Goal: Task Accomplishment & Management: Manage account settings

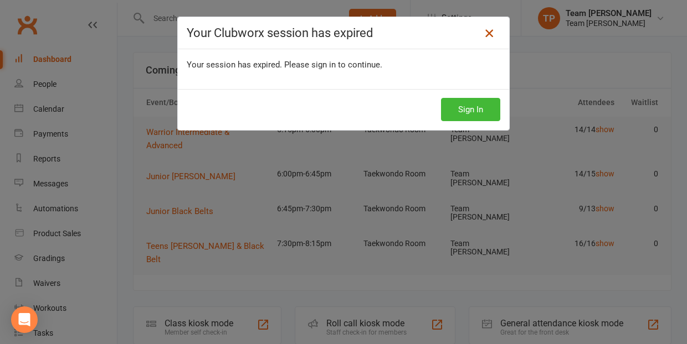
click at [487, 30] on icon at bounding box center [488, 33] width 13 height 13
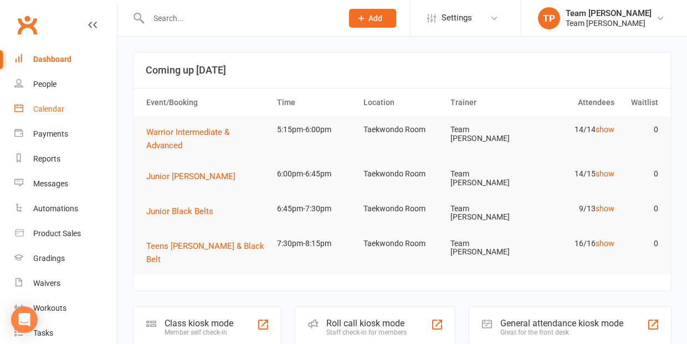
click at [50, 111] on div "Calendar" at bounding box center [48, 109] width 31 height 9
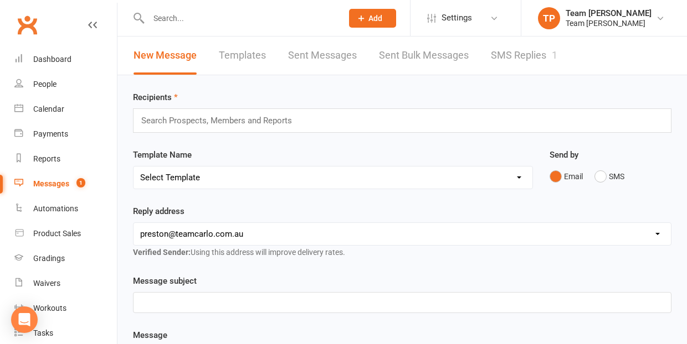
click at [521, 58] on link "SMS Replies 1" at bounding box center [524, 56] width 66 height 38
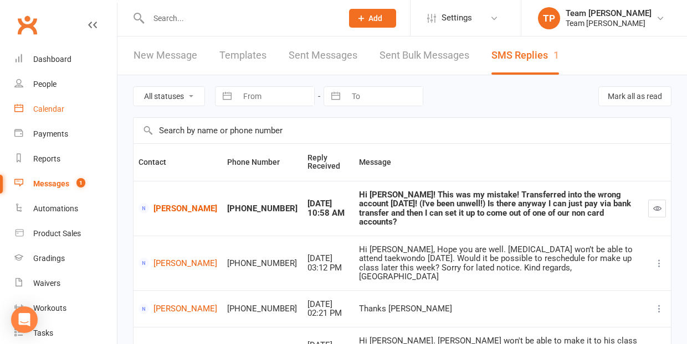
click at [50, 110] on div "Calendar" at bounding box center [48, 109] width 31 height 9
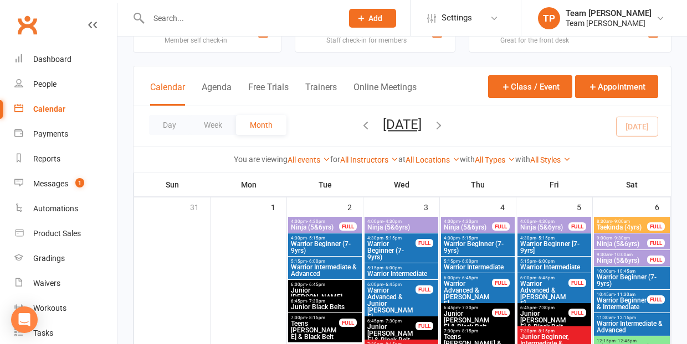
scroll to position [11, 0]
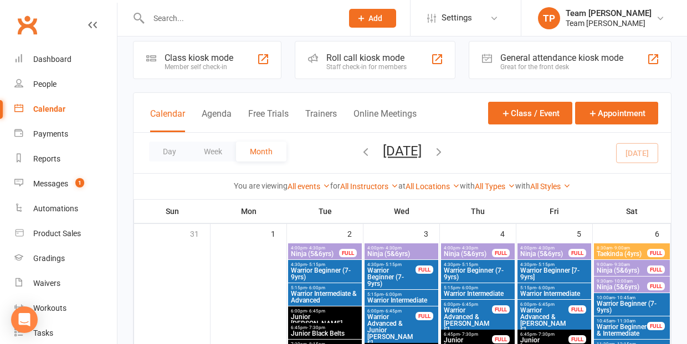
click at [473, 254] on span "Ninja (5&6yrs)" at bounding box center [467, 254] width 49 height 7
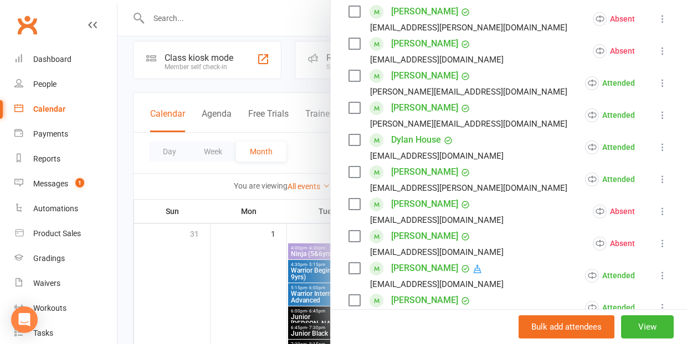
scroll to position [277, 0]
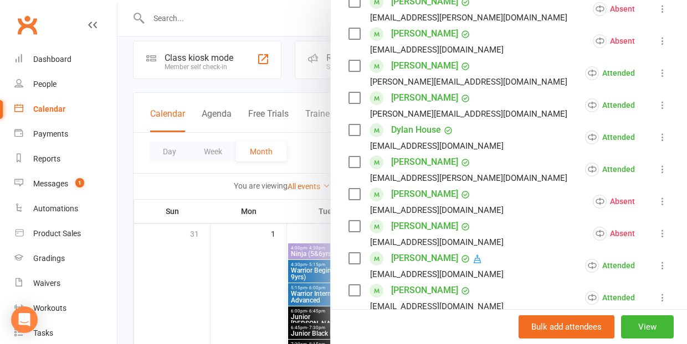
click at [210, 285] on div at bounding box center [401, 172] width 569 height 344
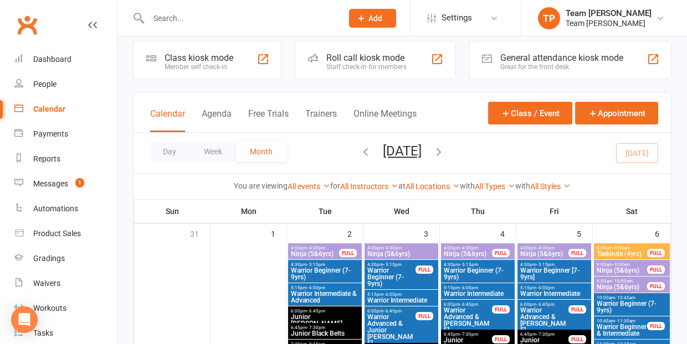
click at [398, 251] on span "Ninja (5&6yrs)" at bounding box center [401, 254] width 69 height 7
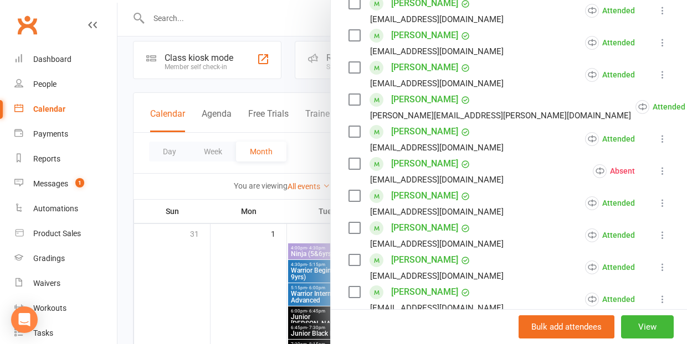
scroll to position [272, 0]
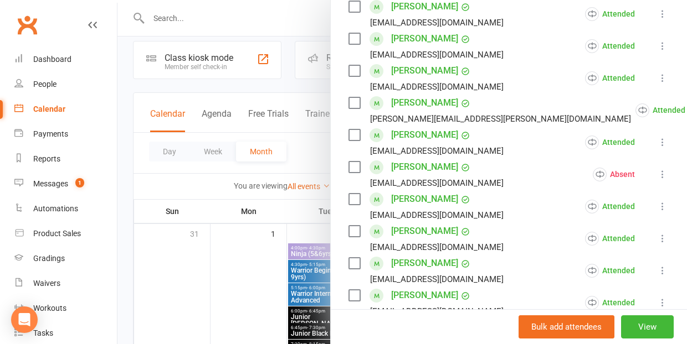
click at [224, 282] on div at bounding box center [401, 172] width 569 height 344
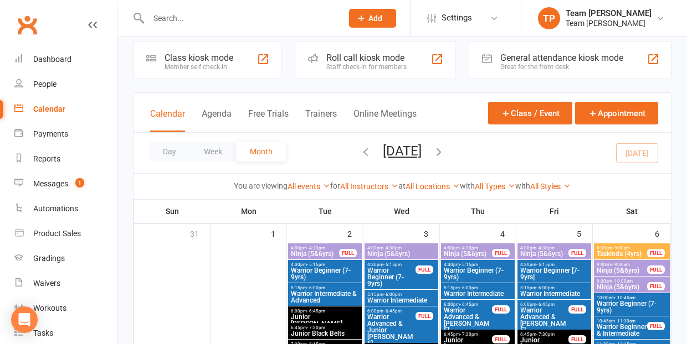
click at [466, 252] on span "Ninja (5&6yrs)" at bounding box center [467, 254] width 49 height 7
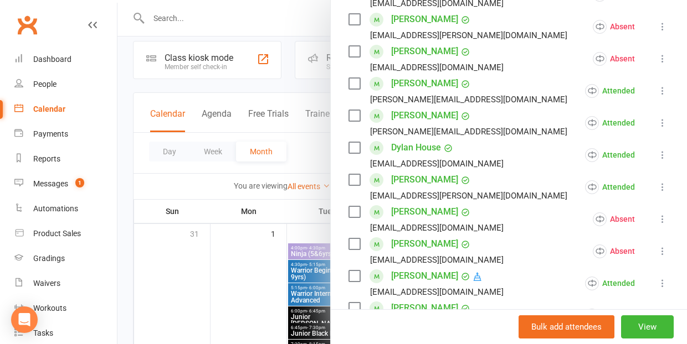
scroll to position [301, 0]
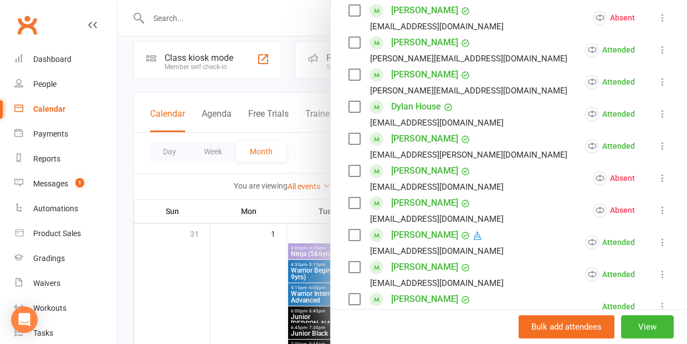
click at [409, 204] on link "[PERSON_NAME]" at bounding box center [424, 203] width 67 height 18
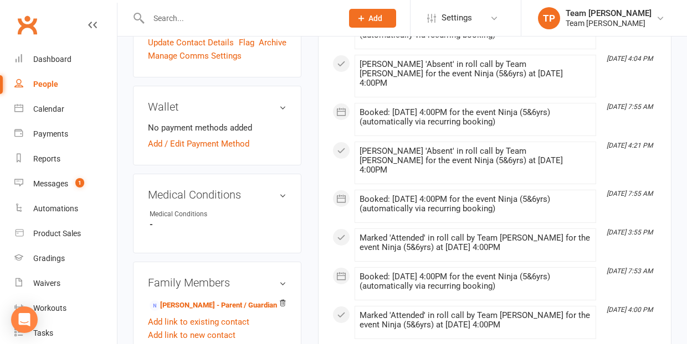
scroll to position [576, 0]
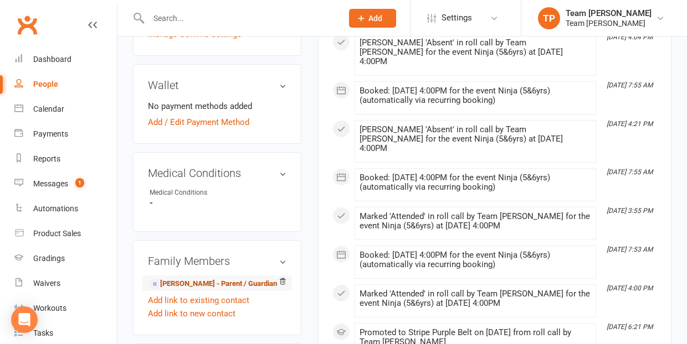
click at [174, 279] on link "[PERSON_NAME] - Parent / Guardian" at bounding box center [213, 285] width 127 height 12
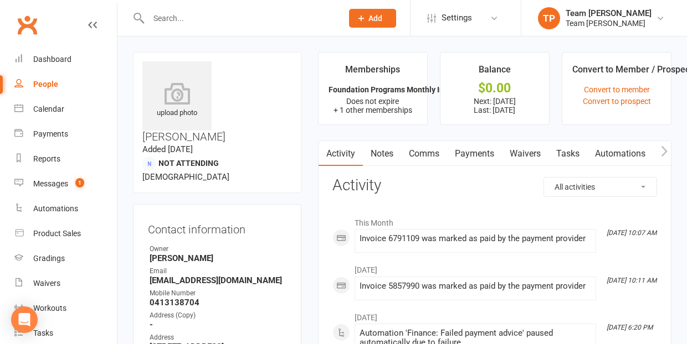
click at [424, 155] on link "Comms" at bounding box center [424, 153] width 46 height 25
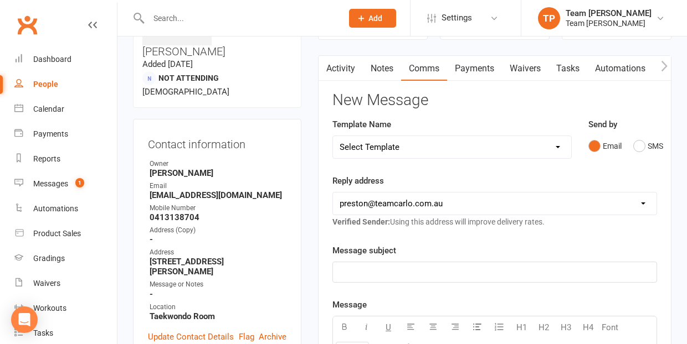
scroll to position [102, 0]
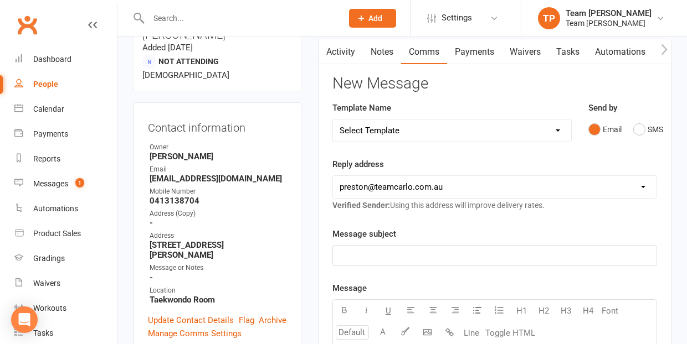
select select "19"
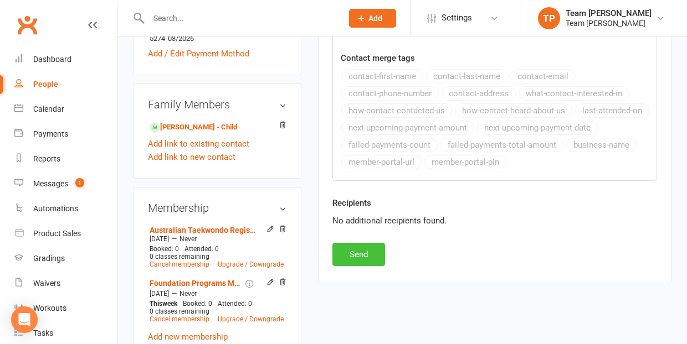
scroll to position [503, 0]
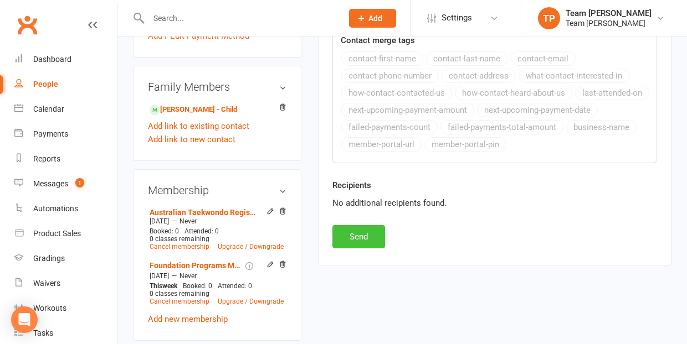
click at [354, 232] on button "Send" at bounding box center [358, 236] width 53 height 23
select select
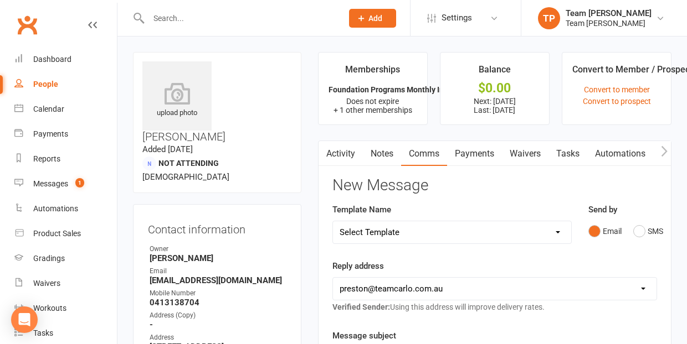
scroll to position [0, 0]
click at [640, 231] on button "SMS" at bounding box center [648, 231] width 30 height 21
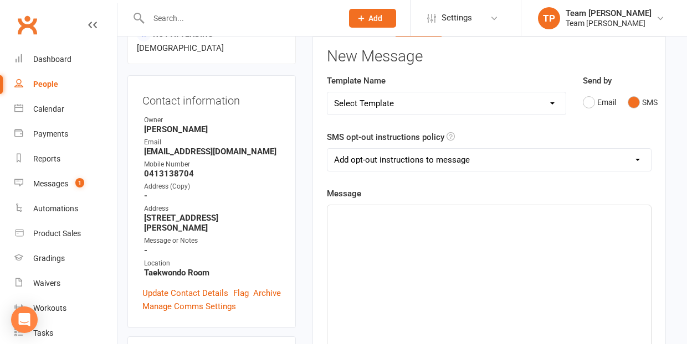
scroll to position [179, 6]
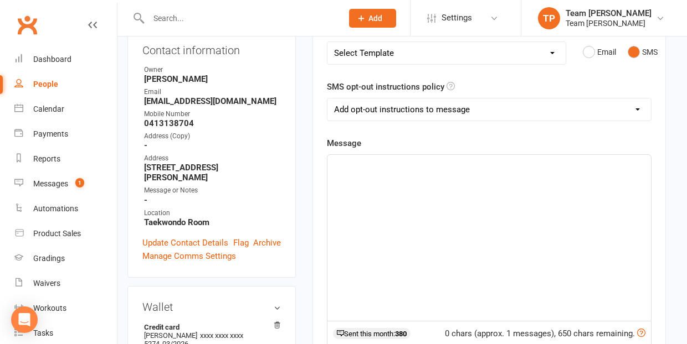
click at [369, 160] on p "﻿" at bounding box center [489, 164] width 310 height 13
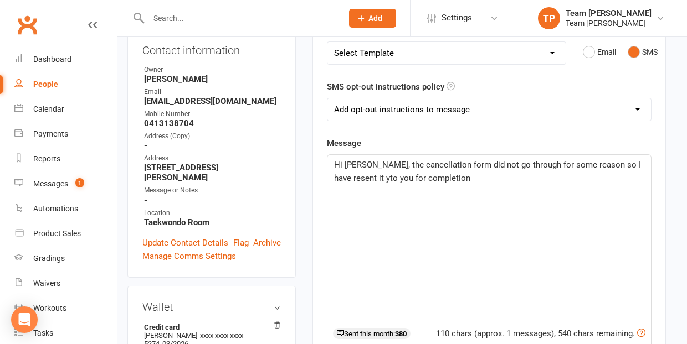
click at [344, 177] on span "Hi [PERSON_NAME], the cancellation form did not go through for some reason so I…" at bounding box center [488, 171] width 309 height 23
click at [420, 177] on span "Hi [PERSON_NAME], the cancellation form did not go through for some reason so I…" at bounding box center [488, 171] width 309 height 23
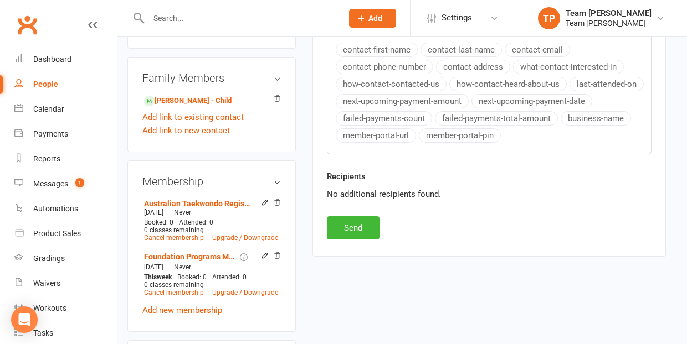
scroll to position [532, 6]
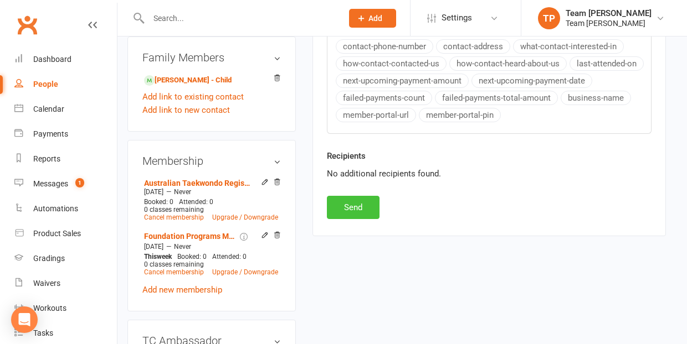
click at [354, 206] on button "Send" at bounding box center [353, 207] width 53 height 23
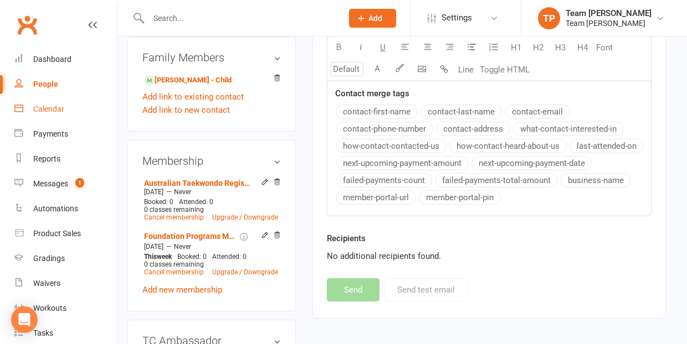
click at [56, 108] on div "Calendar" at bounding box center [48, 109] width 31 height 9
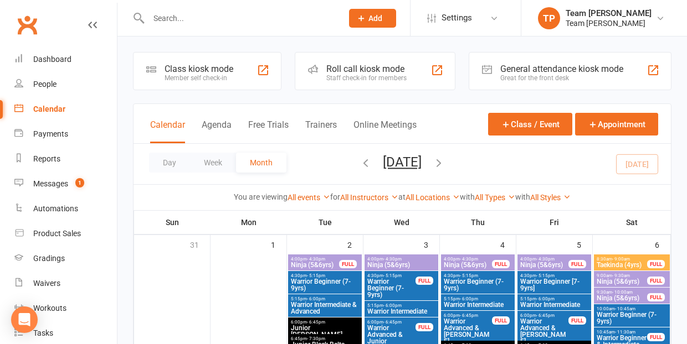
click at [480, 264] on span "Ninja (5&6yrs)" at bounding box center [467, 265] width 49 height 7
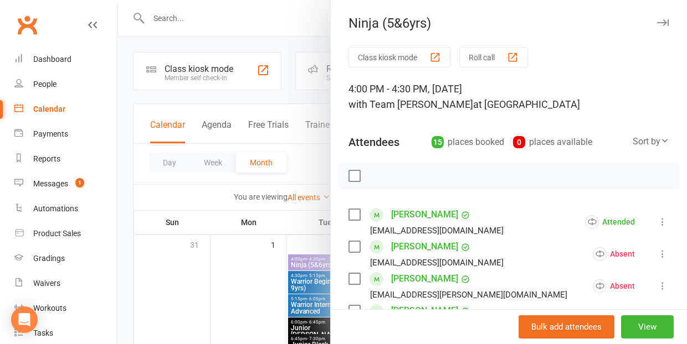
click at [229, 282] on div at bounding box center [401, 172] width 569 height 344
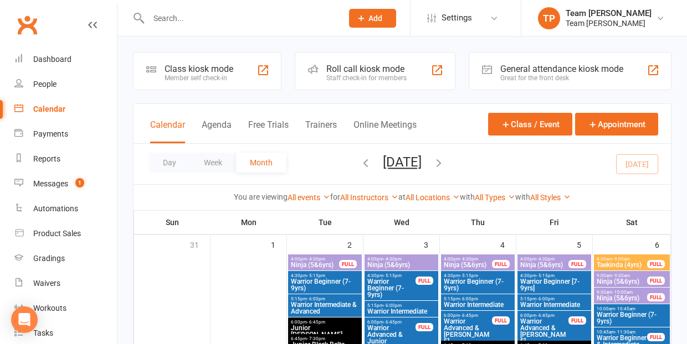
click at [359, 162] on icon "button" at bounding box center [365, 163] width 12 height 12
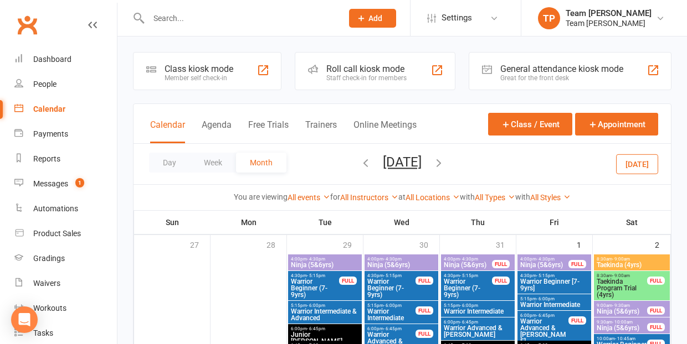
click at [471, 264] on span "Ninja (5&6yrs)" at bounding box center [467, 265] width 49 height 7
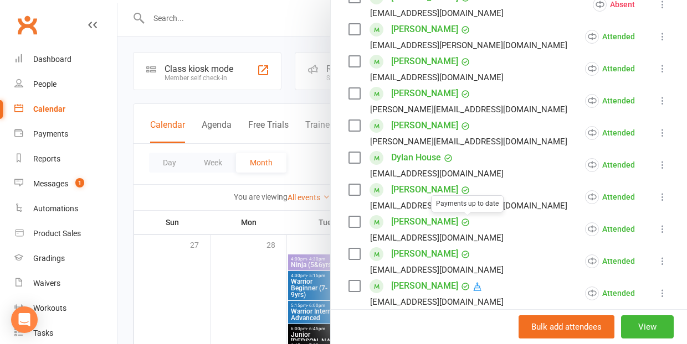
scroll to position [287, 0]
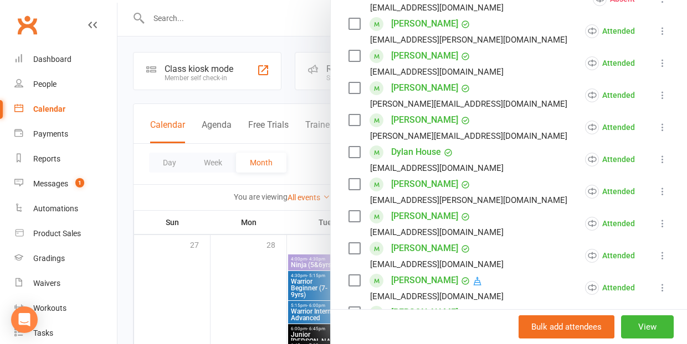
click at [222, 300] on div at bounding box center [401, 172] width 569 height 344
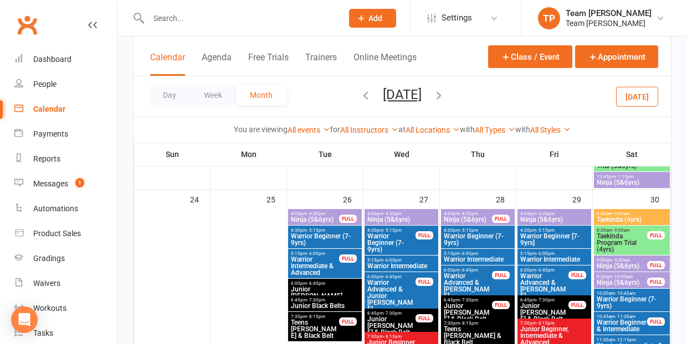
scroll to position [942, 0]
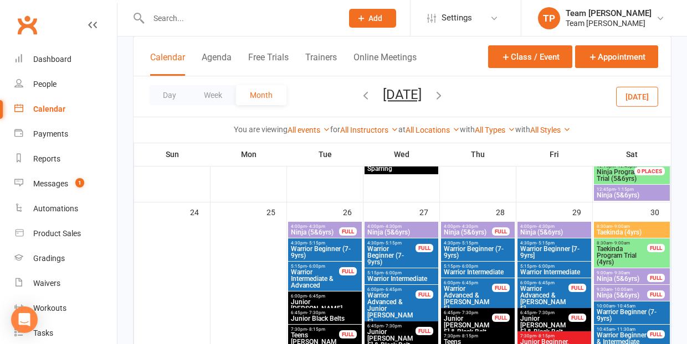
click at [475, 229] on span "Ninja (5&6yrs)" at bounding box center [467, 232] width 49 height 7
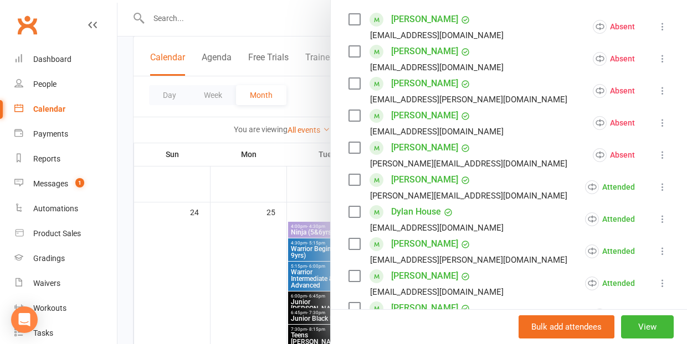
scroll to position [236, 0]
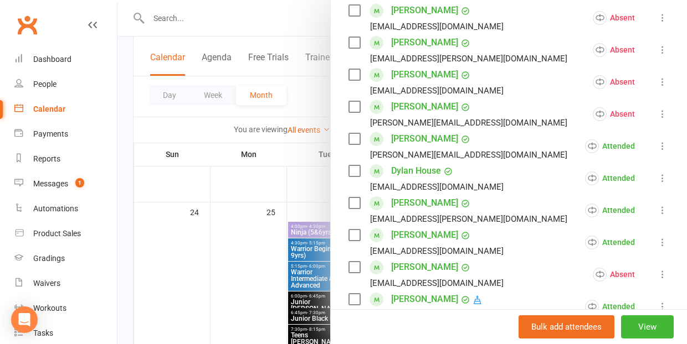
click at [224, 272] on div at bounding box center [401, 172] width 569 height 344
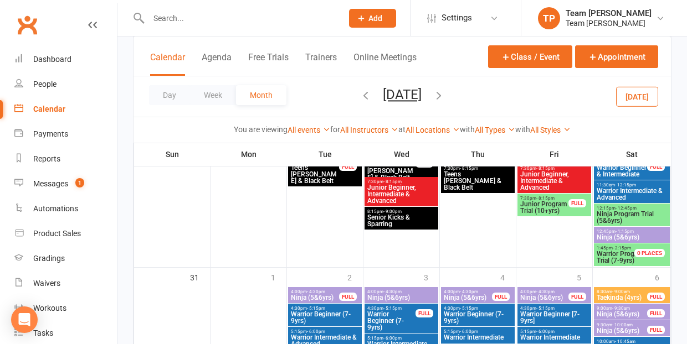
scroll to position [1151, 0]
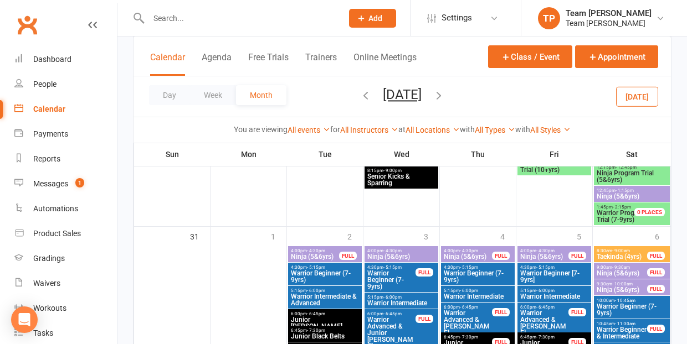
click at [472, 251] on span "- 4:30pm" at bounding box center [469, 251] width 18 height 5
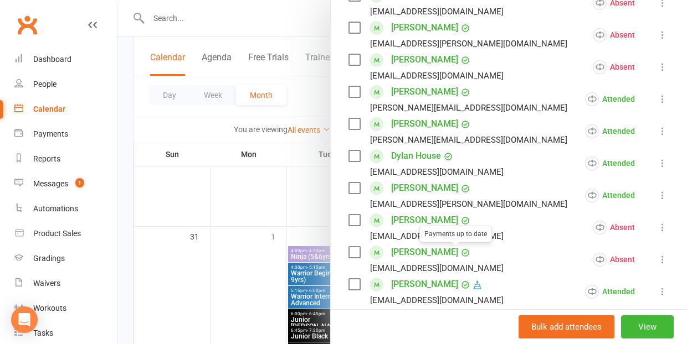
scroll to position [1159, 0]
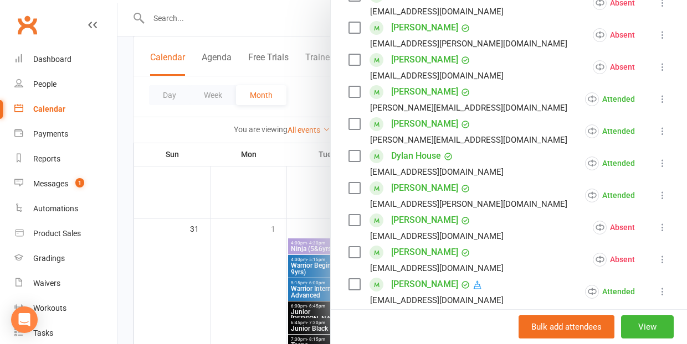
click at [253, 286] on div at bounding box center [401, 172] width 569 height 344
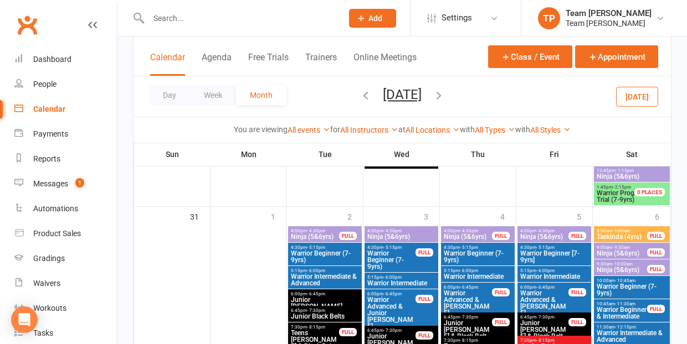
scroll to position [1170, 0]
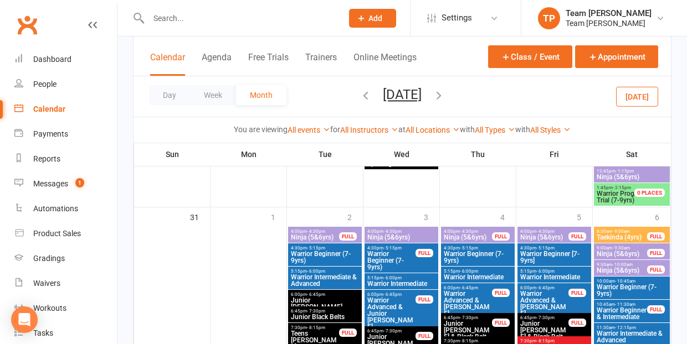
click at [479, 231] on span "4:00pm - 4:30pm" at bounding box center [467, 231] width 49 height 5
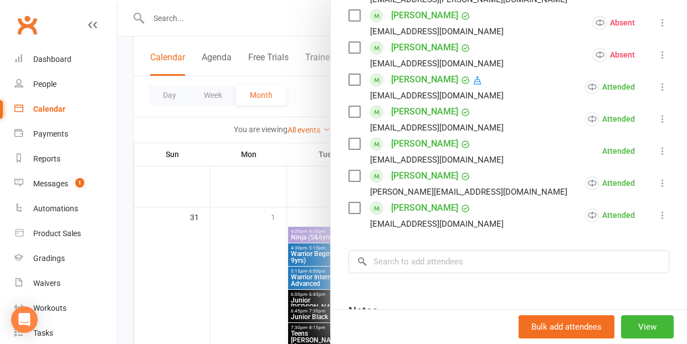
scroll to position [455, 0]
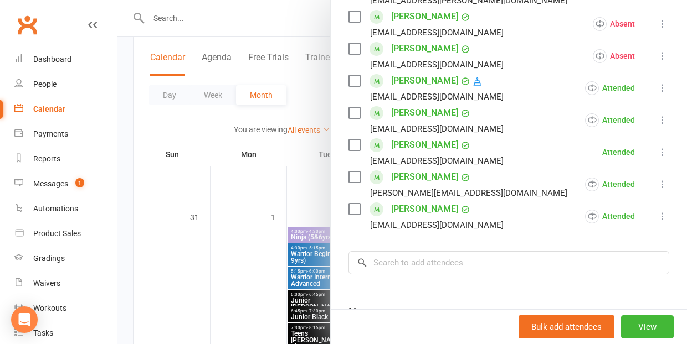
click at [234, 285] on div at bounding box center [401, 172] width 569 height 344
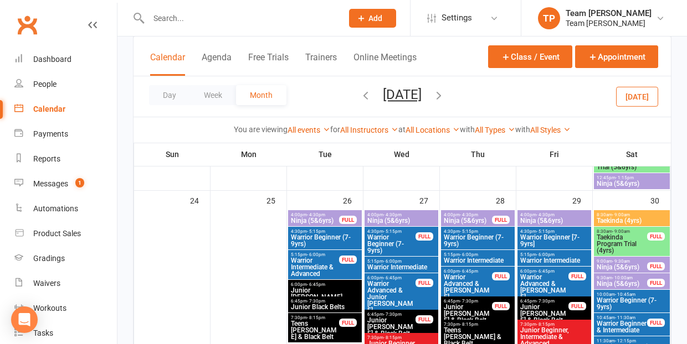
scroll to position [952, 0]
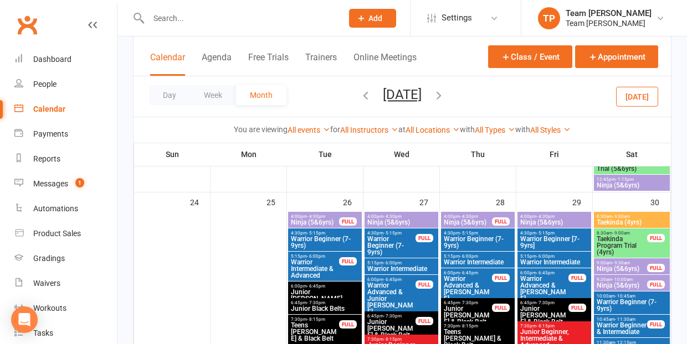
click at [471, 220] on span "Ninja (5&6yrs)" at bounding box center [467, 222] width 49 height 7
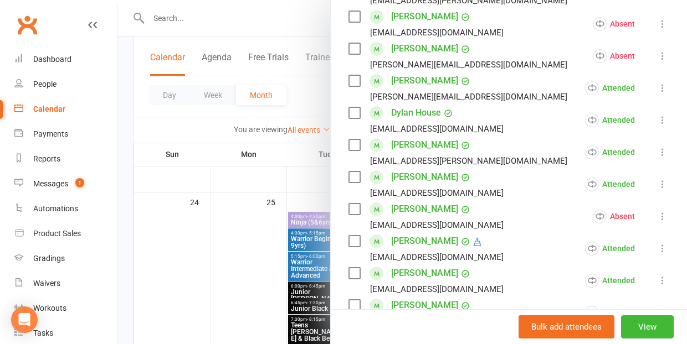
scroll to position [296, 0]
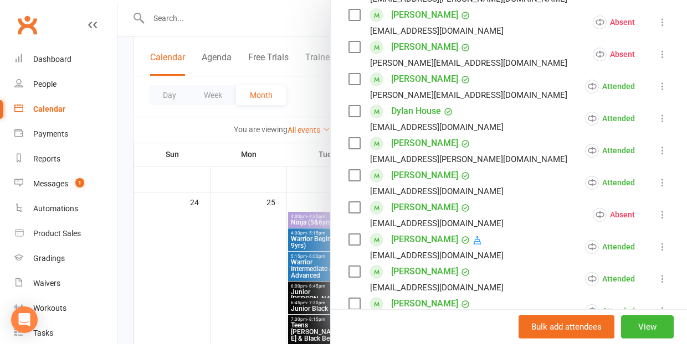
click at [208, 266] on div at bounding box center [401, 172] width 569 height 344
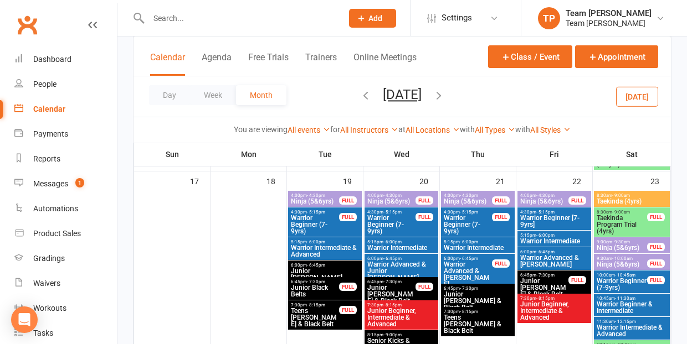
scroll to position [752, 0]
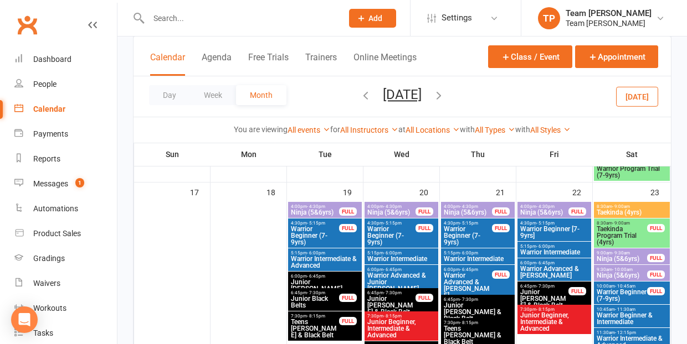
click at [466, 207] on span "- 4:30pm" at bounding box center [469, 206] width 18 height 5
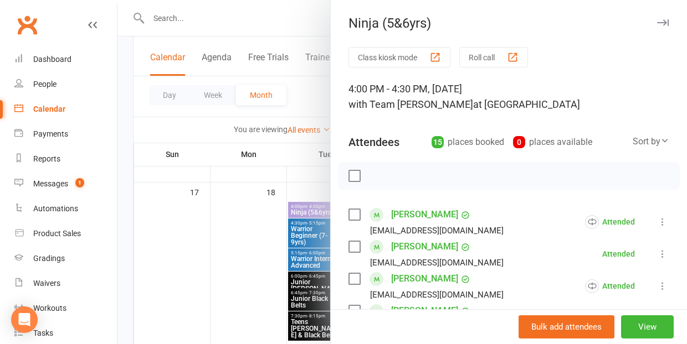
scroll to position [0, 0]
click at [224, 211] on div at bounding box center [401, 172] width 569 height 344
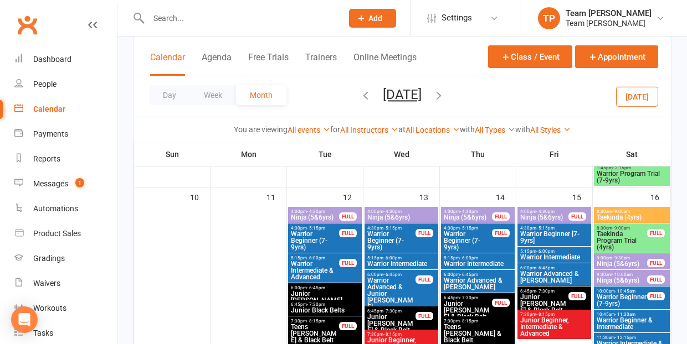
scroll to position [508, 0]
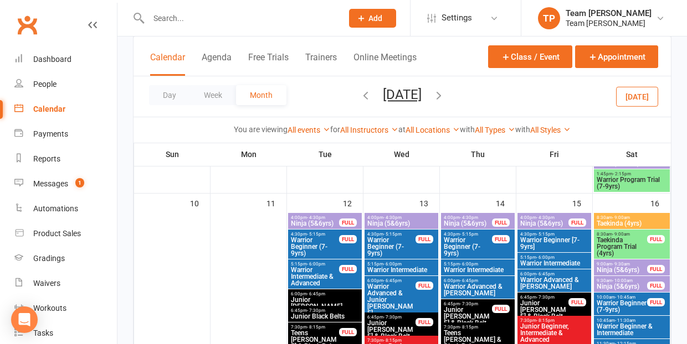
click at [479, 218] on span "4:00pm - 4:30pm" at bounding box center [467, 217] width 49 height 5
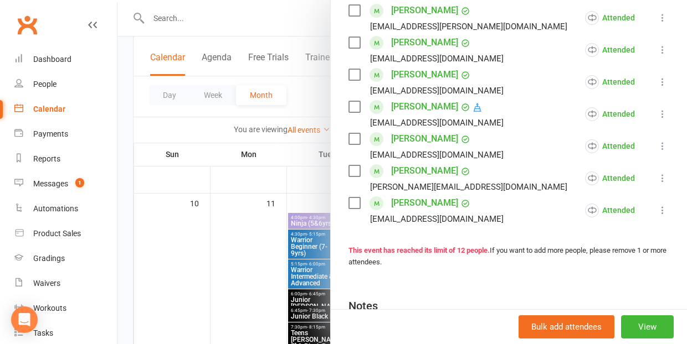
scroll to position [429, 0]
click at [223, 273] on div at bounding box center [401, 172] width 569 height 344
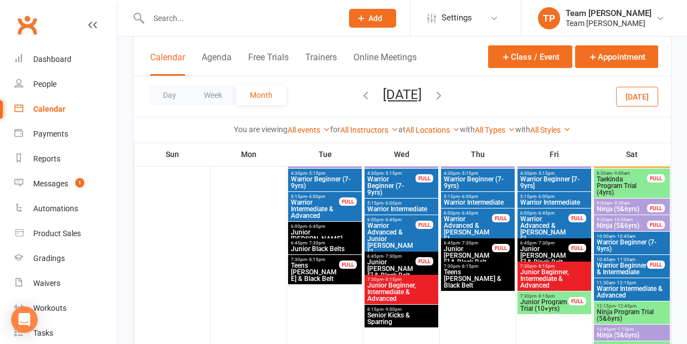
scroll to position [1009, 0]
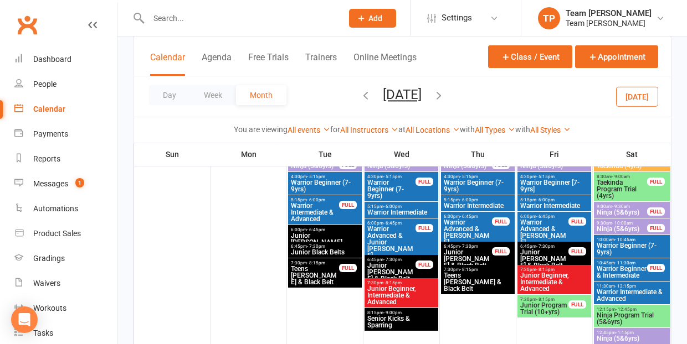
click at [445, 95] on icon "button" at bounding box center [439, 95] width 12 height 12
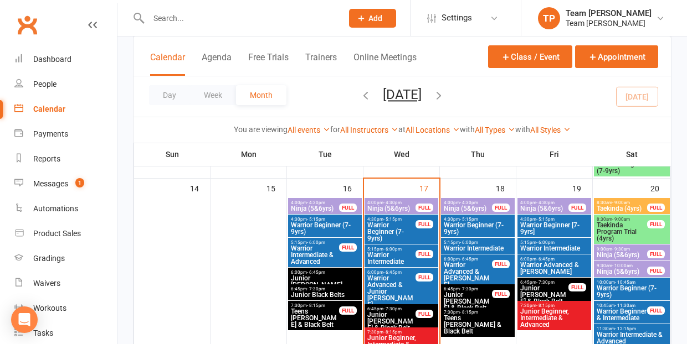
scroll to position [486, 0]
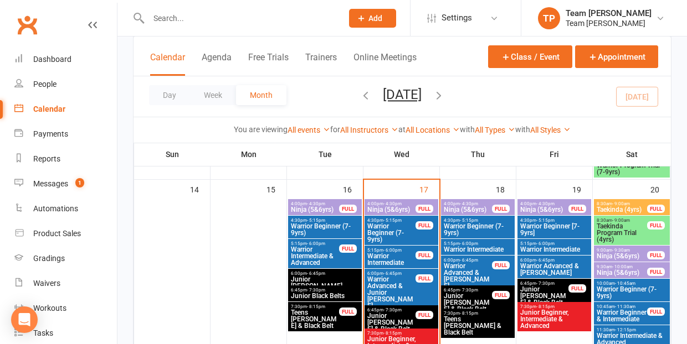
click at [472, 202] on span "- 4:30pm" at bounding box center [469, 204] width 18 height 5
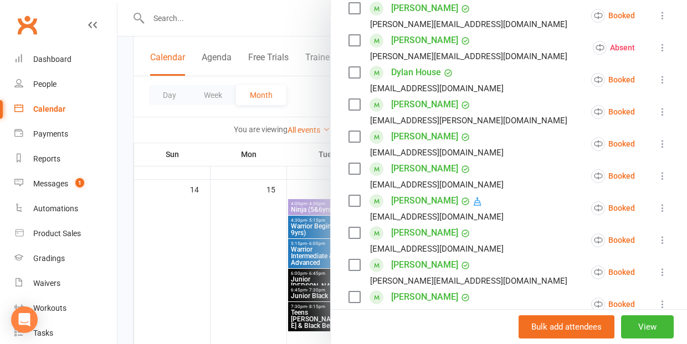
scroll to position [357, 0]
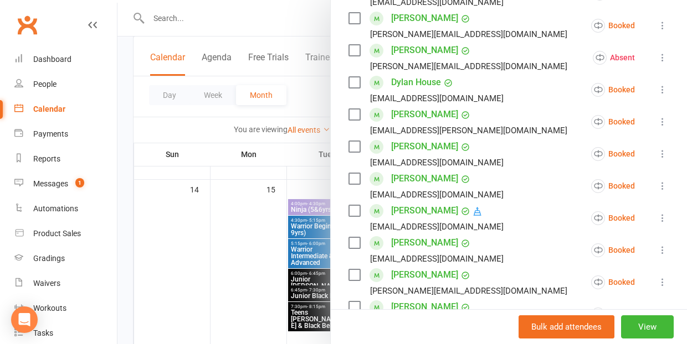
click at [661, 184] on icon at bounding box center [662, 186] width 11 height 11
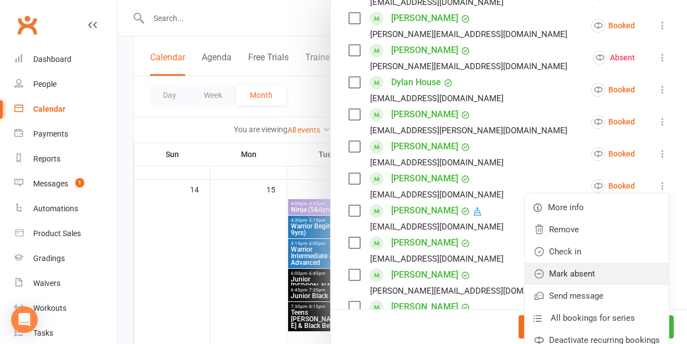
click at [595, 272] on link "Mark absent" at bounding box center [596, 274] width 144 height 22
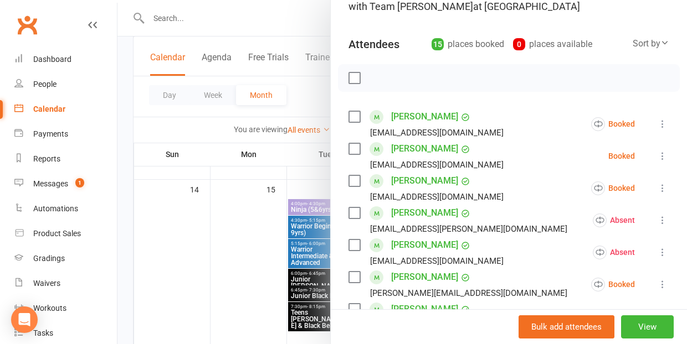
scroll to position [6, 0]
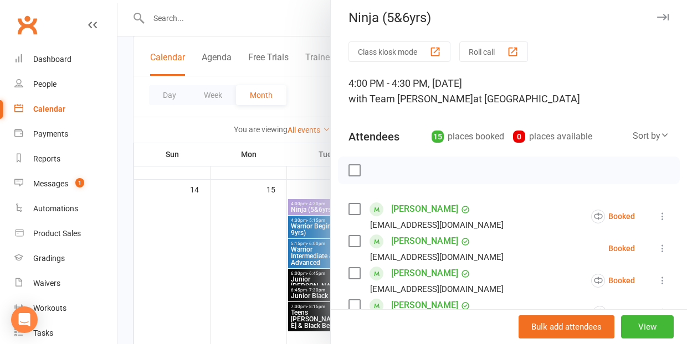
click at [243, 240] on div at bounding box center [401, 172] width 569 height 344
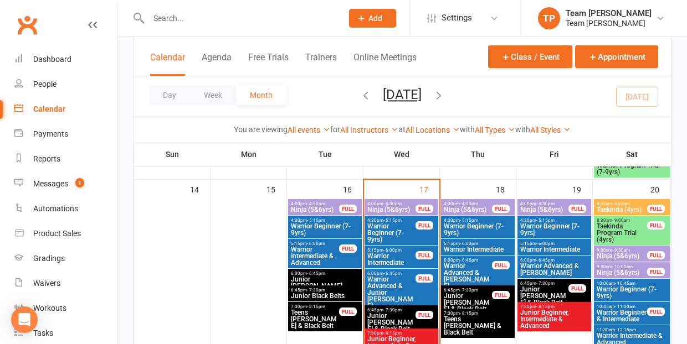
click at [390, 203] on span "- 4:30pm" at bounding box center [392, 204] width 18 height 5
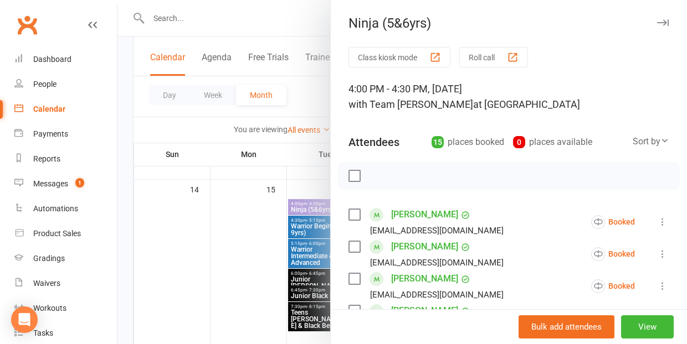
click at [181, 292] on div at bounding box center [401, 172] width 569 height 344
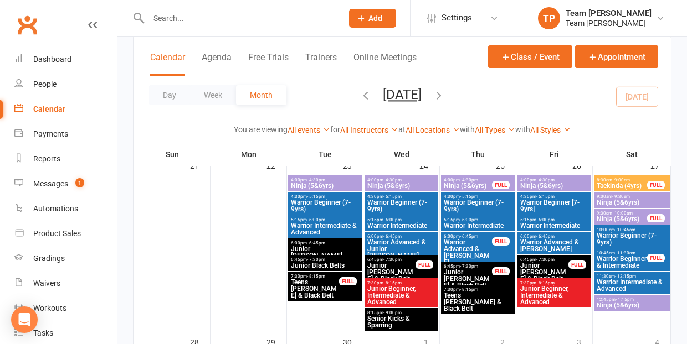
scroll to position [727, 0]
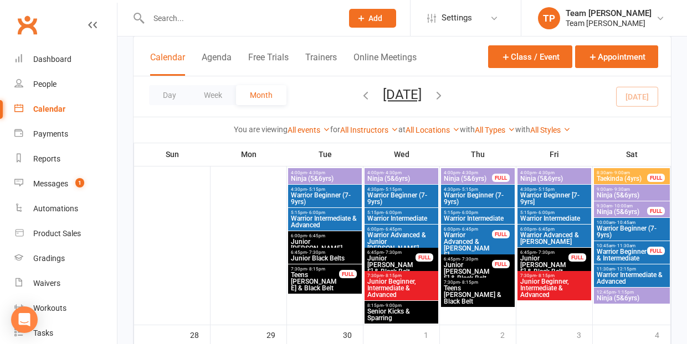
click at [618, 275] on span "Warrior Intermediate & Advanced" at bounding box center [631, 278] width 71 height 13
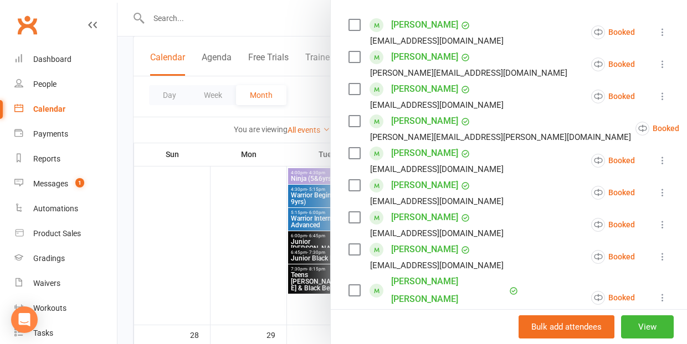
scroll to position [203, 0]
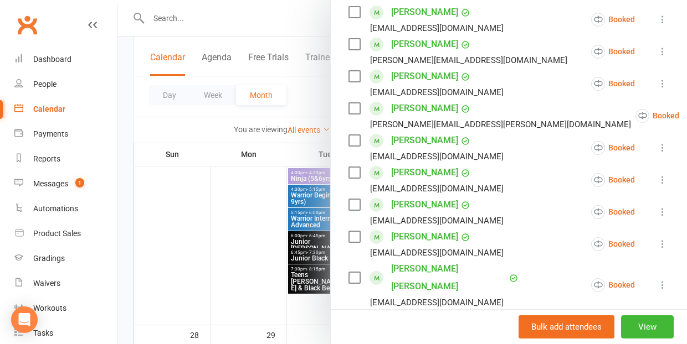
click at [410, 173] on link "[PERSON_NAME]" at bounding box center [424, 173] width 67 height 18
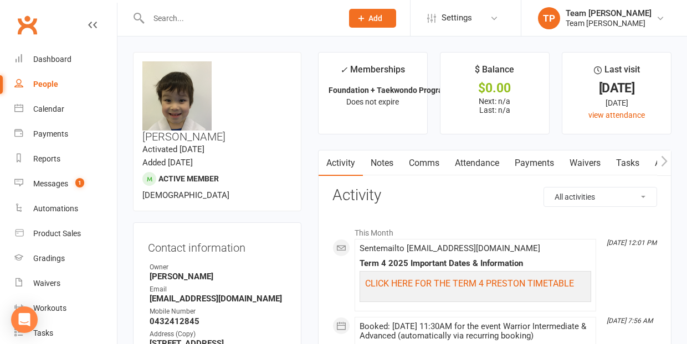
click at [484, 162] on link "Attendance" at bounding box center [477, 163] width 60 height 25
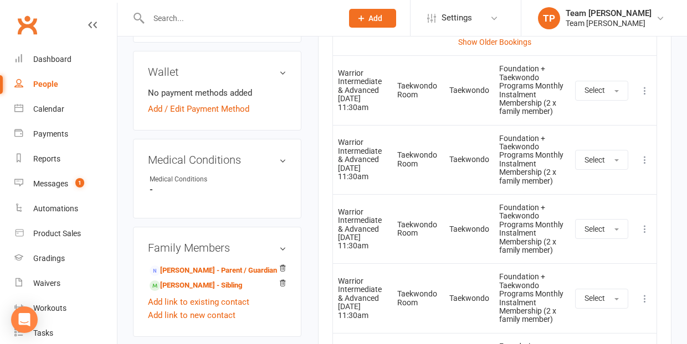
scroll to position [600, 0]
click at [644, 153] on icon at bounding box center [644, 158] width 11 height 11
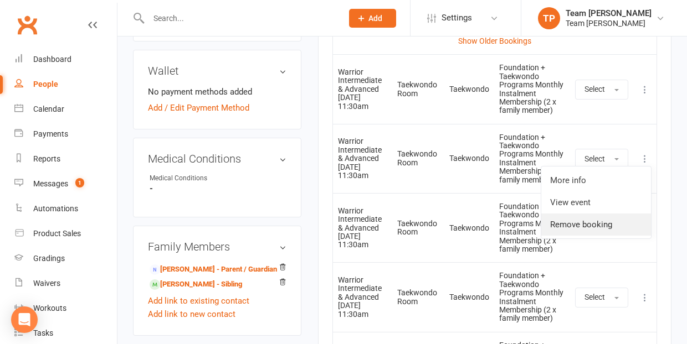
click at [603, 220] on link "Remove booking" at bounding box center [596, 225] width 110 height 22
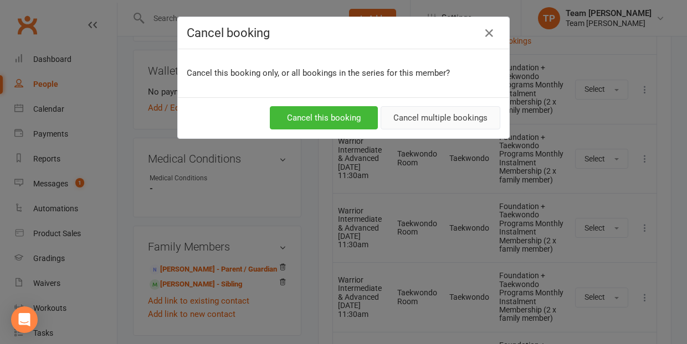
click at [451, 116] on button "Cancel multiple bookings" at bounding box center [440, 117] width 120 height 23
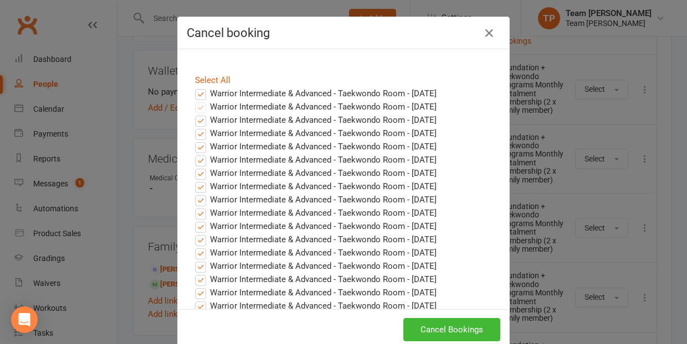
click at [200, 92] on label "Warrior Intermediate & Advanced - Taekwondo Room - [DATE]" at bounding box center [315, 93] width 241 height 13
click at [194, 87] on input "Warrior Intermediate & Advanced - Taekwondo Room - [DATE]" at bounding box center [190, 87] width 7 height 0
click at [453, 325] on button "Cancel Bookings" at bounding box center [451, 329] width 97 height 23
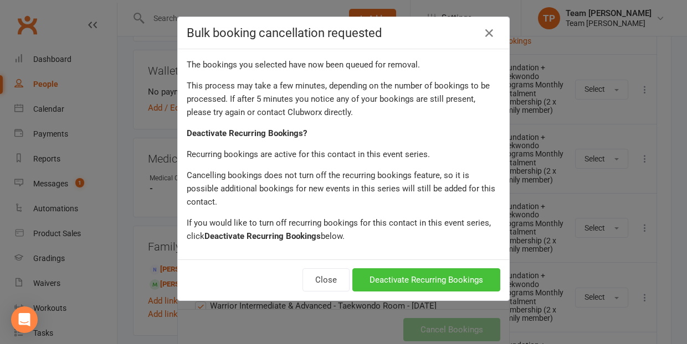
click at [435, 269] on button "Deactivate Recurring Bookings" at bounding box center [426, 280] width 148 height 23
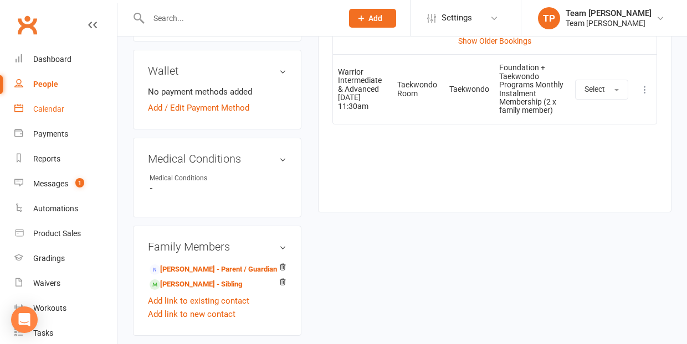
click at [43, 107] on div "Calendar" at bounding box center [48, 109] width 31 height 9
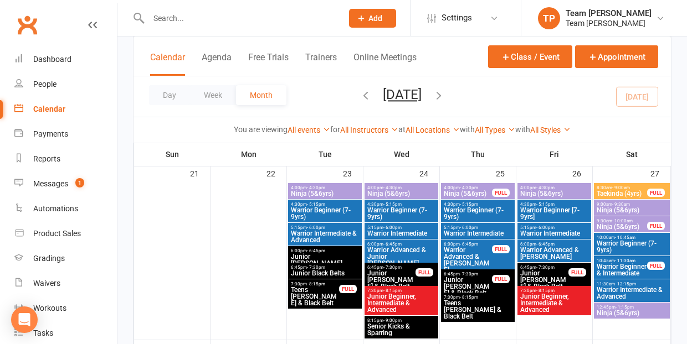
scroll to position [709, 0]
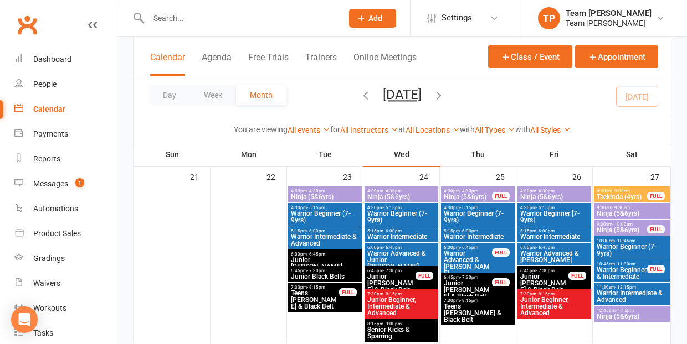
click at [553, 254] on span "Warrior Advanced & [PERSON_NAME]" at bounding box center [554, 256] width 69 height 13
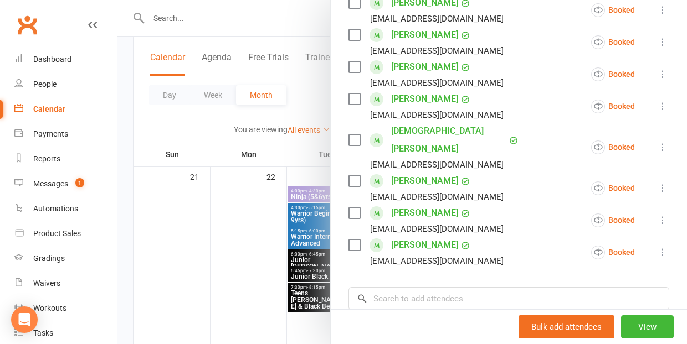
scroll to position [493, 0]
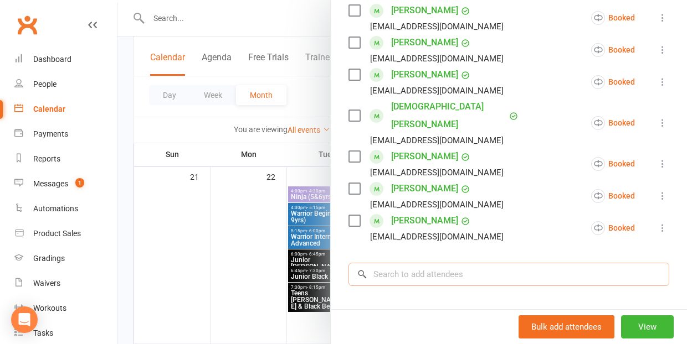
click at [400, 263] on input "search" at bounding box center [508, 274] width 321 height 23
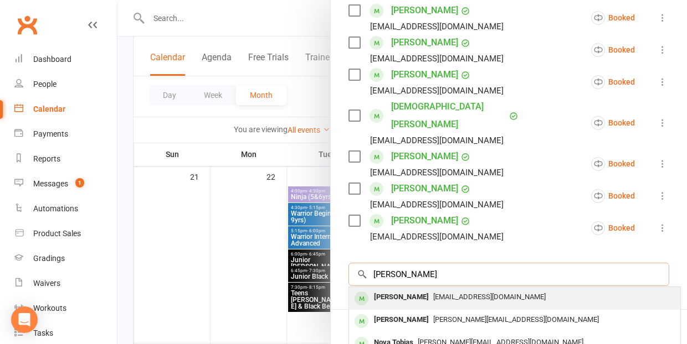
type input "[PERSON_NAME]"
click at [412, 290] on div "[PERSON_NAME]" at bounding box center [401, 298] width 64 height 16
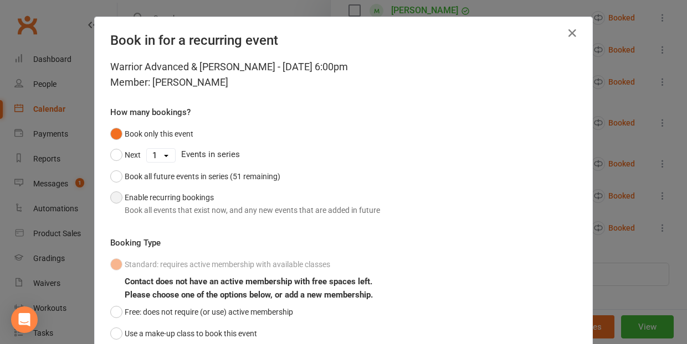
click at [120, 197] on button "Enable recurring bookings Book all events that exist now, and any new events th…" at bounding box center [245, 204] width 270 height 34
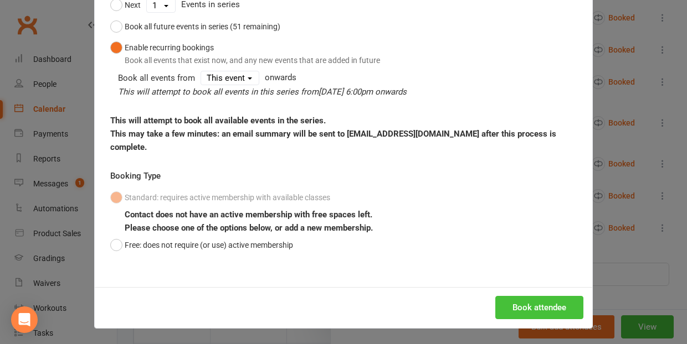
scroll to position [150, 0]
click at [540, 308] on button "Book attendee" at bounding box center [539, 308] width 88 height 23
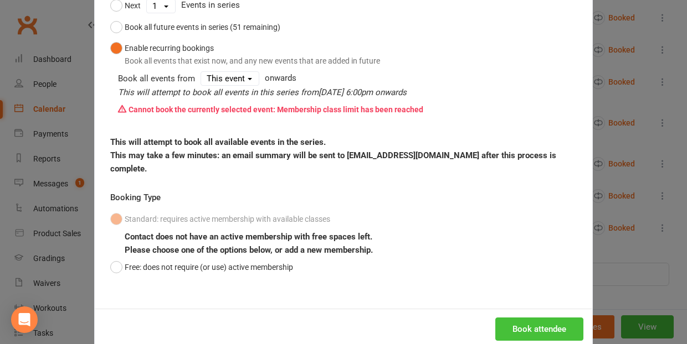
click at [536, 323] on button "Book attendee" at bounding box center [539, 329] width 88 height 23
click at [638, 246] on div "Book in for a recurring event Warrior Advanced & [PERSON_NAME] - [DATE] 6:00pm …" at bounding box center [343, 172] width 687 height 344
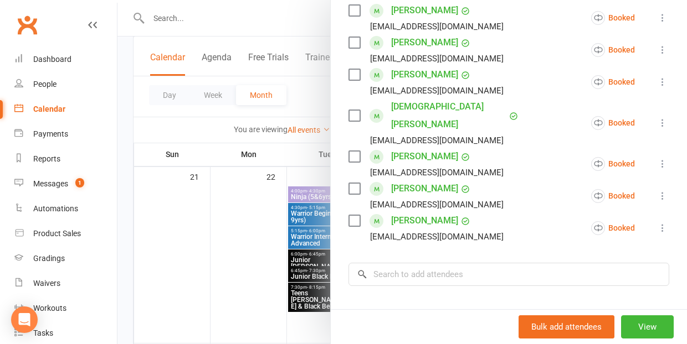
click at [189, 277] on div at bounding box center [401, 172] width 569 height 344
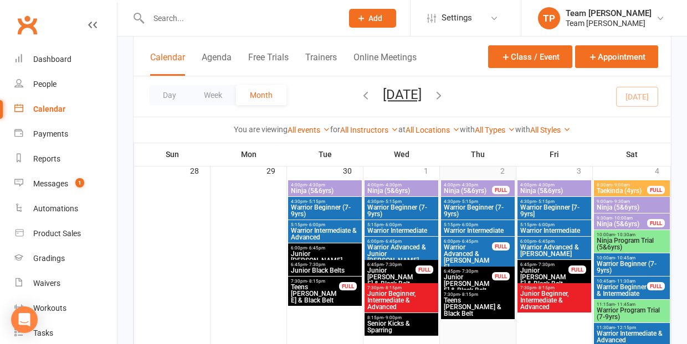
scroll to position [889, 0]
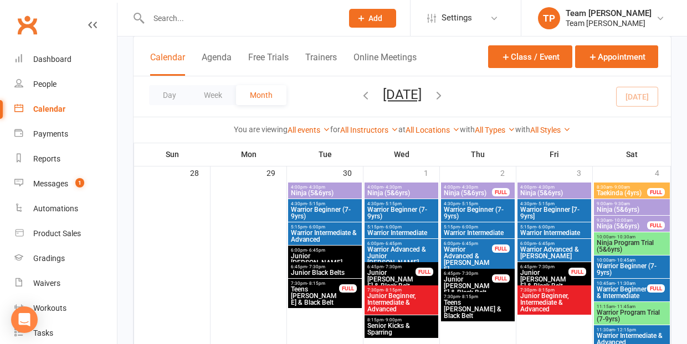
click at [540, 246] on span "Warrior Advanced & [PERSON_NAME]" at bounding box center [554, 252] width 69 height 13
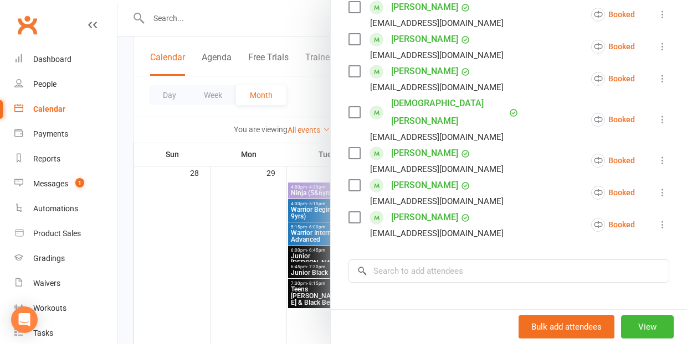
scroll to position [540, 0]
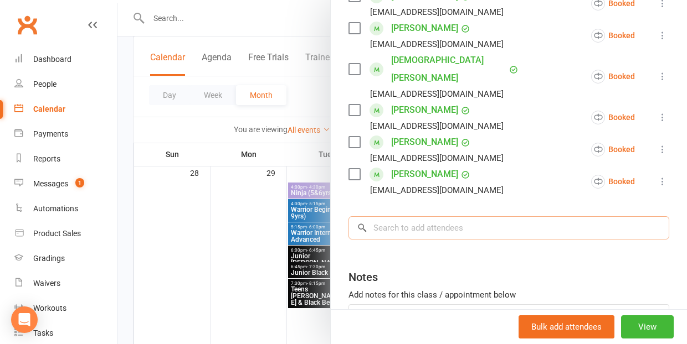
click at [400, 217] on input "search" at bounding box center [508, 228] width 321 height 23
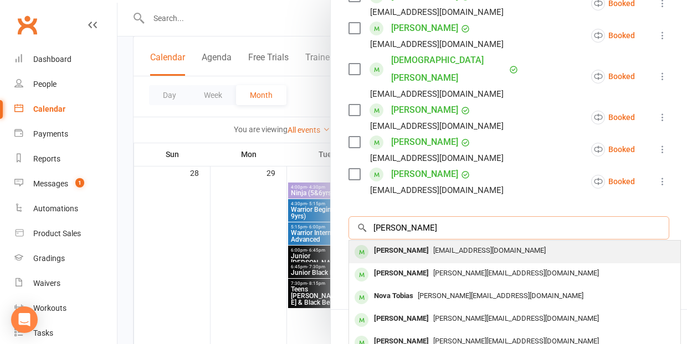
type input "[PERSON_NAME]"
drag, startPoint x: 408, startPoint y: 229, endPoint x: 416, endPoint y: 229, distance: 7.8
click at [416, 243] on div "[PERSON_NAME]" at bounding box center [401, 251] width 64 height 16
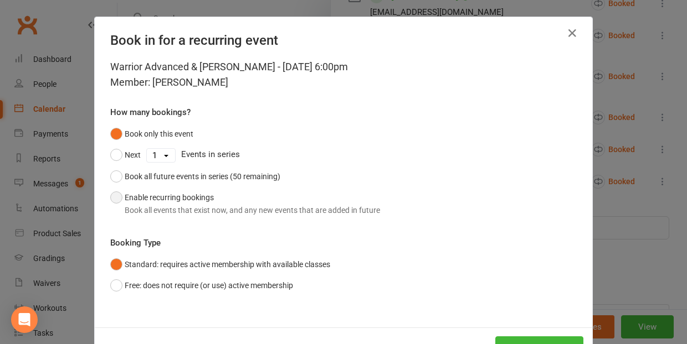
click at [121, 196] on button "Enable recurring bookings Book all events that exist now, and any new events th…" at bounding box center [245, 204] width 270 height 34
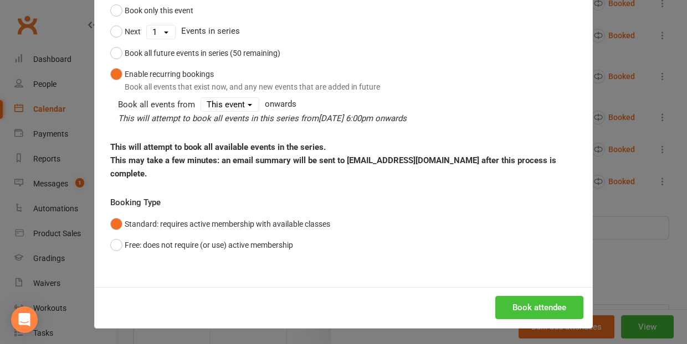
scroll to position [123, 0]
click at [522, 304] on button "Book attendee" at bounding box center [539, 308] width 88 height 23
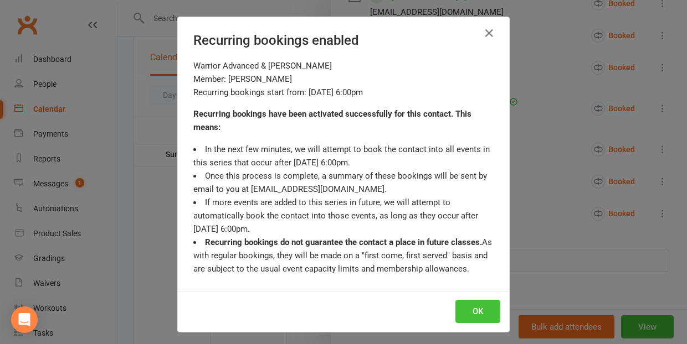
click at [479, 308] on button "OK" at bounding box center [477, 311] width 45 height 23
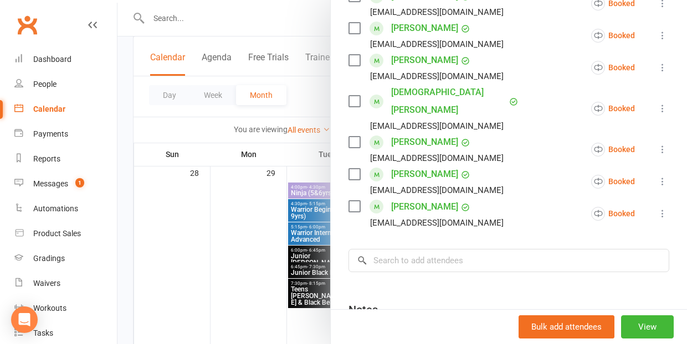
click at [217, 287] on div at bounding box center [401, 172] width 569 height 344
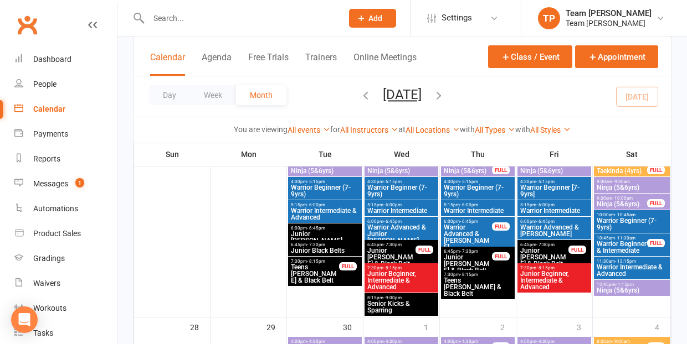
scroll to position [737, 0]
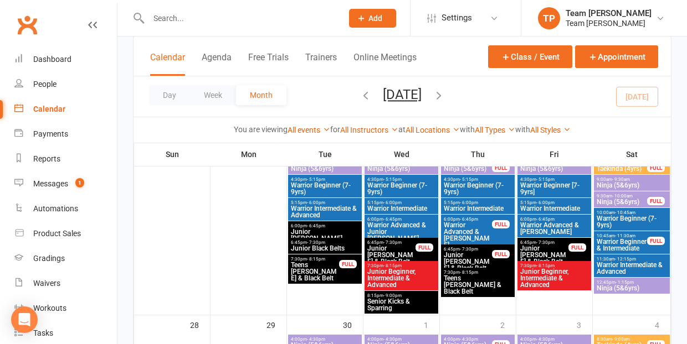
click at [548, 228] on span "Warrior Advanced & [PERSON_NAME]" at bounding box center [554, 228] width 69 height 13
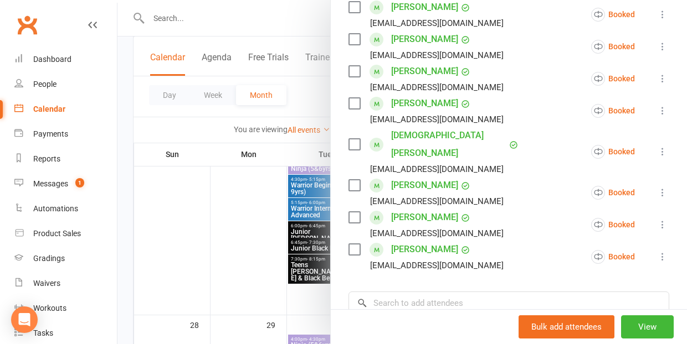
scroll to position [488, 0]
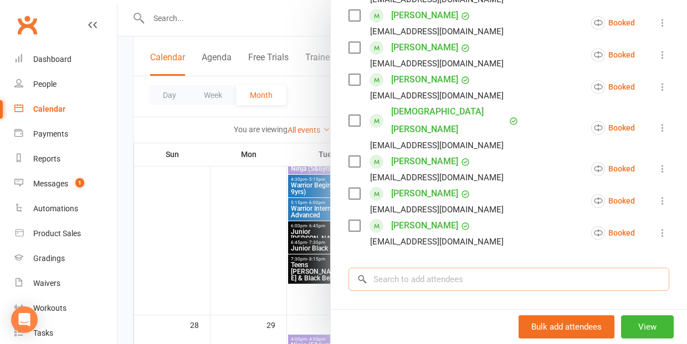
click at [389, 268] on input "search" at bounding box center [508, 279] width 321 height 23
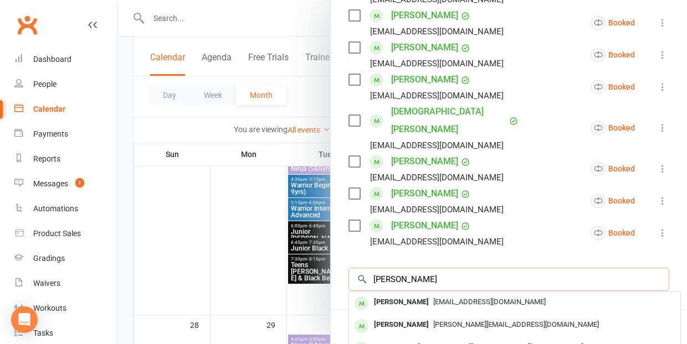
type input "[PERSON_NAME]"
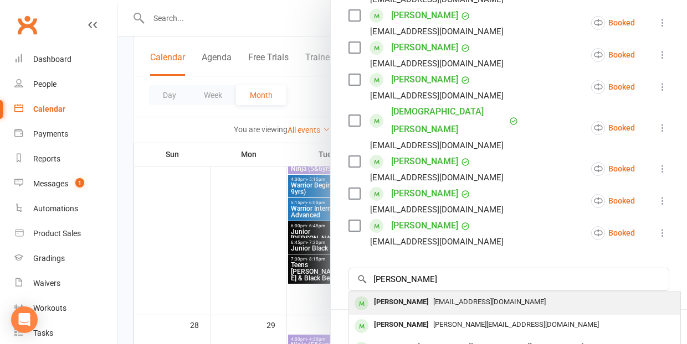
drag, startPoint x: 389, startPoint y: 265, endPoint x: 429, endPoint y: 281, distance: 43.2
click at [433, 298] on span "[EMAIL_ADDRESS][DOMAIN_NAME]" at bounding box center [489, 302] width 112 height 8
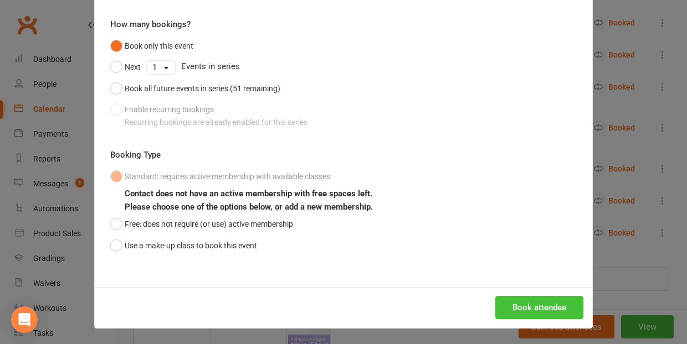
scroll to position [88, 0]
click at [539, 303] on button "Book attendee" at bounding box center [539, 308] width 88 height 23
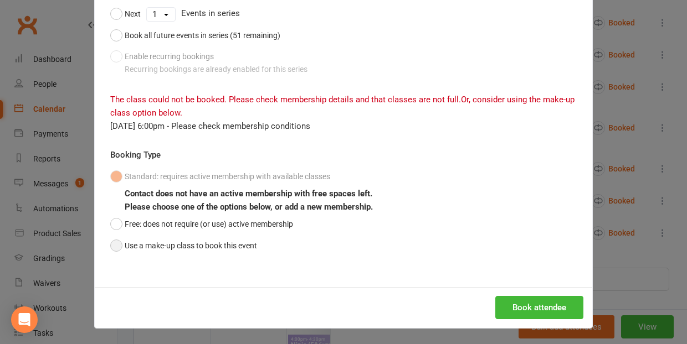
scroll to position [141, 0]
click at [112, 244] on button "Use a make-up class to book this event" at bounding box center [183, 246] width 147 height 21
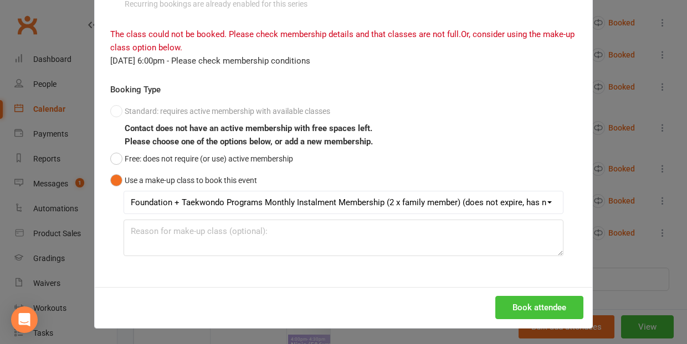
scroll to position [206, 0]
click at [534, 302] on button "Book attendee" at bounding box center [539, 308] width 88 height 23
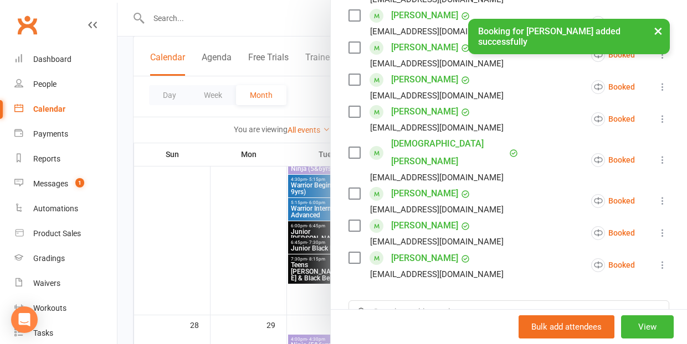
click at [204, 252] on div at bounding box center [401, 172] width 569 height 344
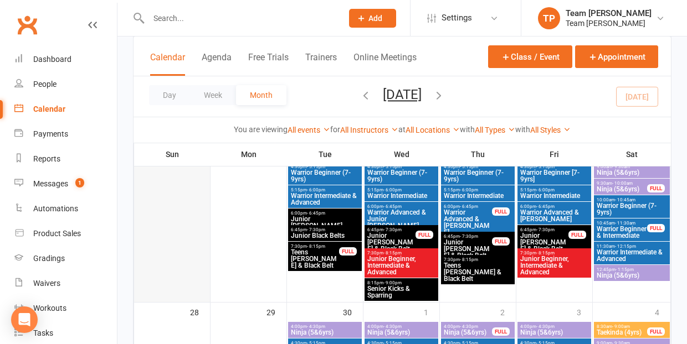
scroll to position [752, 0]
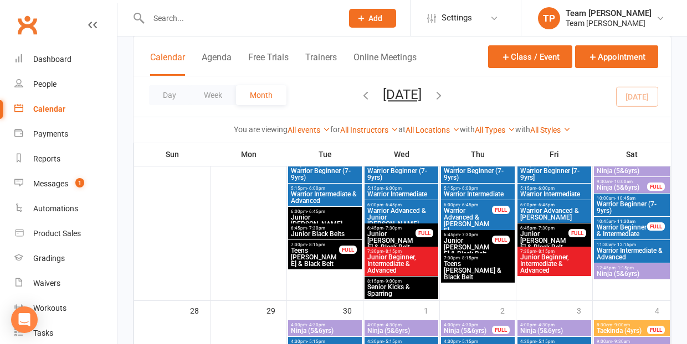
click at [615, 273] on span "Ninja (5&6yrs)" at bounding box center [631, 274] width 71 height 7
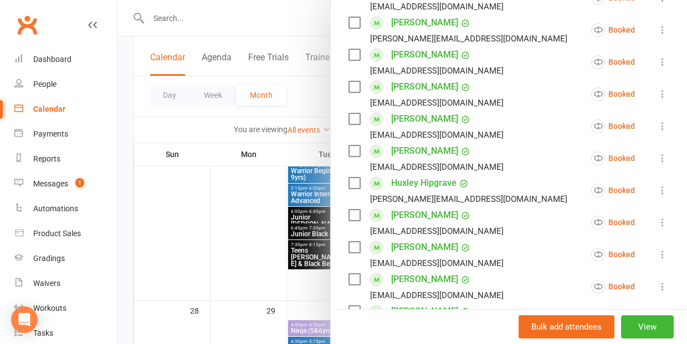
scroll to position [227, 0]
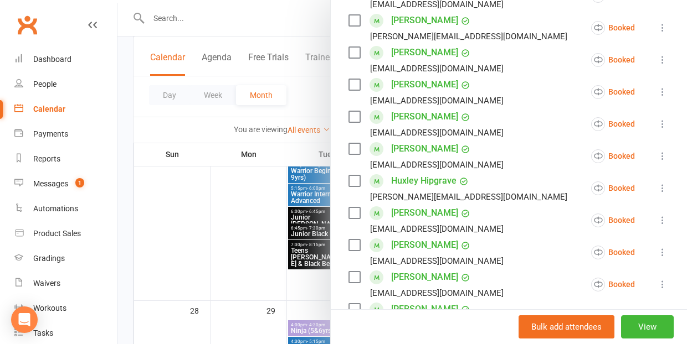
click at [410, 181] on link "Huxley Hipgrave" at bounding box center [423, 181] width 65 height 18
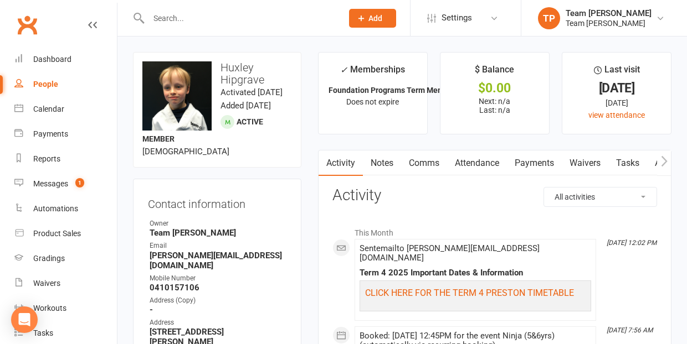
click at [478, 161] on link "Attendance" at bounding box center [477, 163] width 60 height 25
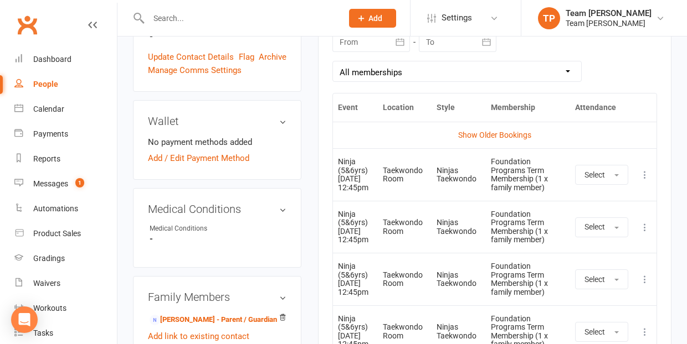
scroll to position [516, 0]
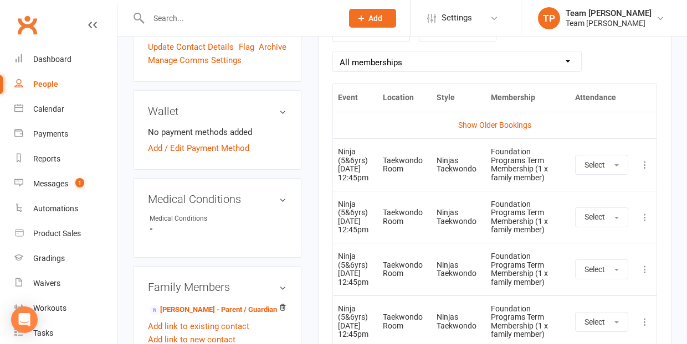
click at [644, 223] on icon at bounding box center [644, 217] width 11 height 11
click at [610, 291] on link "Remove booking" at bounding box center [596, 283] width 110 height 22
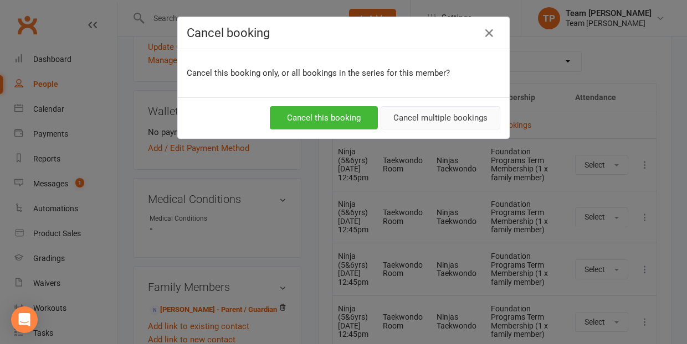
click at [440, 114] on button "Cancel multiple bookings" at bounding box center [440, 117] width 120 height 23
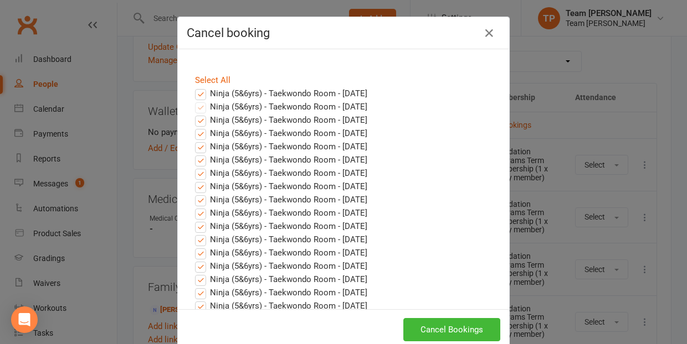
click at [201, 92] on label "Ninja (5&6yrs) - Taekwondo Room - [DATE]" at bounding box center [281, 93] width 172 height 13
click at [194, 87] on input "Ninja (5&6yrs) - Taekwondo Room - [DATE]" at bounding box center [190, 87] width 7 height 0
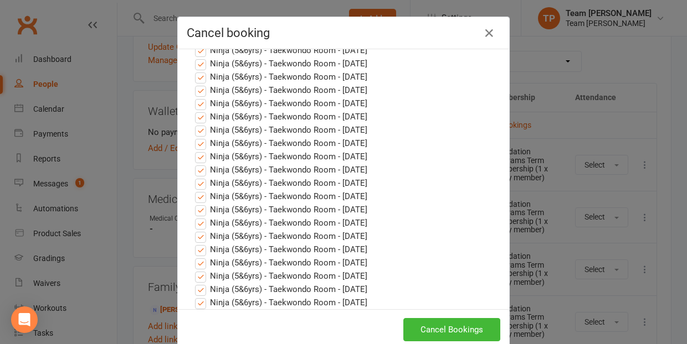
scroll to position [89, 0]
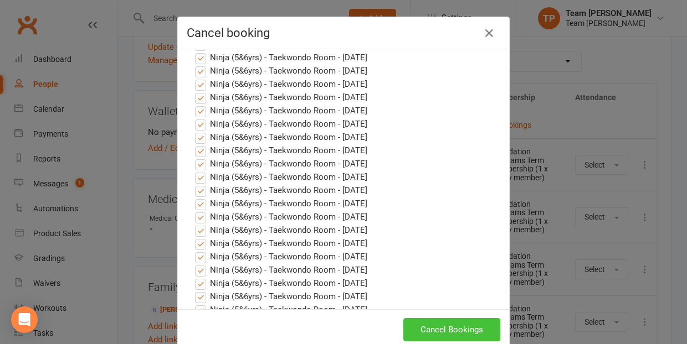
click at [459, 321] on button "Cancel Bookings" at bounding box center [451, 329] width 97 height 23
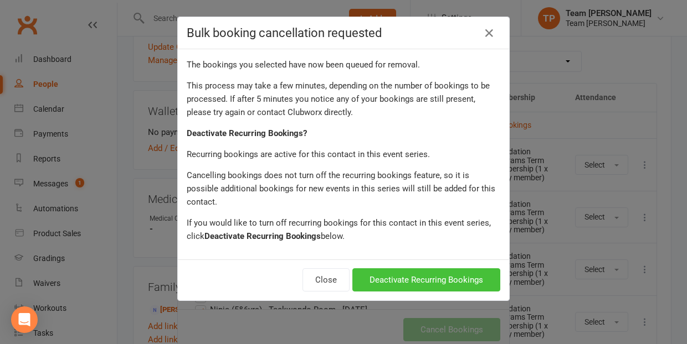
click at [415, 269] on button "Deactivate Recurring Bookings" at bounding box center [426, 280] width 148 height 23
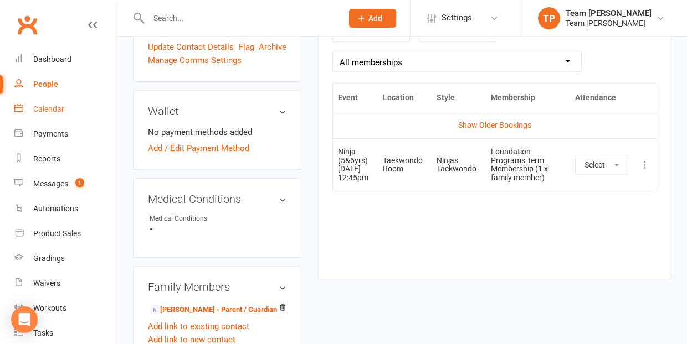
click at [49, 110] on div "Calendar" at bounding box center [48, 109] width 31 height 9
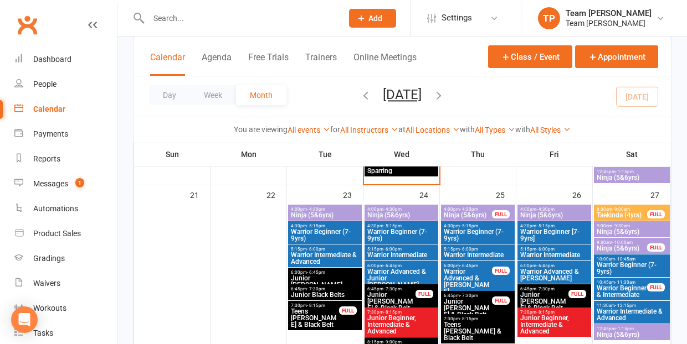
scroll to position [696, 0]
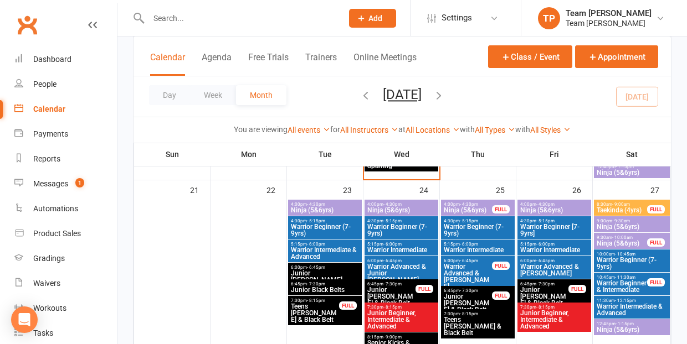
click at [624, 255] on span "- 10:45am" at bounding box center [625, 254] width 20 height 5
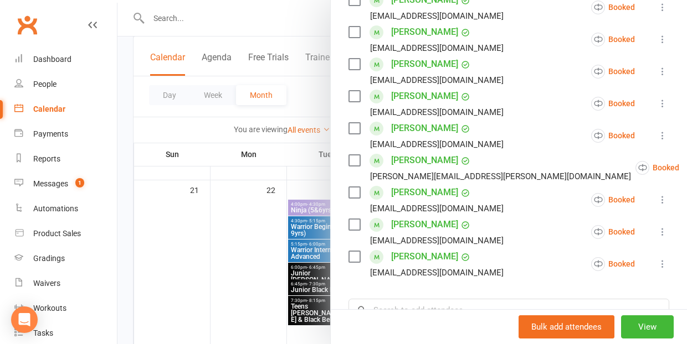
scroll to position [430, 0]
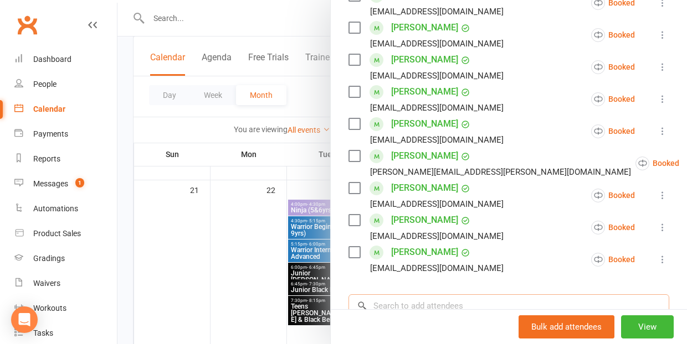
click at [380, 295] on input "search" at bounding box center [508, 306] width 321 height 23
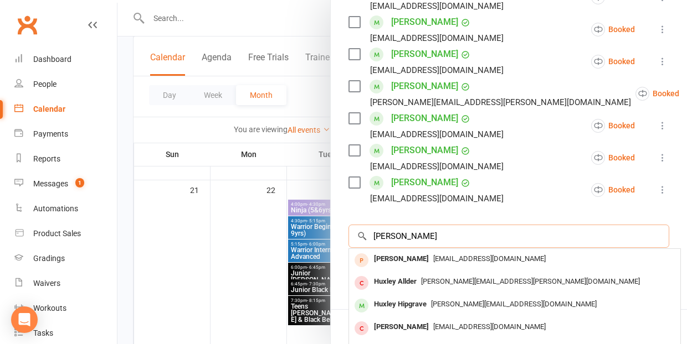
scroll to position [502, 0]
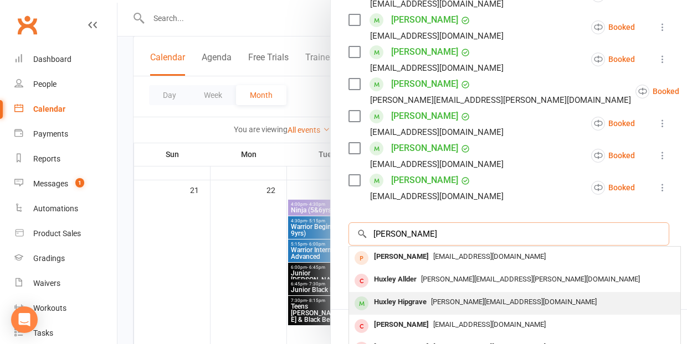
type input "[PERSON_NAME]"
click at [393, 295] on div "Huxley Hipgrave" at bounding box center [399, 303] width 61 height 16
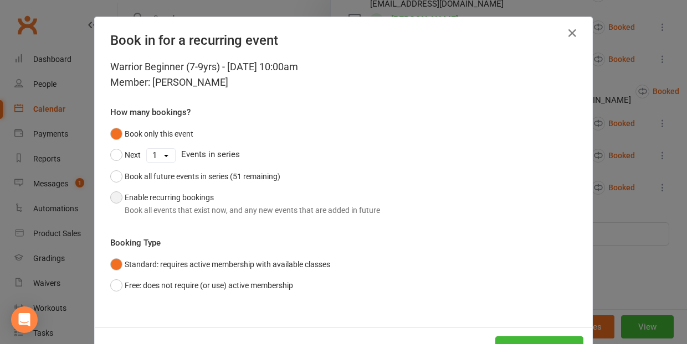
click at [116, 197] on button "Enable recurring bookings Book all events that exist now, and any new events th…" at bounding box center [245, 204] width 270 height 34
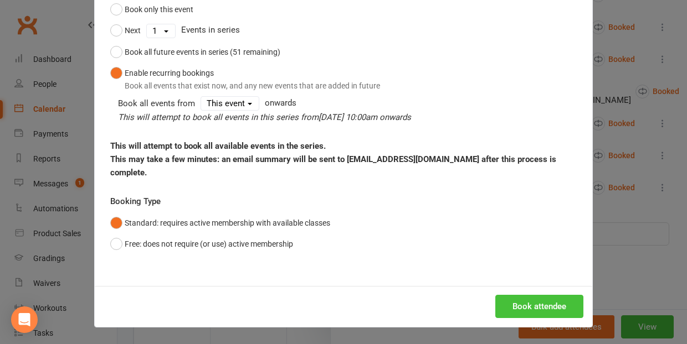
scroll to position [123, 0]
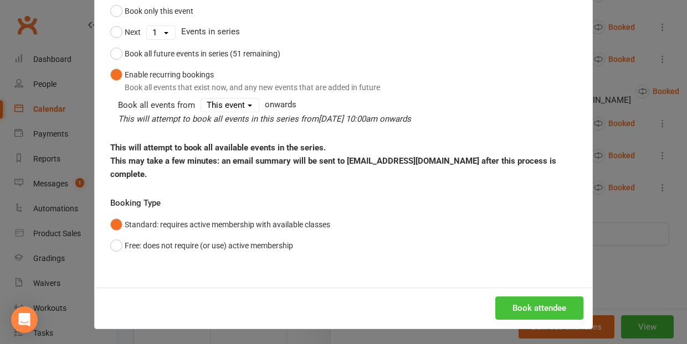
click at [533, 297] on button "Book attendee" at bounding box center [539, 308] width 88 height 23
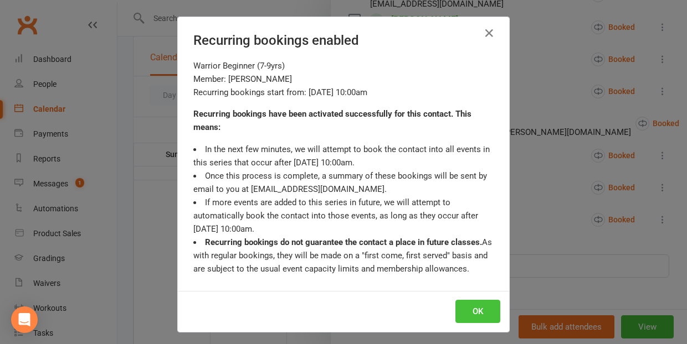
click at [477, 309] on button "OK" at bounding box center [477, 311] width 45 height 23
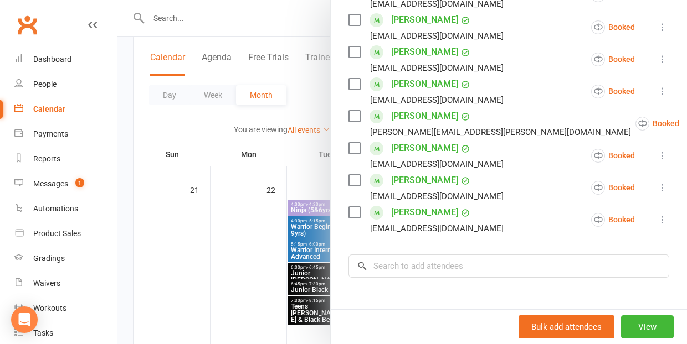
click at [218, 263] on div at bounding box center [401, 172] width 569 height 344
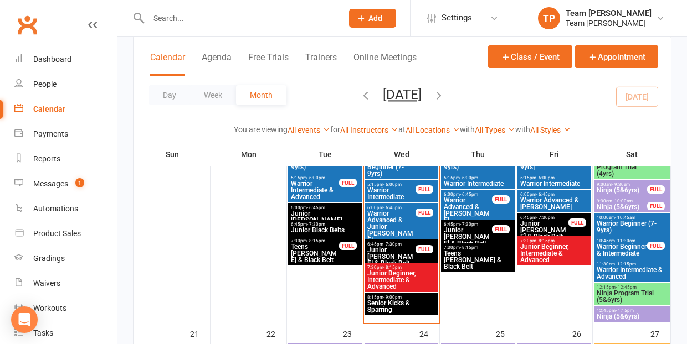
scroll to position [548, 0]
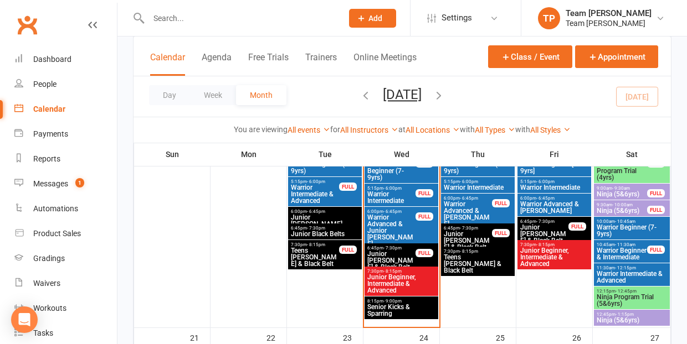
click at [635, 318] on span "Ninja (5&6yrs)" at bounding box center [631, 320] width 71 height 7
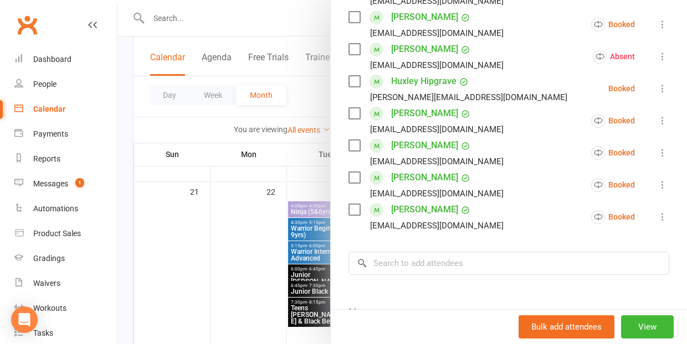
scroll to position [359, 0]
click at [411, 209] on link "[PERSON_NAME]" at bounding box center [424, 209] width 67 height 18
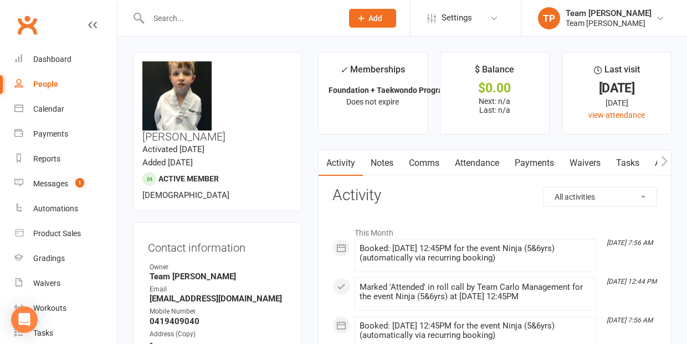
click at [480, 161] on link "Attendance" at bounding box center [477, 163] width 60 height 25
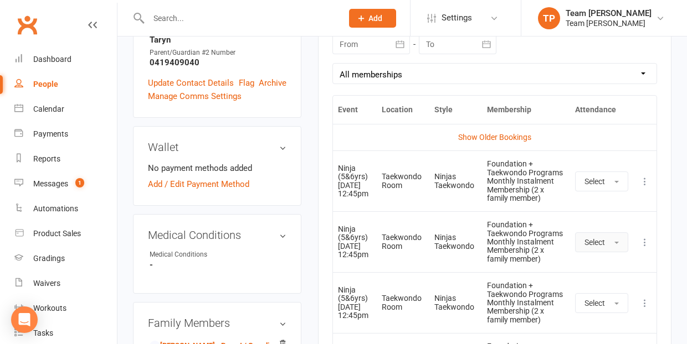
scroll to position [505, 0]
click at [645, 238] on icon at bounding box center [644, 241] width 11 height 11
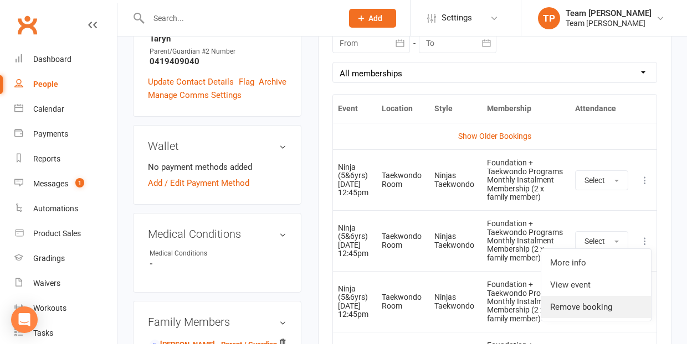
click at [620, 303] on link "Remove booking" at bounding box center [596, 307] width 110 height 22
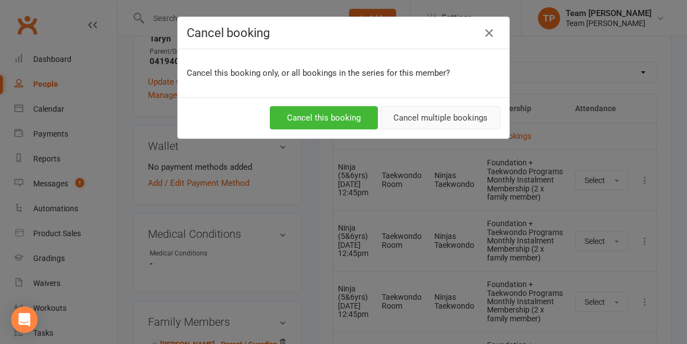
click at [462, 116] on button "Cancel multiple bookings" at bounding box center [440, 117] width 120 height 23
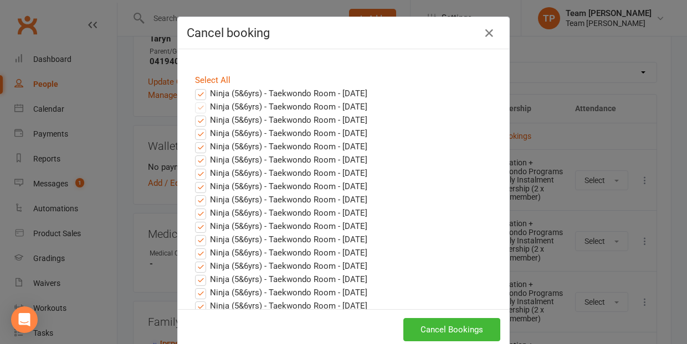
click at [199, 96] on label "Ninja (5&6yrs) - Taekwondo Room - [DATE]" at bounding box center [281, 93] width 172 height 13
click at [194, 87] on input "Ninja (5&6yrs) - Taekwondo Room - [DATE]" at bounding box center [190, 87] width 7 height 0
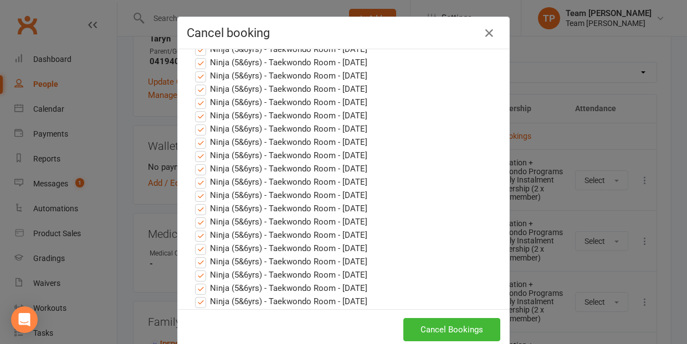
scroll to position [150, 0]
click at [443, 333] on button "Cancel Bookings" at bounding box center [451, 329] width 97 height 23
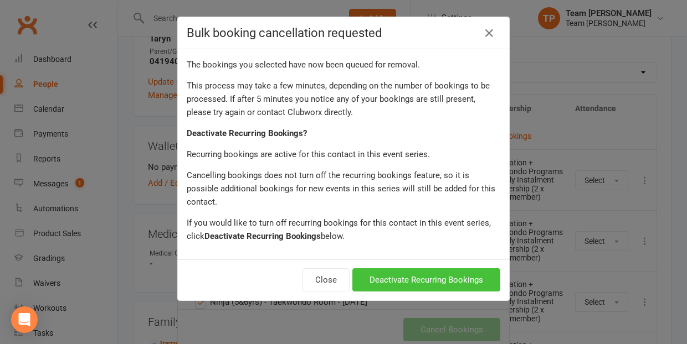
click at [433, 269] on button "Deactivate Recurring Bookings" at bounding box center [426, 280] width 148 height 23
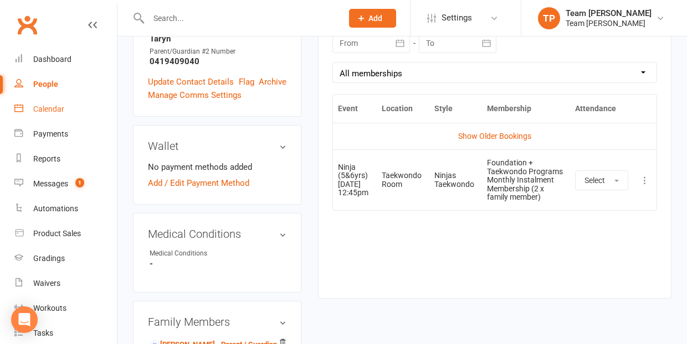
click at [54, 111] on div "Calendar" at bounding box center [48, 109] width 31 height 9
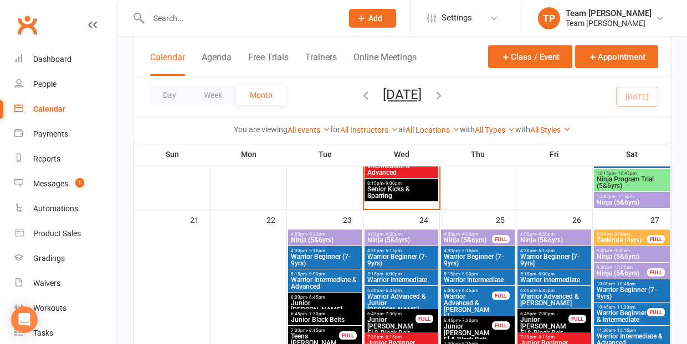
scroll to position [695, 0]
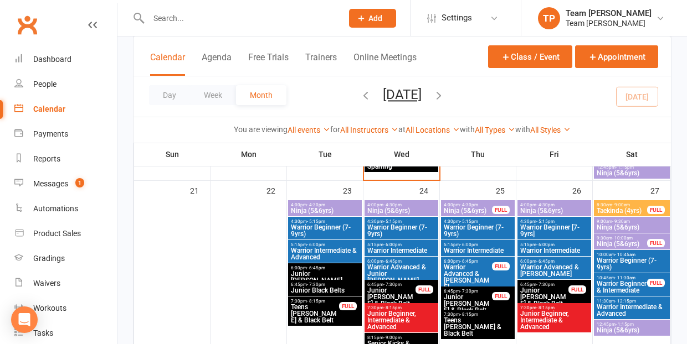
click at [623, 258] on span "Warrior Beginner (7-9yrs)" at bounding box center [631, 264] width 71 height 13
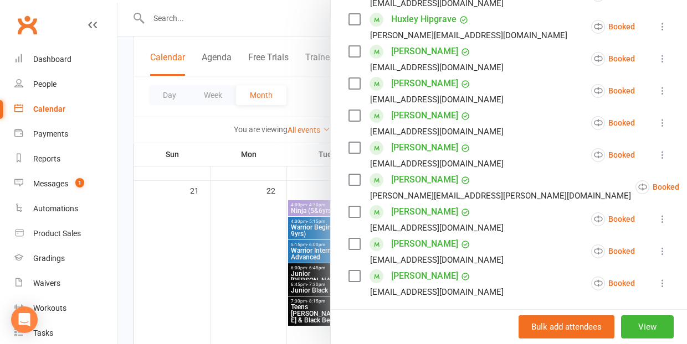
scroll to position [501, 0]
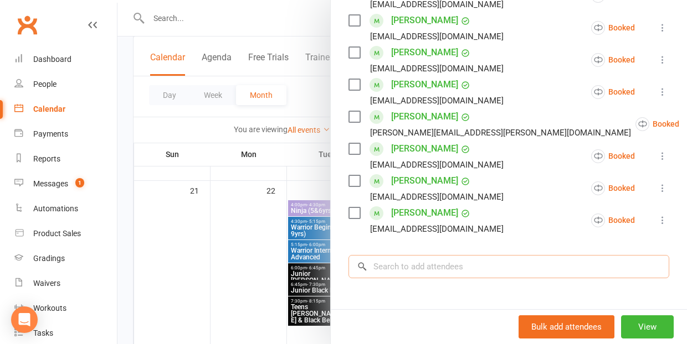
click at [378, 255] on input "search" at bounding box center [508, 266] width 321 height 23
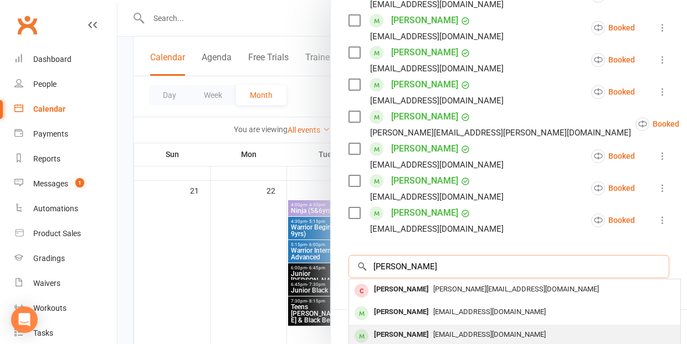
type input "[PERSON_NAME]"
click at [402, 327] on div "[PERSON_NAME]" at bounding box center [401, 335] width 64 height 16
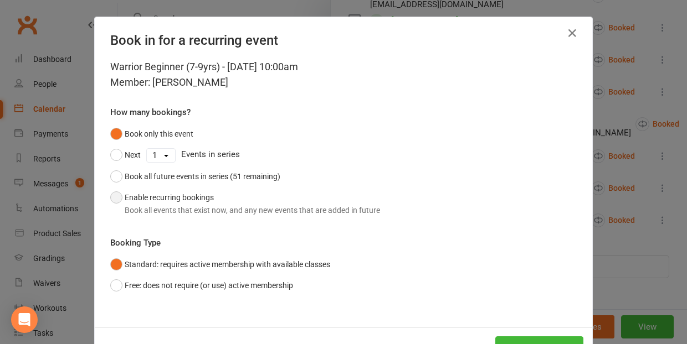
click at [119, 197] on button "Enable recurring bookings Book all events that exist now, and any new events th…" at bounding box center [245, 204] width 270 height 34
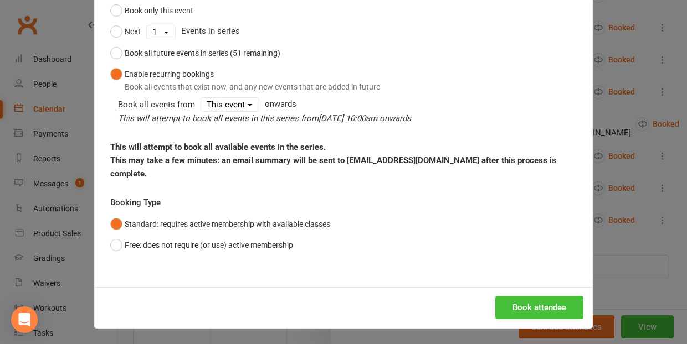
scroll to position [123, 0]
click at [537, 305] on button "Book attendee" at bounding box center [539, 308] width 88 height 23
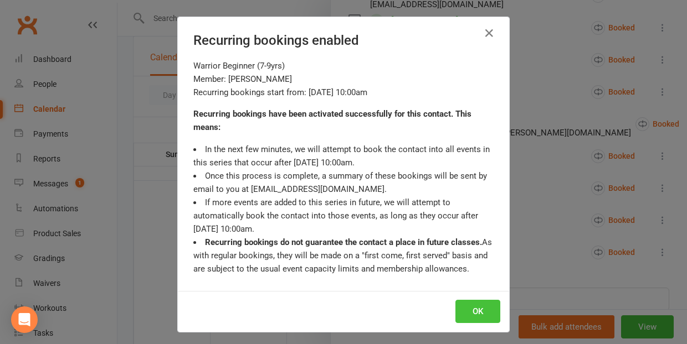
click at [481, 313] on button "OK" at bounding box center [477, 311] width 45 height 23
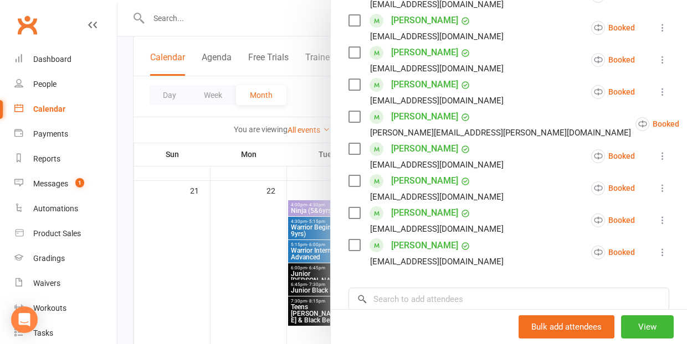
click at [253, 299] on div at bounding box center [401, 172] width 569 height 344
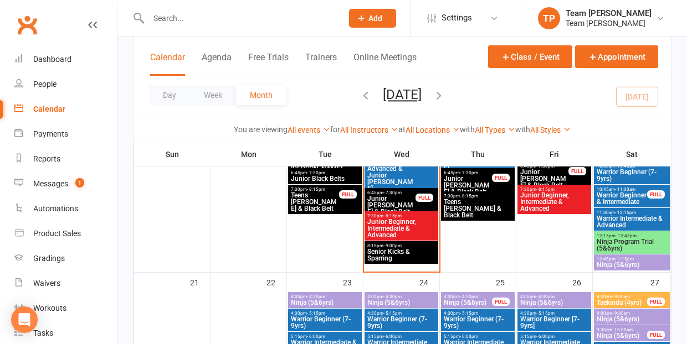
scroll to position [592, 0]
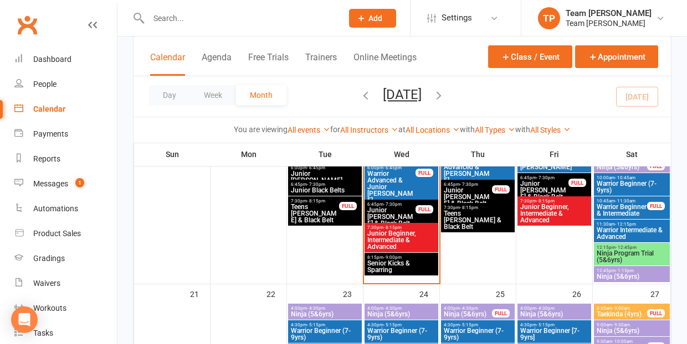
click at [620, 274] on span "Ninja (5&6yrs)" at bounding box center [631, 277] width 71 height 7
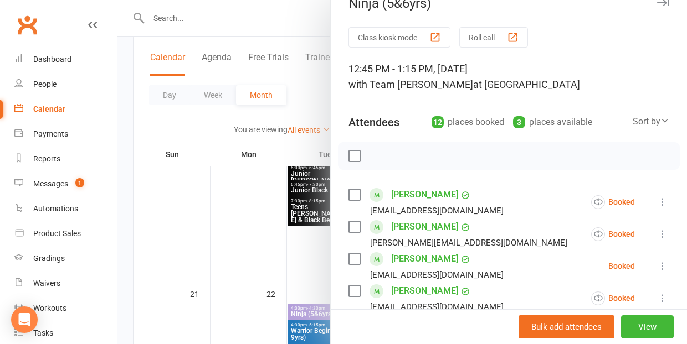
scroll to position [17, 0]
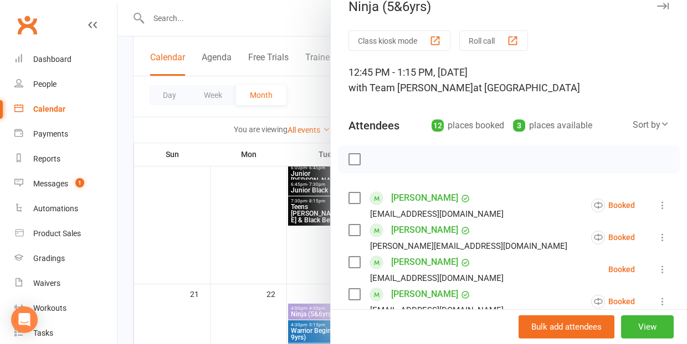
click at [403, 197] on link "[PERSON_NAME]" at bounding box center [424, 198] width 67 height 18
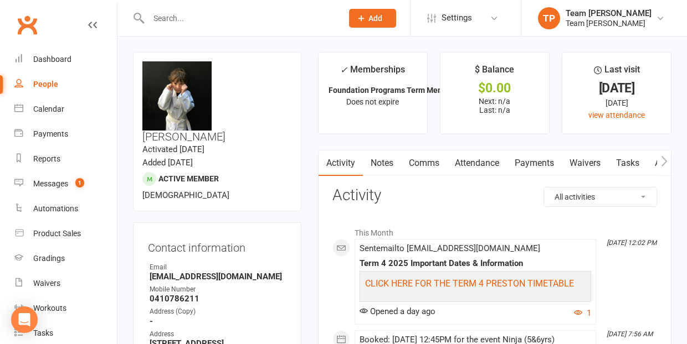
click at [475, 163] on link "Attendance" at bounding box center [477, 163] width 60 height 25
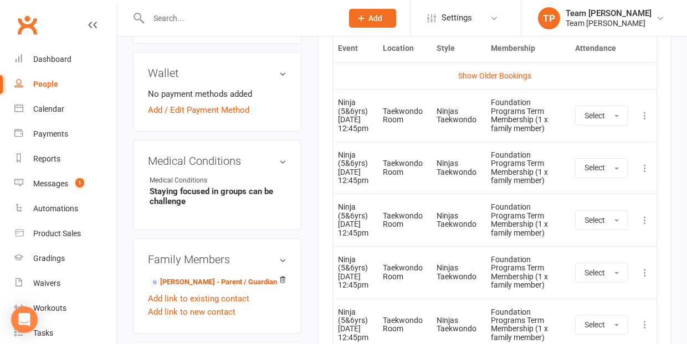
scroll to position [577, 0]
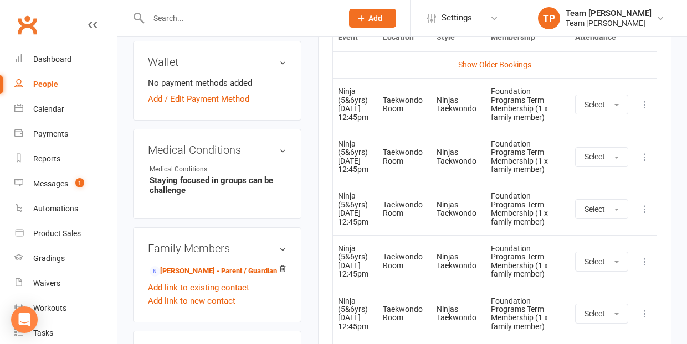
click at [645, 163] on icon at bounding box center [644, 157] width 11 height 11
click at [605, 233] on link "Remove booking" at bounding box center [596, 223] width 110 height 22
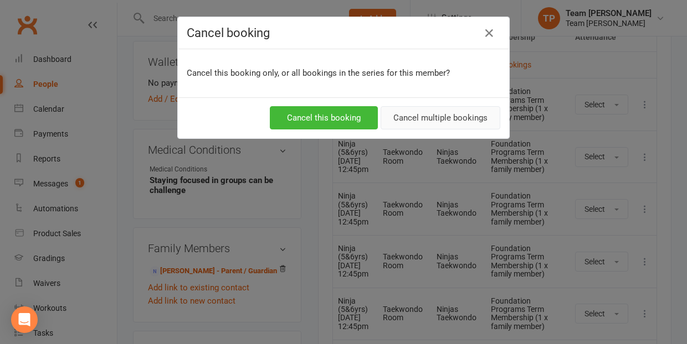
click at [443, 117] on button "Cancel multiple bookings" at bounding box center [440, 117] width 120 height 23
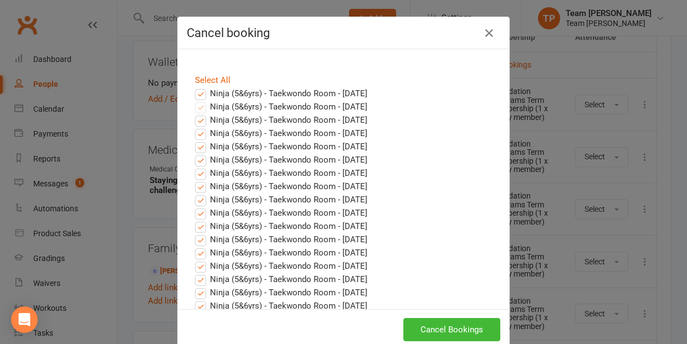
click at [200, 95] on label "Ninja (5&6yrs) - Taekwondo Room - [DATE]" at bounding box center [281, 93] width 172 height 13
click at [194, 87] on input "Ninja (5&6yrs) - Taekwondo Room - [DATE]" at bounding box center [190, 87] width 7 height 0
click at [439, 328] on button "Cancel Bookings" at bounding box center [451, 329] width 97 height 23
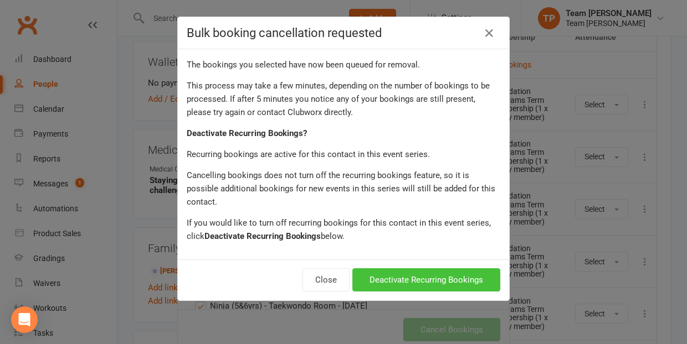
click at [411, 269] on button "Deactivate Recurring Bookings" at bounding box center [426, 280] width 148 height 23
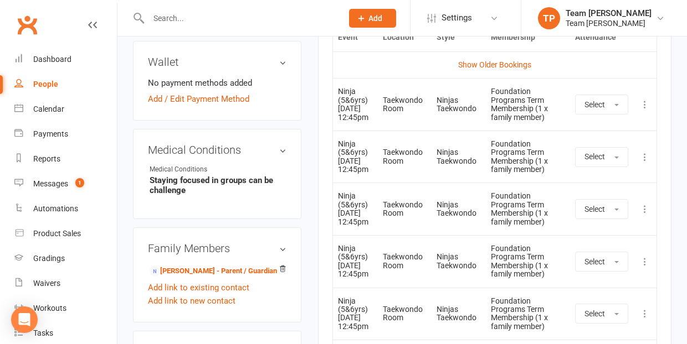
click at [312, 286] on main "✓ Memberships Foundation Programs Term Membership (1 x f... Does not expire $ B…" at bounding box center [495, 89] width 370 height 1226
click at [52, 111] on div "Calendar" at bounding box center [48, 109] width 31 height 9
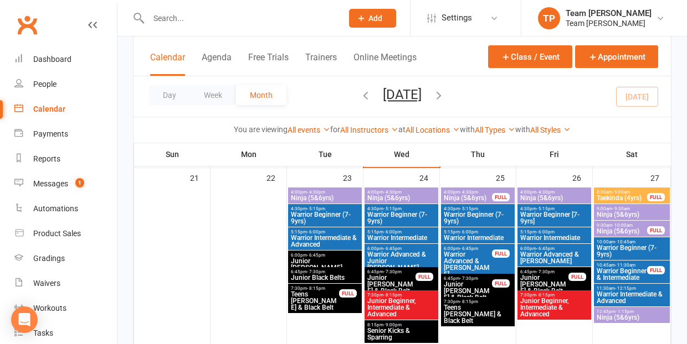
scroll to position [709, 0]
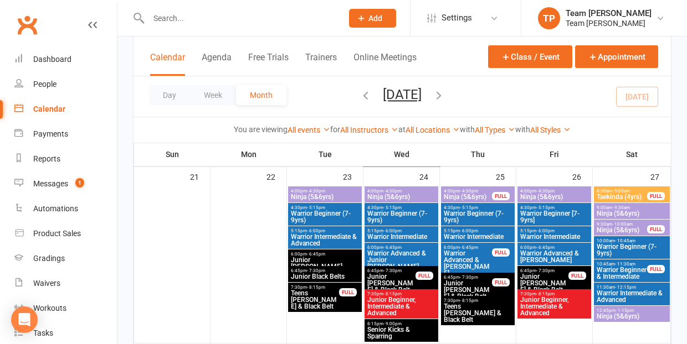
click at [618, 245] on span "Warrior Beginner (7-9yrs)" at bounding box center [631, 250] width 71 height 13
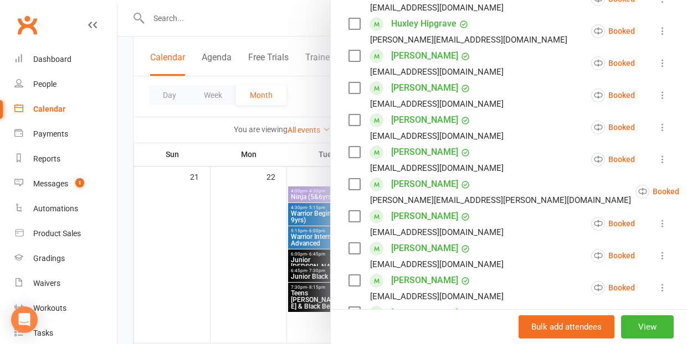
scroll to position [549, 0]
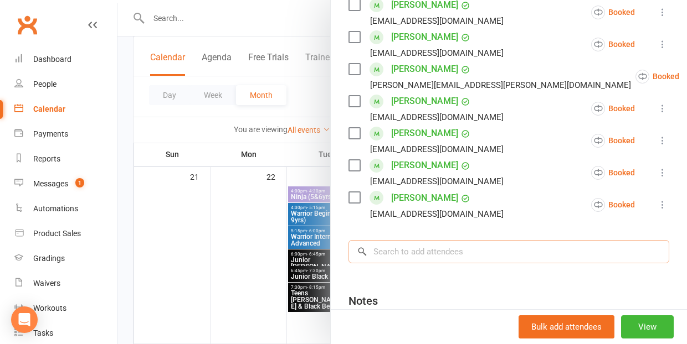
click at [408, 240] on input "search" at bounding box center [508, 251] width 321 height 23
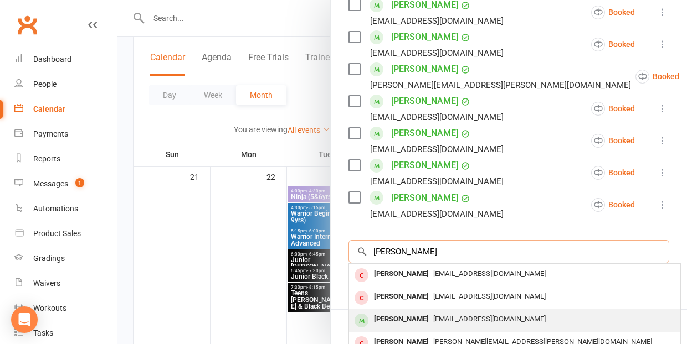
type input "[PERSON_NAME]"
click at [405, 312] on div "[PERSON_NAME]" at bounding box center [401, 320] width 64 height 16
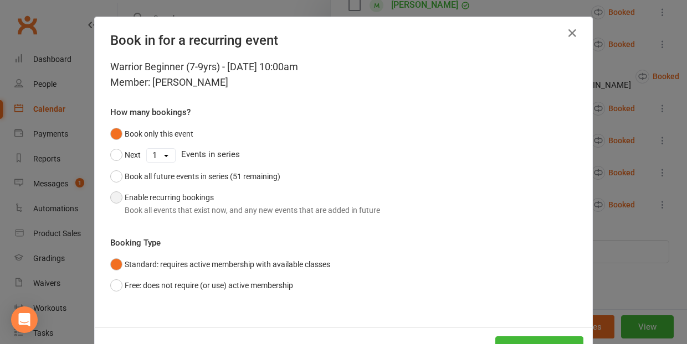
click at [119, 197] on button "Enable recurring bookings Book all events that exist now, and any new events th…" at bounding box center [245, 204] width 270 height 34
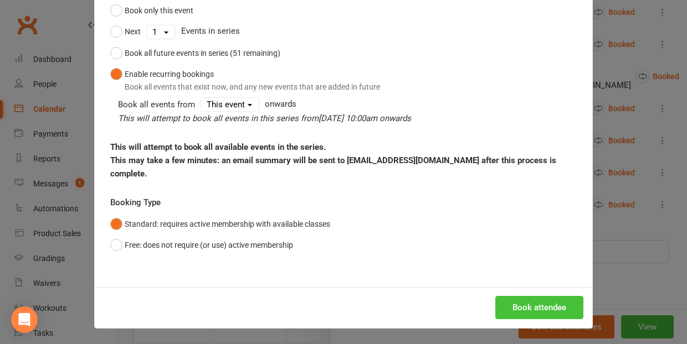
scroll to position [123, 0]
click at [536, 303] on button "Book attendee" at bounding box center [539, 308] width 88 height 23
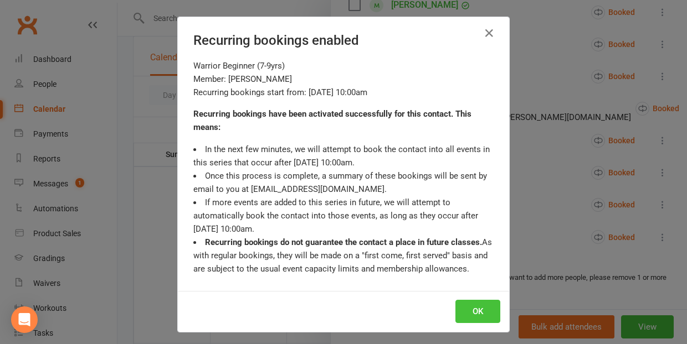
click at [476, 308] on button "OK" at bounding box center [477, 311] width 45 height 23
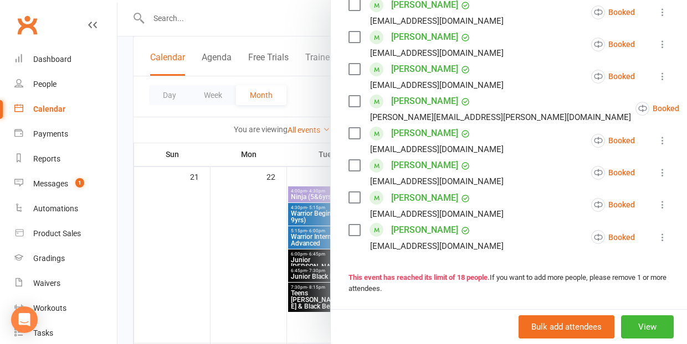
click at [407, 222] on link "[PERSON_NAME]" at bounding box center [424, 231] width 67 height 18
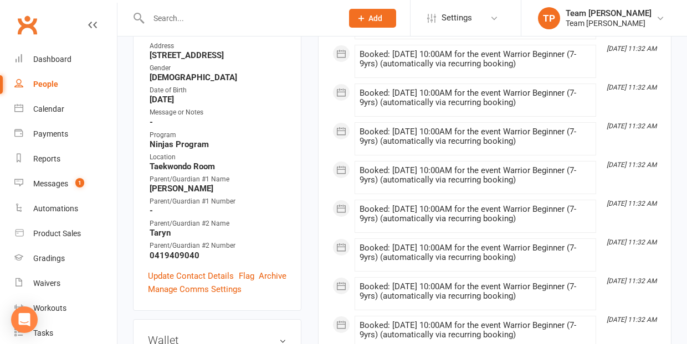
scroll to position [309, 0]
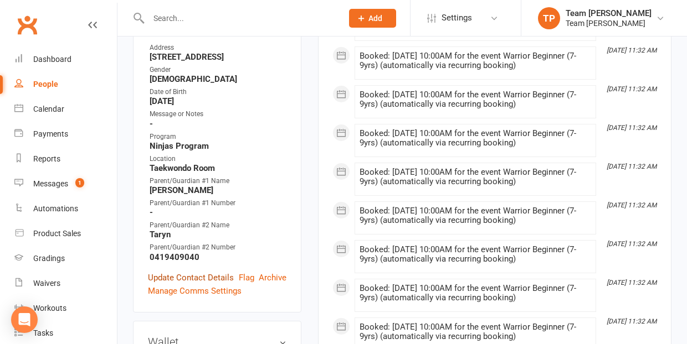
click at [215, 271] on link "Update Contact Details" at bounding box center [191, 277] width 86 height 13
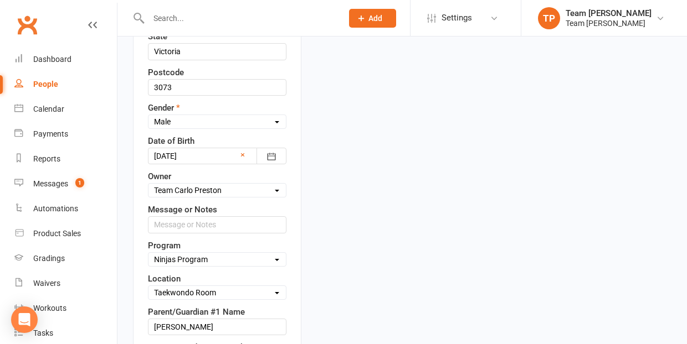
scroll to position [512, 0]
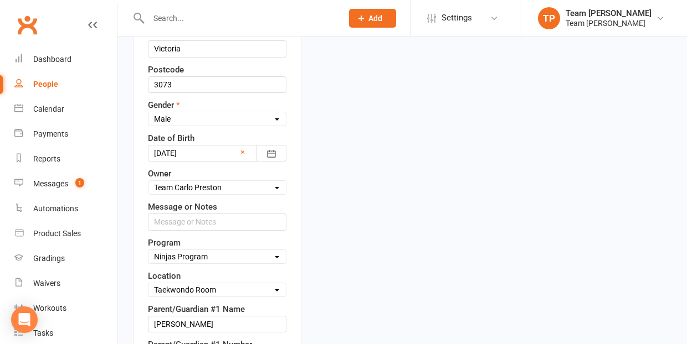
select select "Warriors Program"
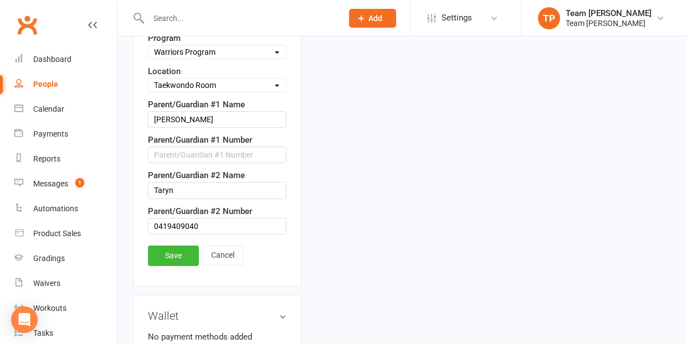
scroll to position [720, 0]
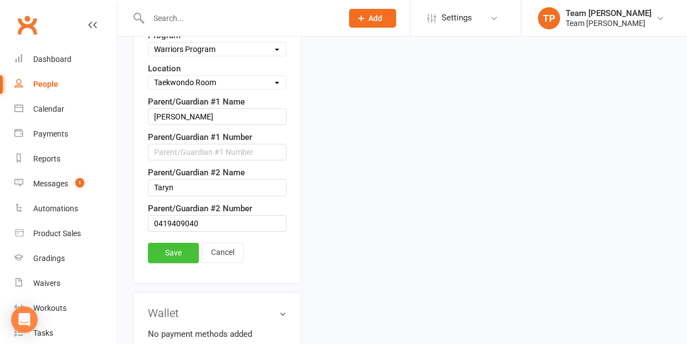
click at [175, 243] on link "Save" at bounding box center [173, 253] width 51 height 20
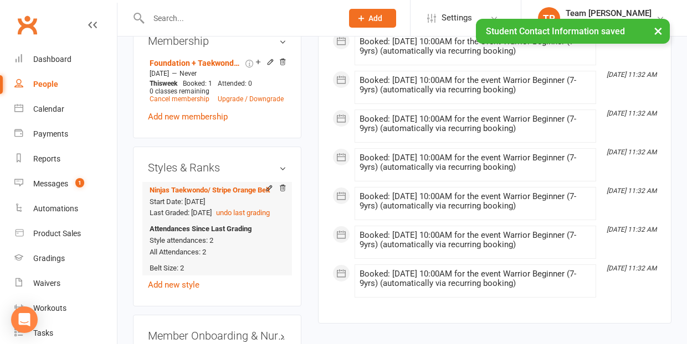
scroll to position [923, 0]
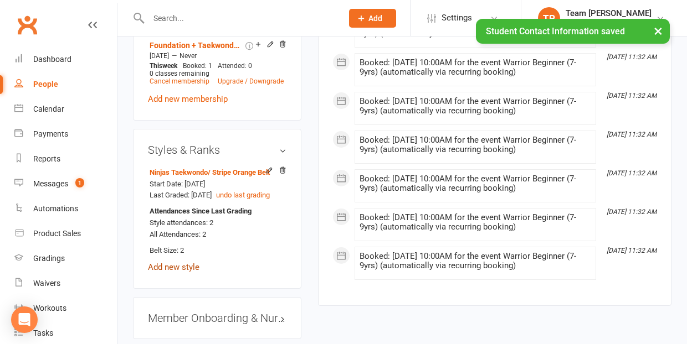
click at [169, 263] on link "Add new style" at bounding box center [174, 268] width 52 height 10
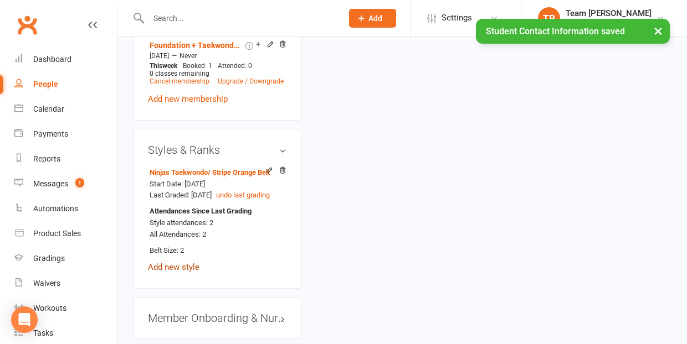
scroll to position [94, 0]
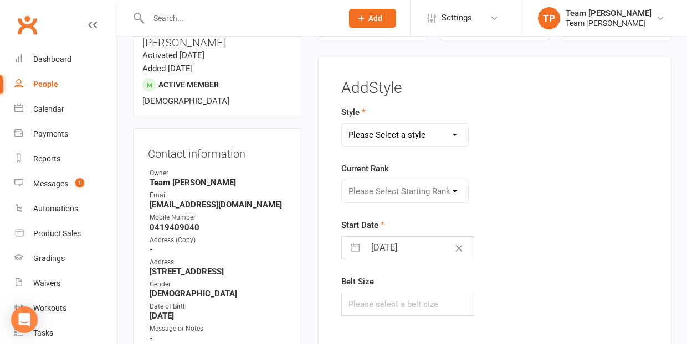
select select "1063"
select select "9958"
click at [357, 245] on button "button" at bounding box center [355, 248] width 20 height 22
select select "7"
select select "2025"
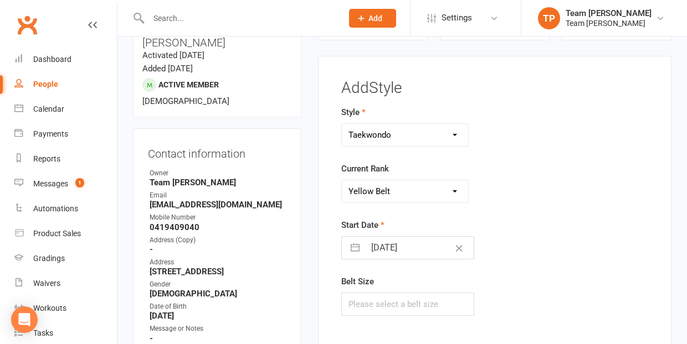
select select "8"
select select "2025"
select select "9"
select select "2025"
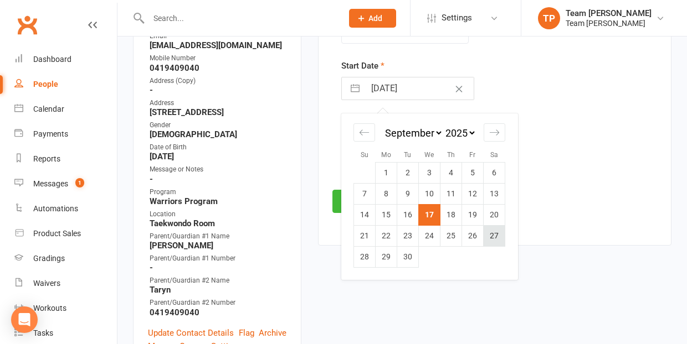
scroll to position [257, 0]
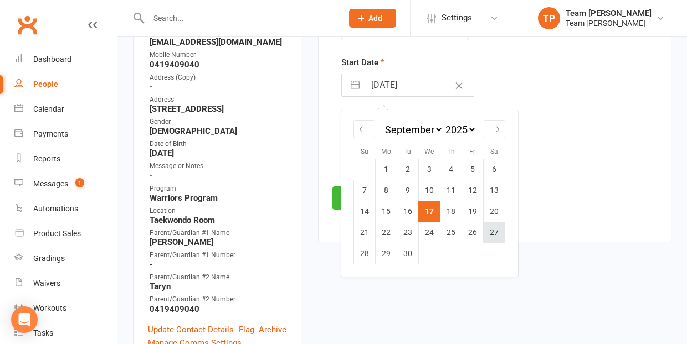
click at [496, 228] on td "27" at bounding box center [495, 232] width 22 height 21
type input "[DATE]"
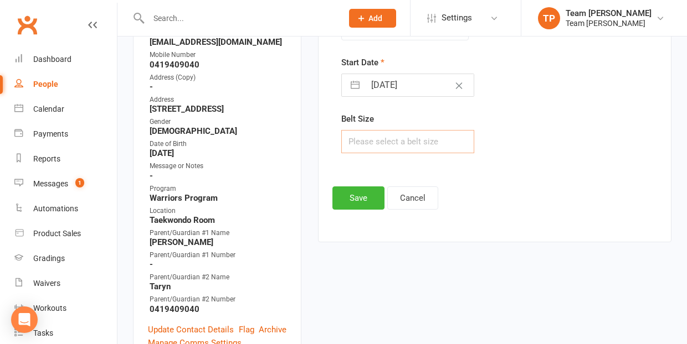
click at [378, 139] on input "text" at bounding box center [407, 141] width 133 height 23
type input "2"
click at [354, 199] on button "Save" at bounding box center [358, 198] width 52 height 23
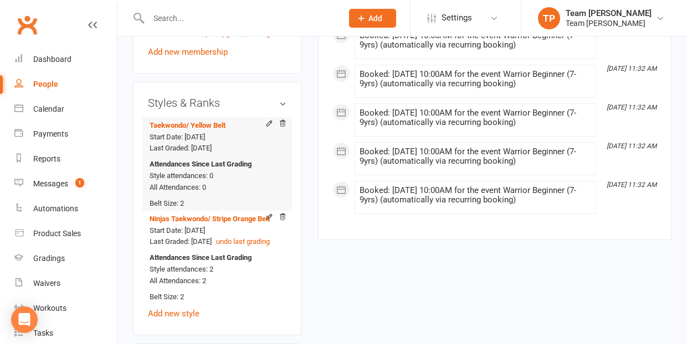
scroll to position [970, 0]
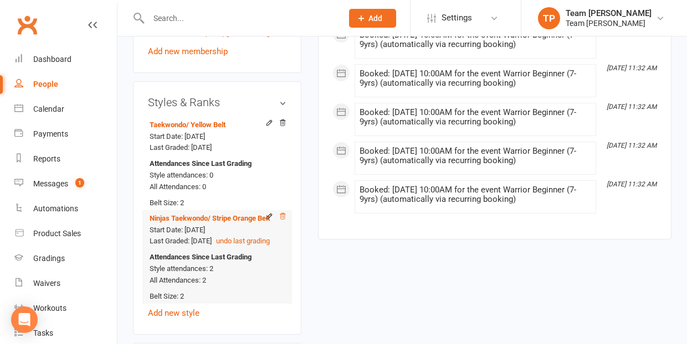
click at [283, 213] on icon at bounding box center [283, 217] width 8 height 8
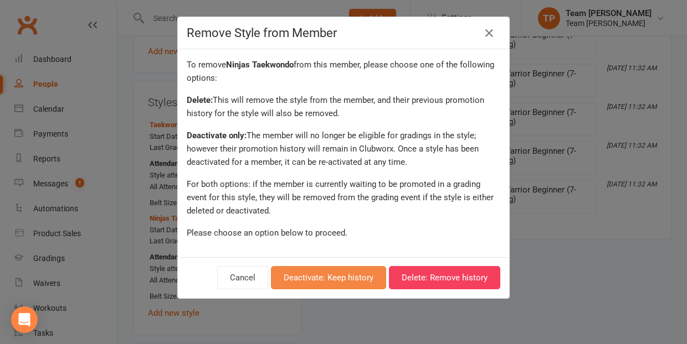
click at [345, 274] on button "Deactivate: Keep history" at bounding box center [328, 277] width 115 height 23
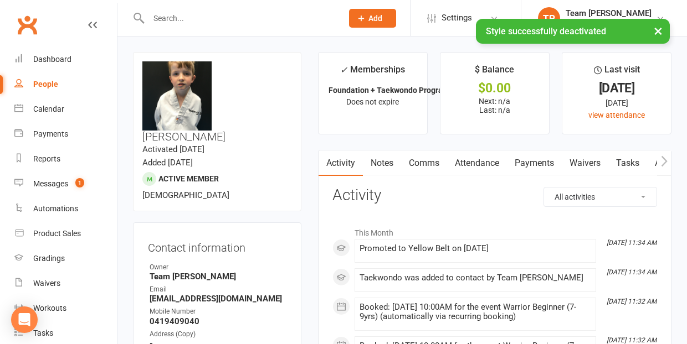
scroll to position [0, 0]
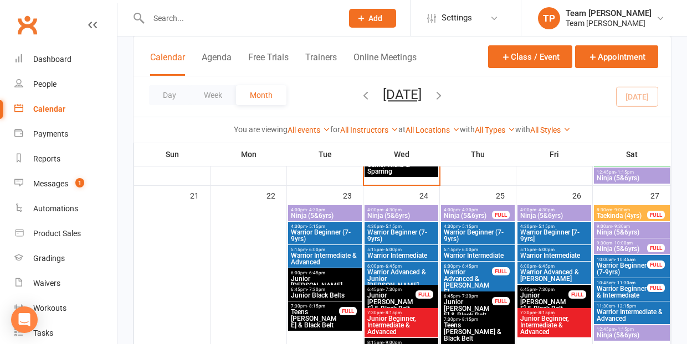
scroll to position [703, 0]
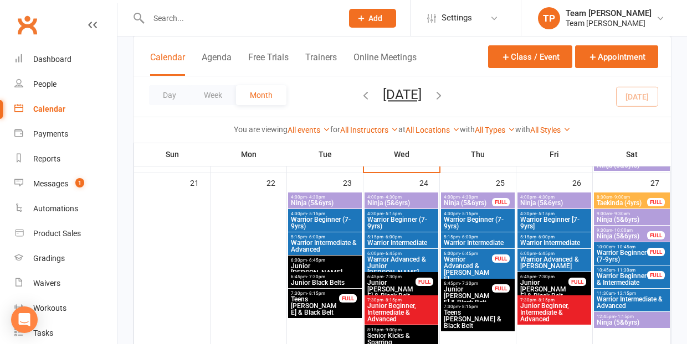
click at [623, 257] on span "Warrior Beginner (7-9yrs)" at bounding box center [622, 256] width 52 height 13
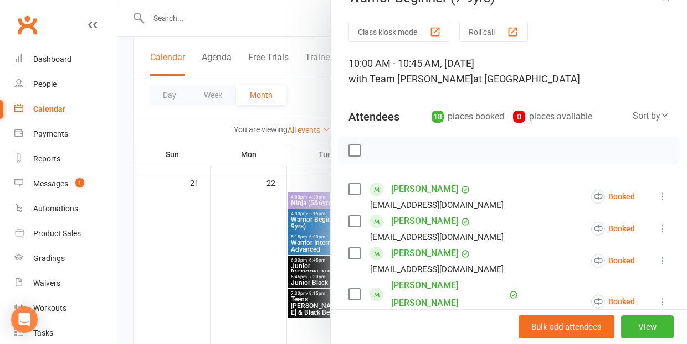
scroll to position [28, 0]
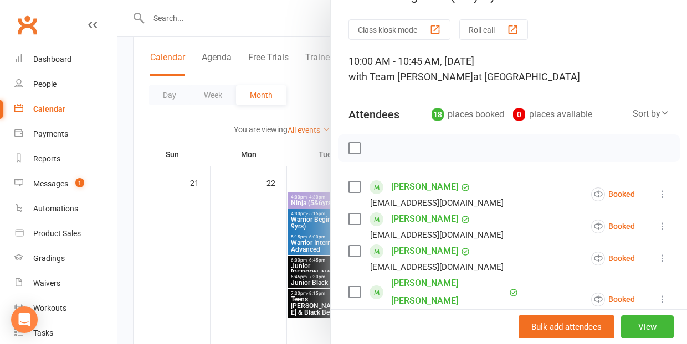
click at [405, 219] on link "[PERSON_NAME]" at bounding box center [424, 219] width 67 height 18
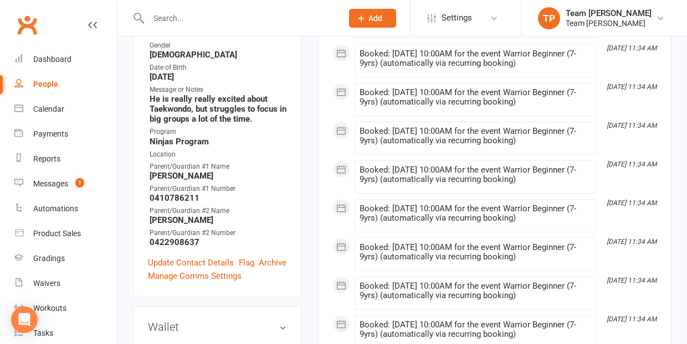
scroll to position [313, 0]
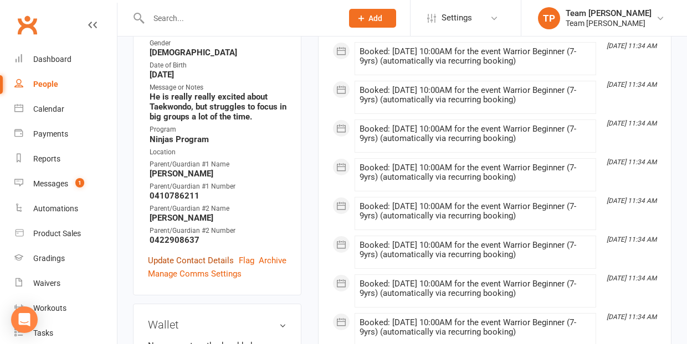
click at [200, 254] on link "Update Contact Details" at bounding box center [191, 260] width 86 height 13
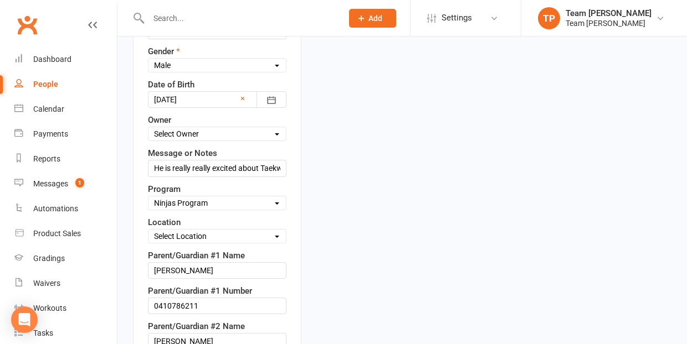
scroll to position [567, 0]
select select "Warriors Program"
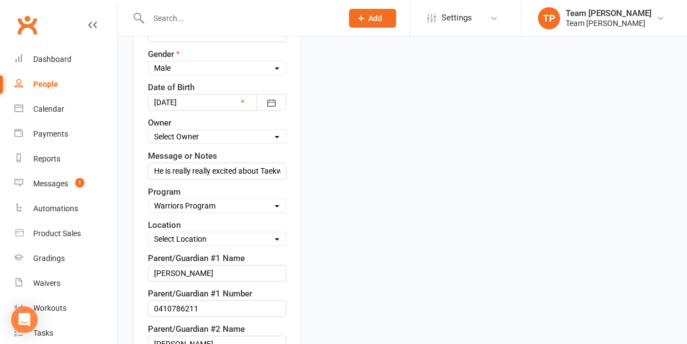
scroll to position [545, 0]
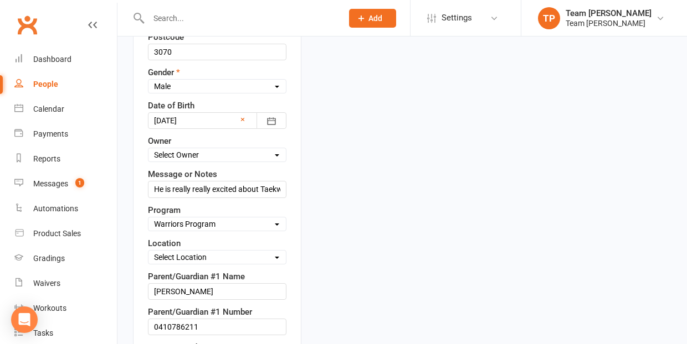
select select "1"
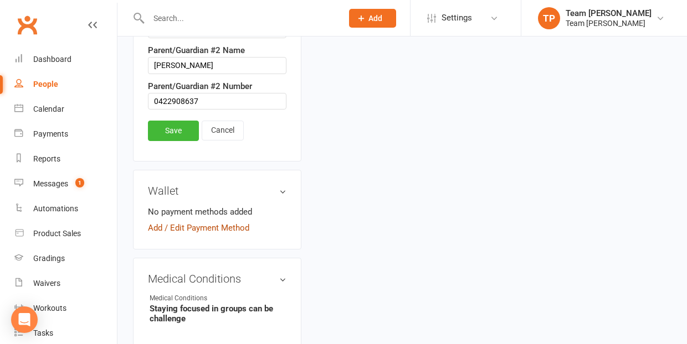
scroll to position [845, 0]
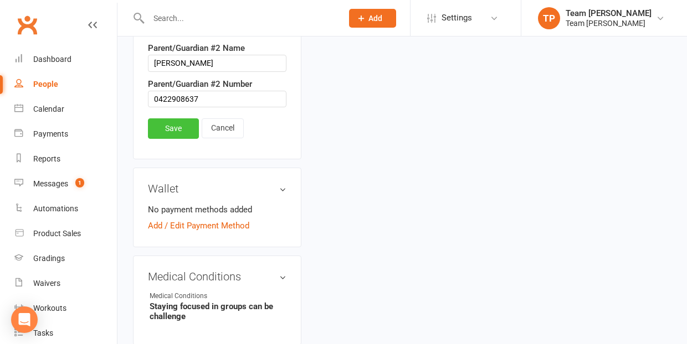
click at [173, 119] on link "Save" at bounding box center [173, 129] width 51 height 20
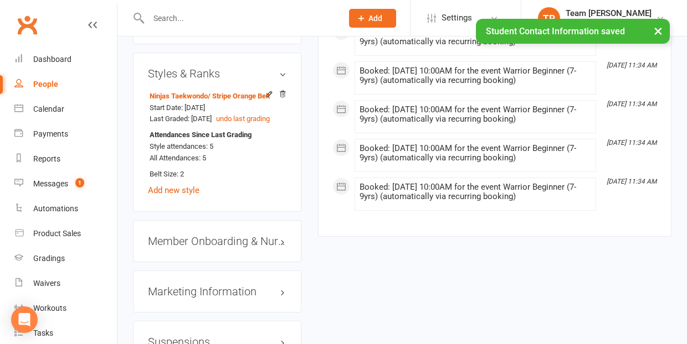
scroll to position [996, 0]
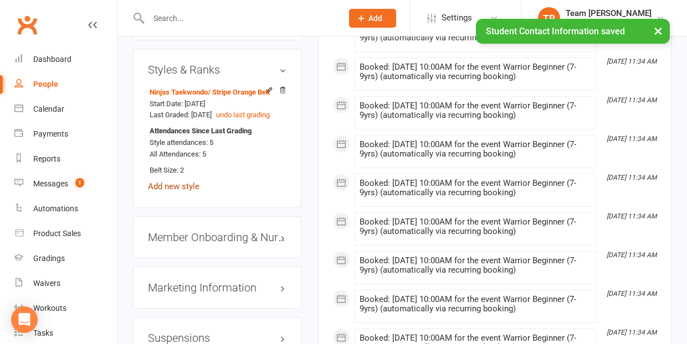
click at [176, 182] on link "Add new style" at bounding box center [174, 187] width 52 height 10
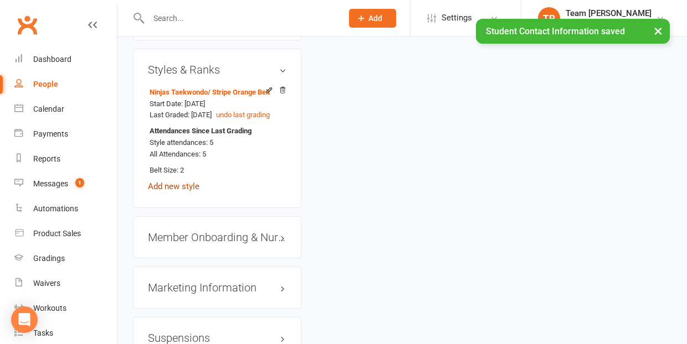
scroll to position [94, 0]
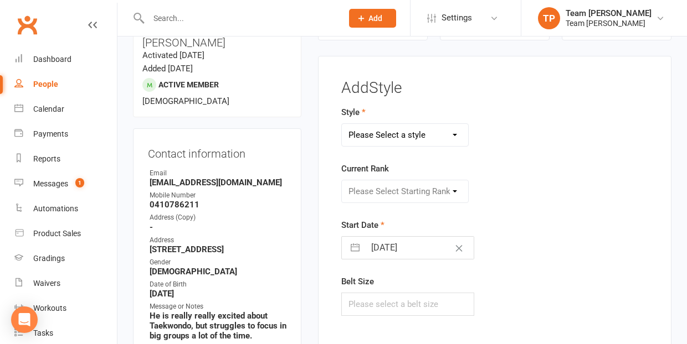
select select "1063"
select select "9958"
click at [354, 247] on button "button" at bounding box center [355, 248] width 20 height 22
select select "7"
select select "2025"
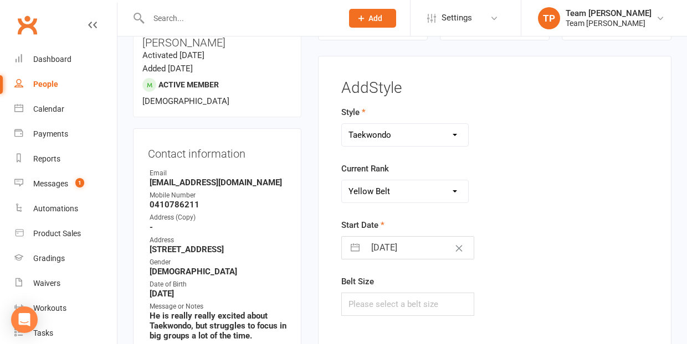
select select "8"
select select "2025"
select select "9"
select select "2025"
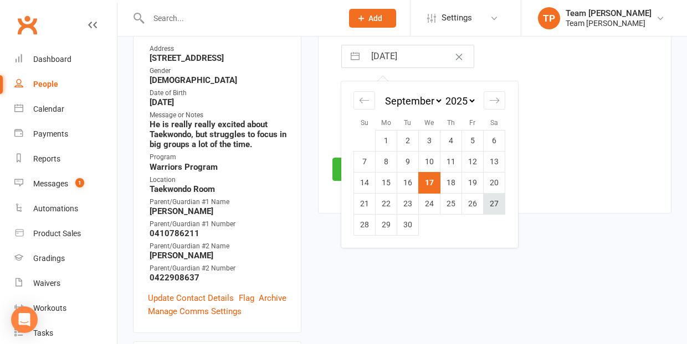
scroll to position [290, 0]
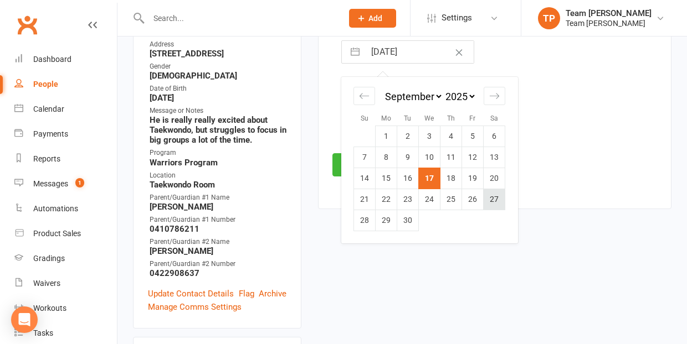
click at [496, 199] on td "27" at bounding box center [495, 199] width 22 height 21
type input "[DATE]"
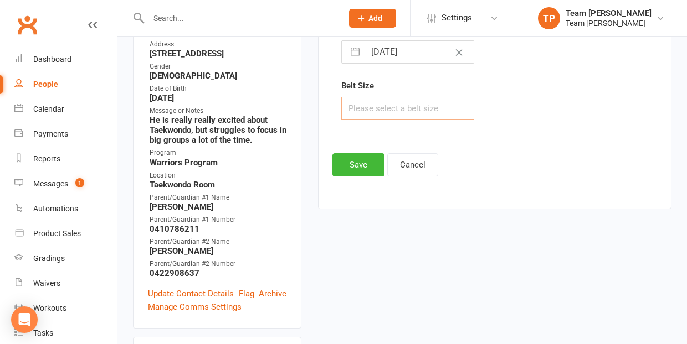
click at [368, 114] on input "text" at bounding box center [407, 108] width 133 height 23
type input "2"
click at [359, 166] on button "Save" at bounding box center [358, 164] width 52 height 23
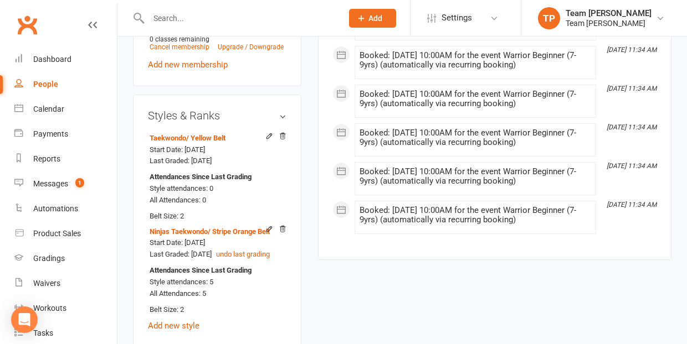
scroll to position [956, 0]
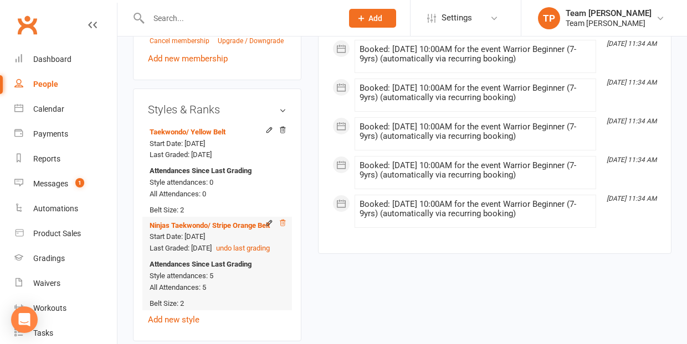
click at [282, 219] on icon at bounding box center [283, 223] width 8 height 8
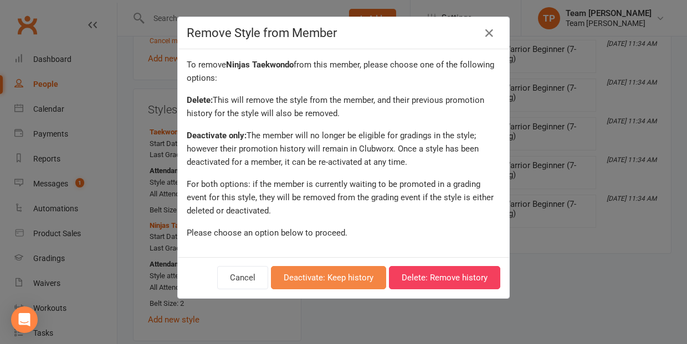
click at [331, 276] on button "Deactivate: Keep history" at bounding box center [328, 277] width 115 height 23
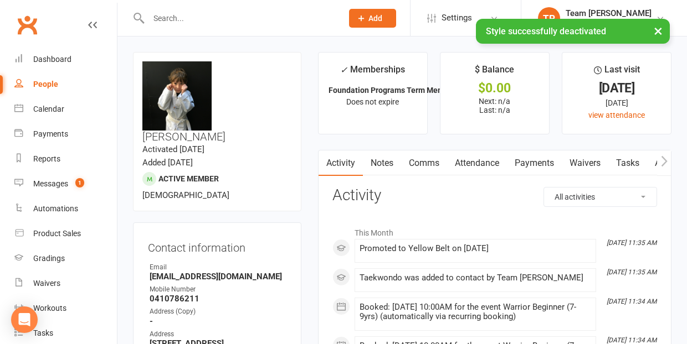
scroll to position [0, 0]
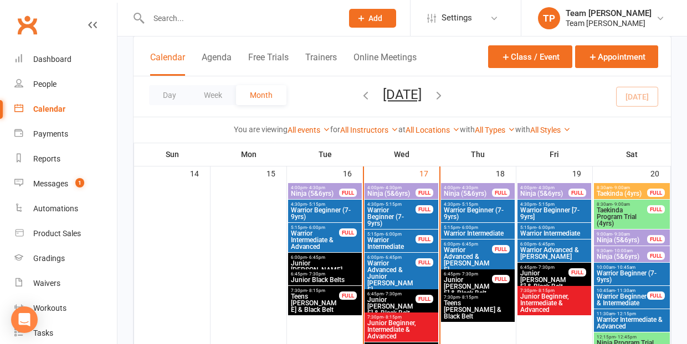
scroll to position [501, 0]
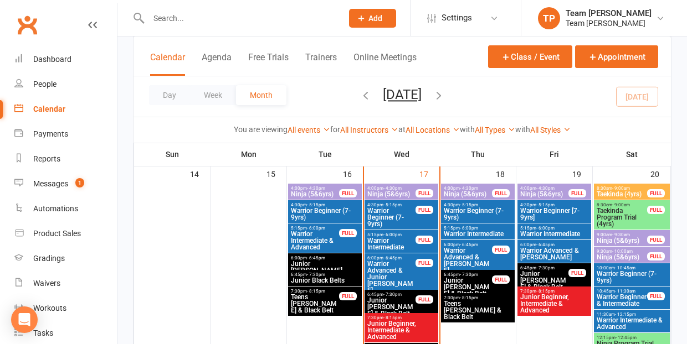
click at [621, 271] on span "Warrior Beginner (7-9yrs)" at bounding box center [631, 277] width 71 height 13
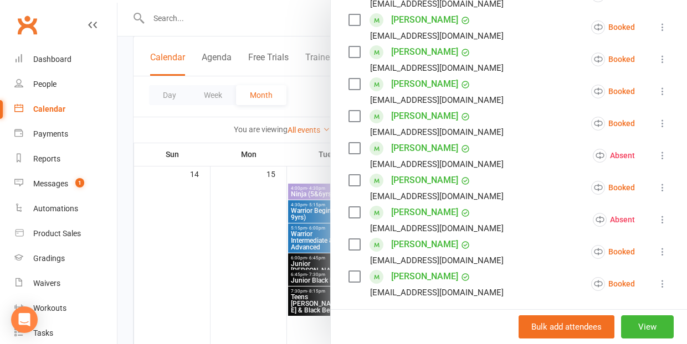
scroll to position [382, 0]
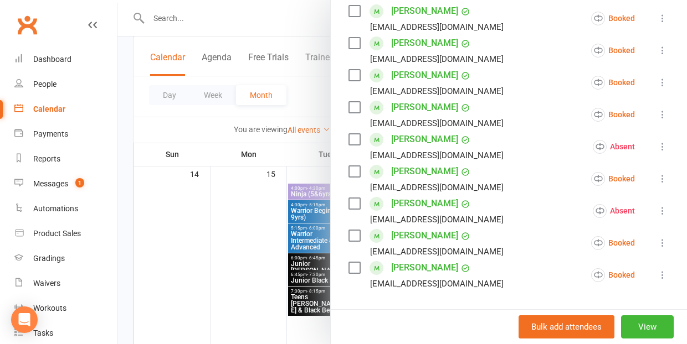
click at [211, 268] on div at bounding box center [401, 172] width 569 height 344
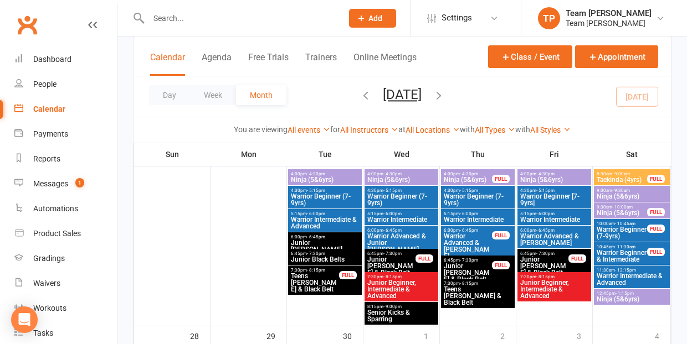
scroll to position [733, 0]
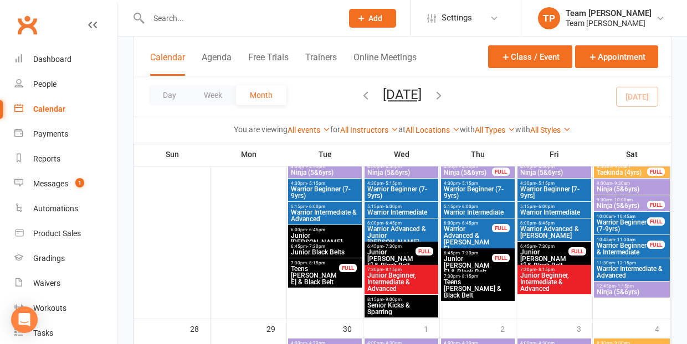
click at [624, 223] on span "Warrior Beginner (7-9yrs)" at bounding box center [622, 225] width 52 height 13
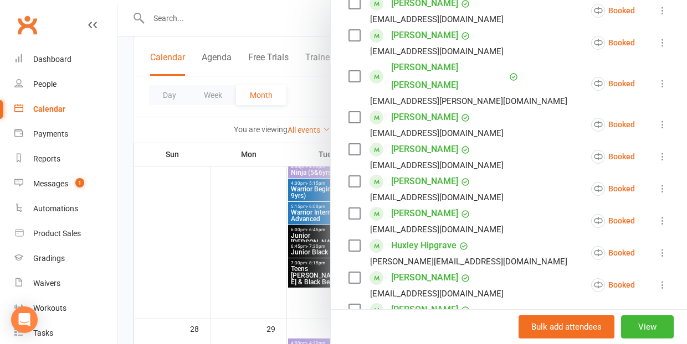
scroll to position [243, 0]
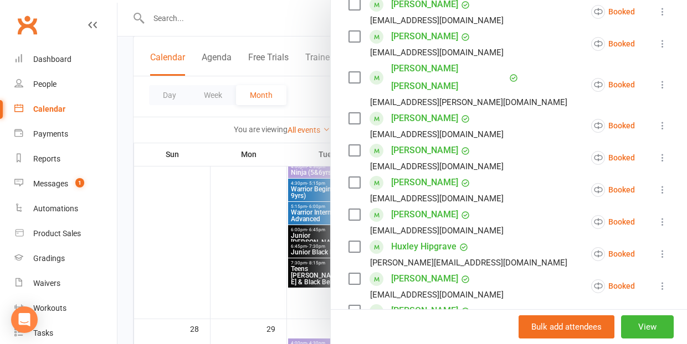
click at [435, 238] on link "Huxley Hipgrave" at bounding box center [423, 247] width 65 height 18
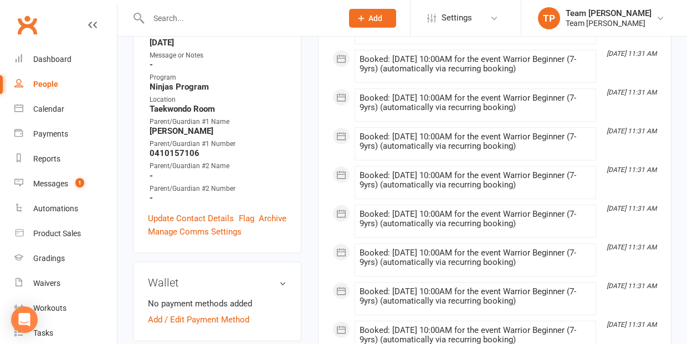
scroll to position [302, 0]
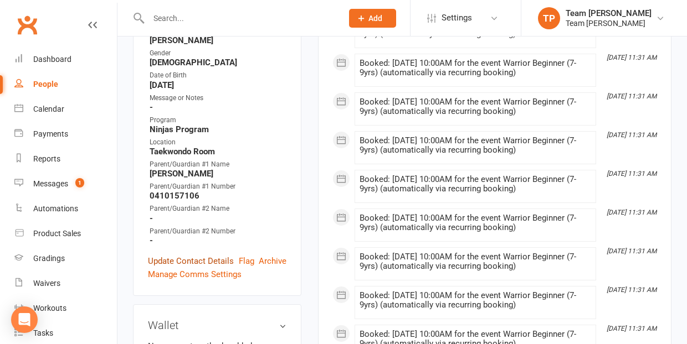
click at [215, 256] on link "Update Contact Details" at bounding box center [191, 261] width 86 height 13
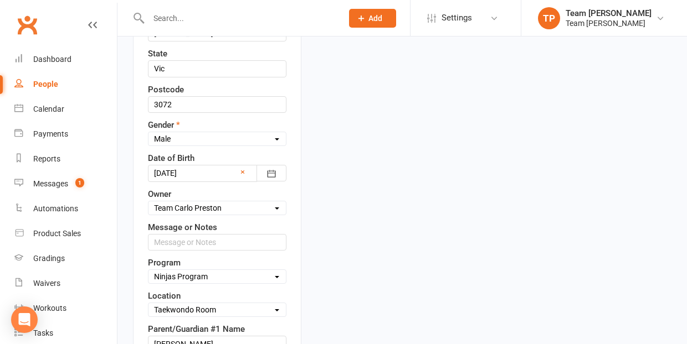
scroll to position [496, 0]
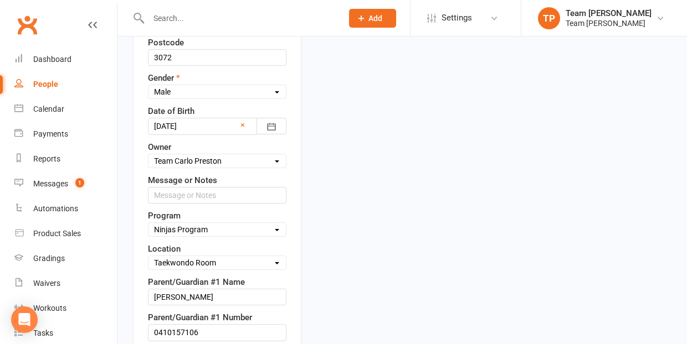
select select "Warriors Program"
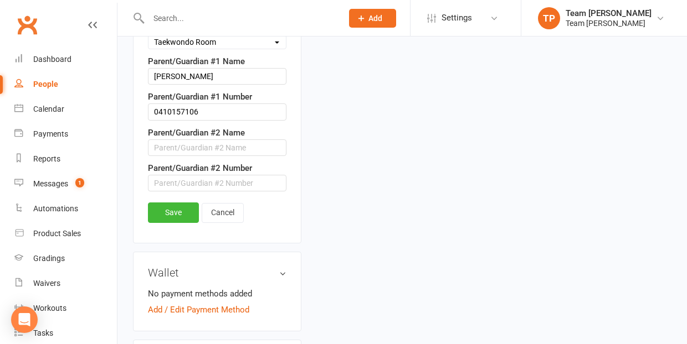
scroll to position [732, 0]
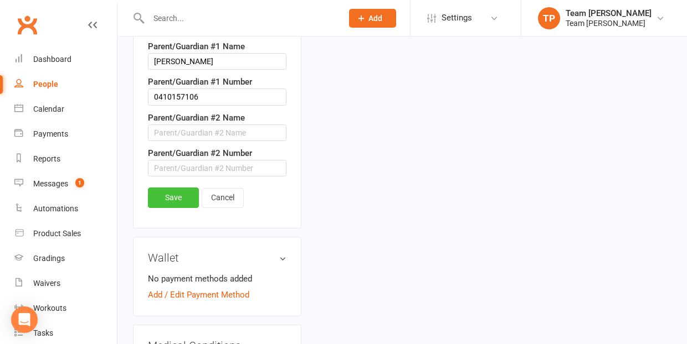
click at [181, 208] on link "Save" at bounding box center [173, 198] width 51 height 20
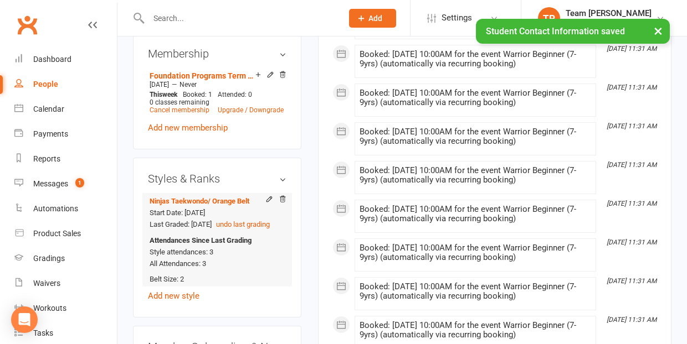
scroll to position [853, 0]
click at [182, 299] on link "Add new style" at bounding box center [174, 297] width 52 height 10
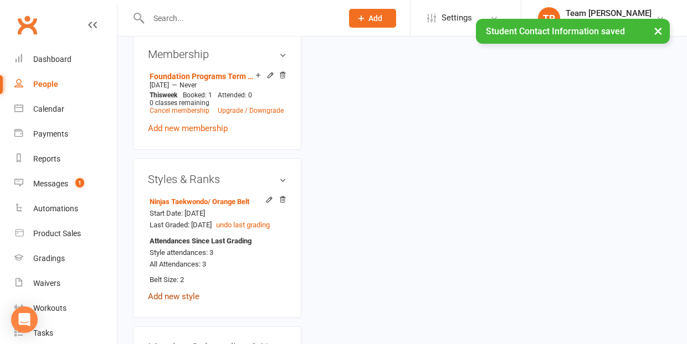
scroll to position [94, 0]
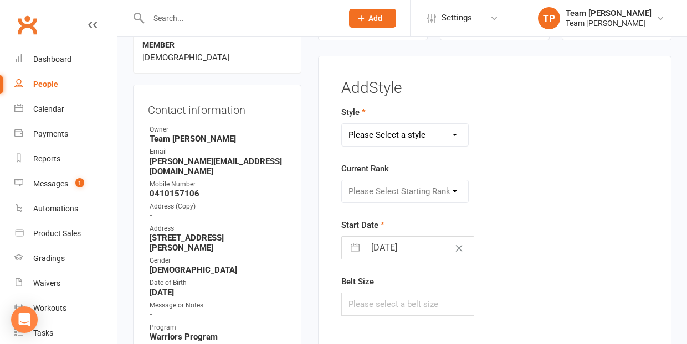
select select "1063"
select select "9958"
click at [352, 247] on button "button" at bounding box center [355, 248] width 20 height 22
select select "7"
select select "2025"
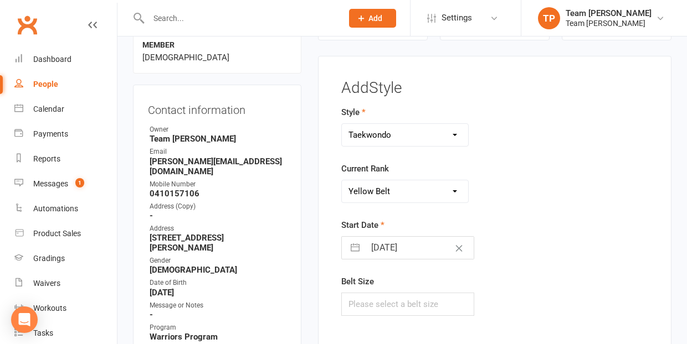
select select "8"
select select "2025"
select select "9"
select select "2025"
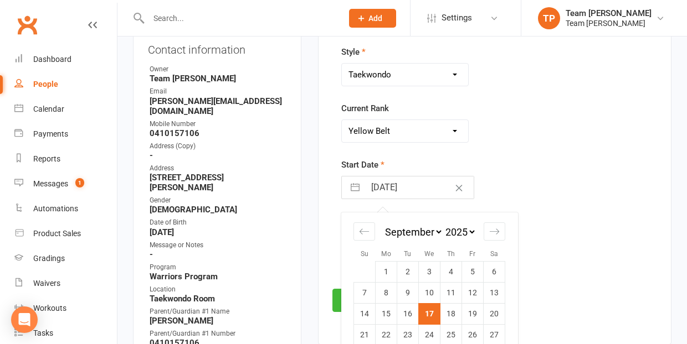
scroll to position [200, 0]
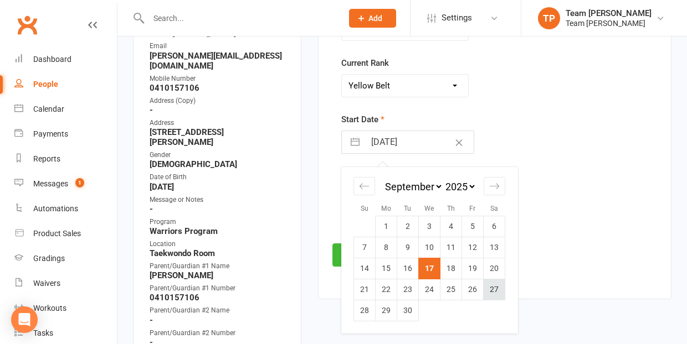
click at [495, 287] on td "27" at bounding box center [495, 289] width 22 height 21
type input "[DATE]"
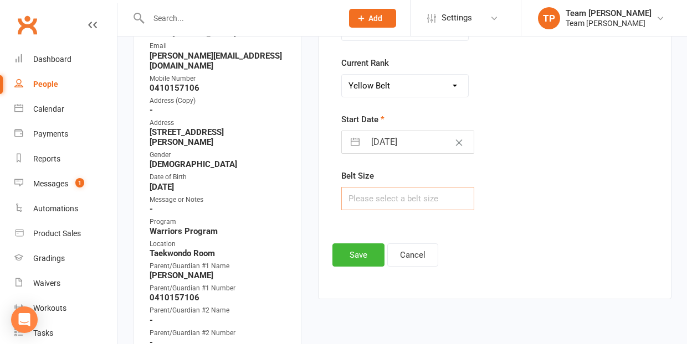
click at [359, 200] on input "text" at bounding box center [407, 198] width 133 height 23
type input "2"
click at [354, 253] on button "Save" at bounding box center [358, 255] width 52 height 23
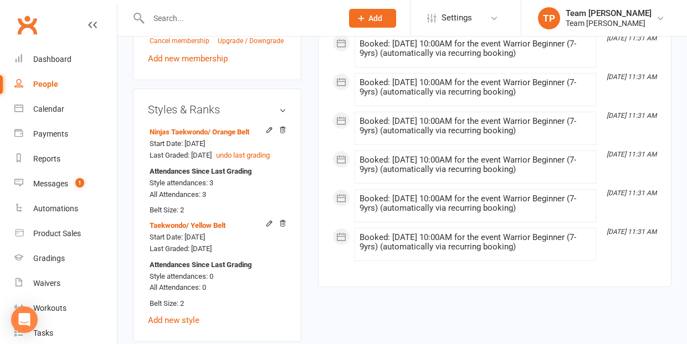
scroll to position [929, 0]
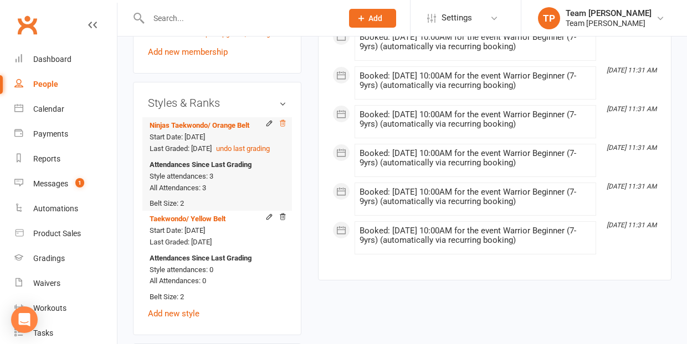
click at [284, 120] on icon at bounding box center [283, 123] width 6 height 6
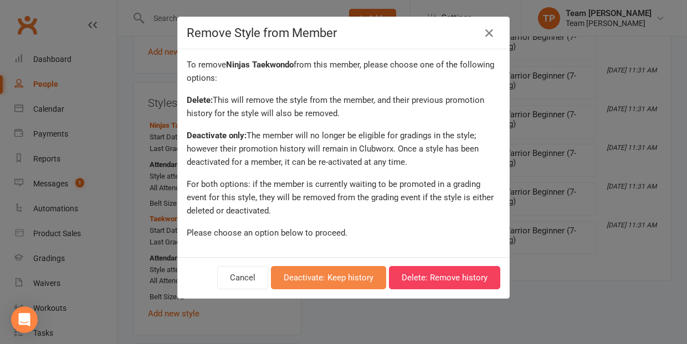
click at [335, 277] on button "Deactivate: Keep history" at bounding box center [328, 277] width 115 height 23
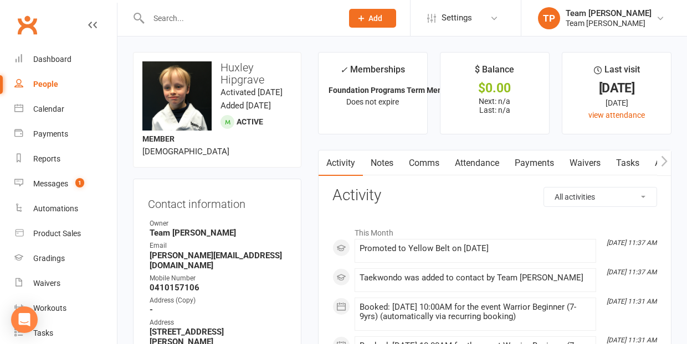
scroll to position [0, 0]
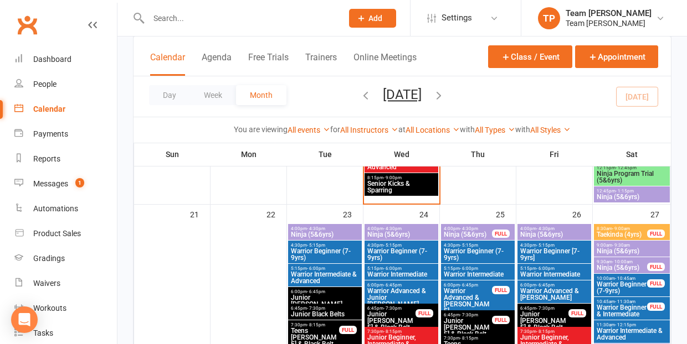
scroll to position [713, 0]
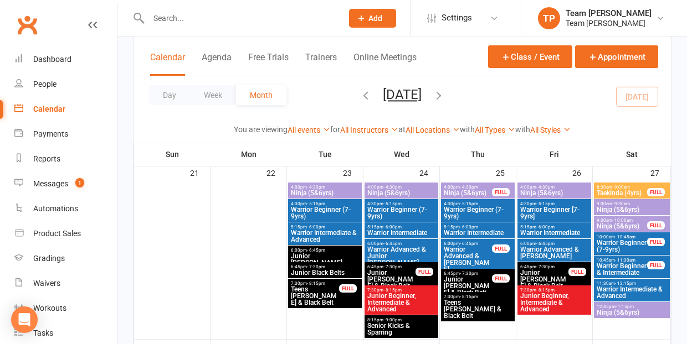
click at [611, 245] on span "Warrior Beginner (7-9yrs)" at bounding box center [622, 246] width 52 height 13
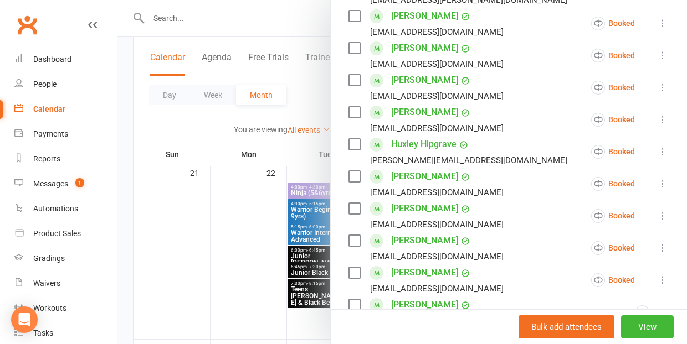
scroll to position [406, 0]
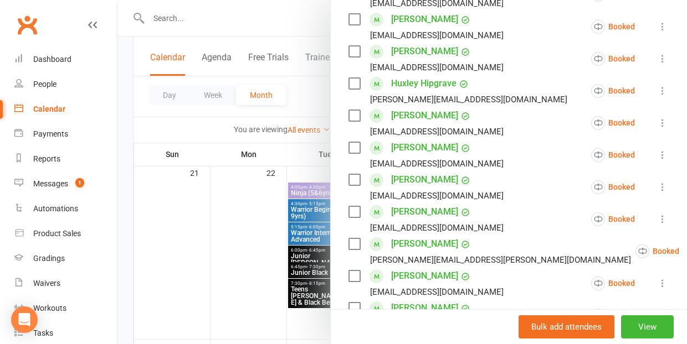
click at [416, 235] on link "[PERSON_NAME]" at bounding box center [424, 244] width 67 height 18
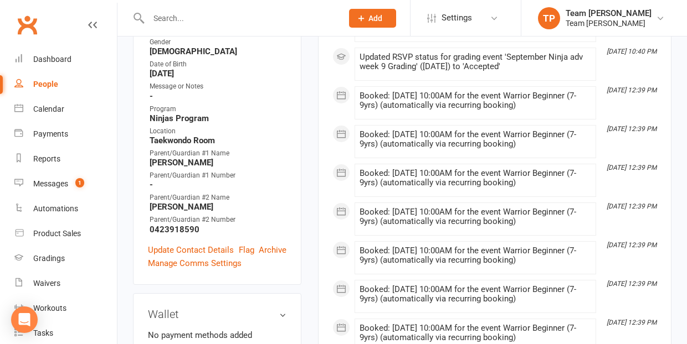
scroll to position [348, 0]
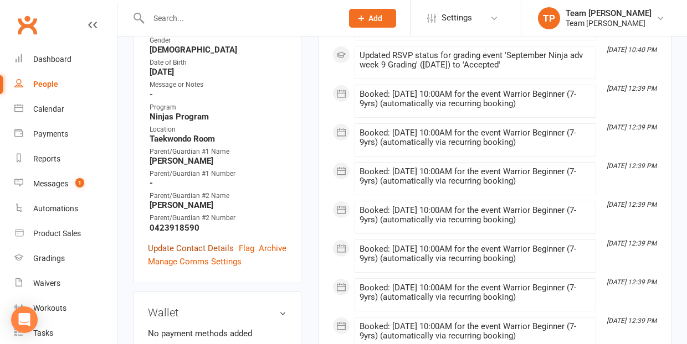
click at [219, 242] on link "Update Contact Details" at bounding box center [191, 248] width 86 height 13
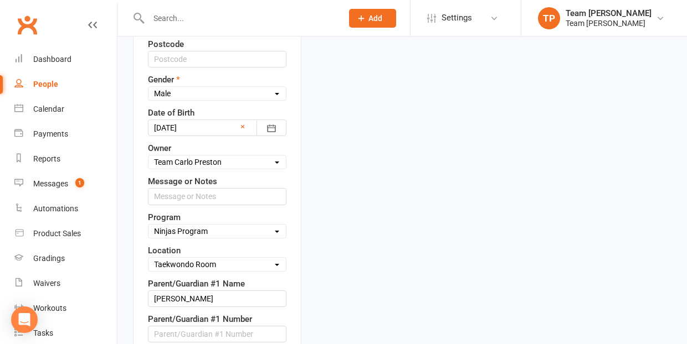
scroll to position [541, 0]
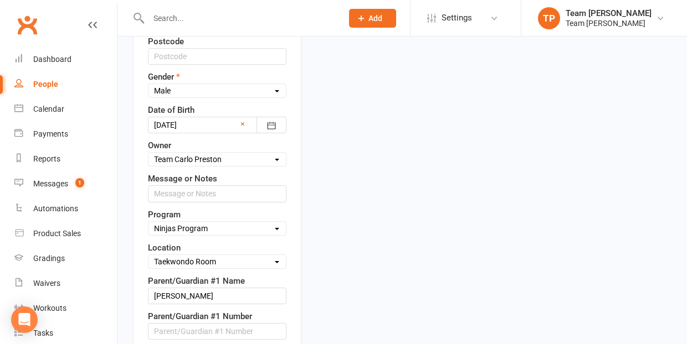
select select "Warriors Program"
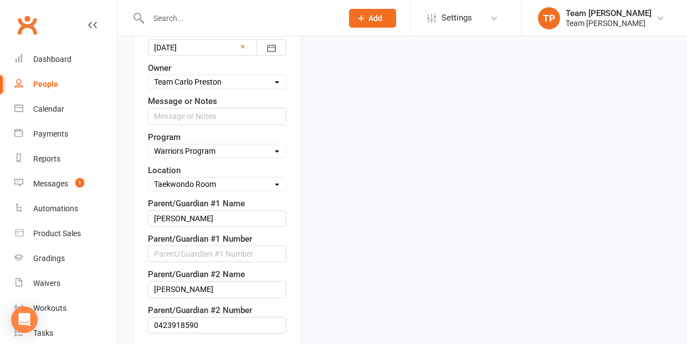
scroll to position [623, 0]
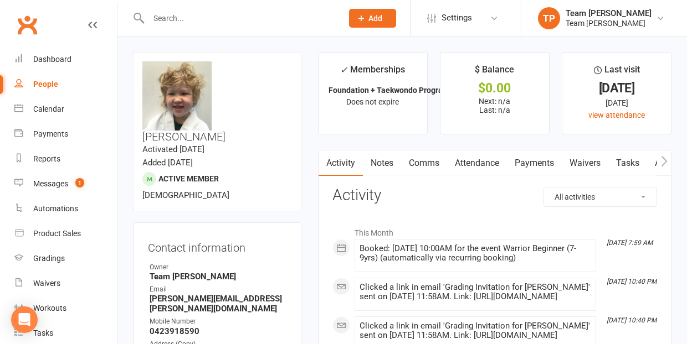
scroll to position [0, 0]
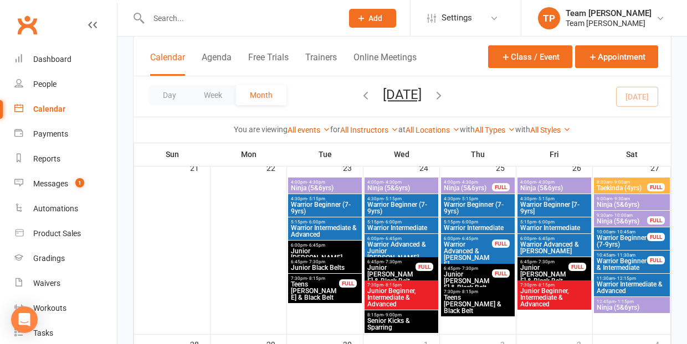
scroll to position [727, 0]
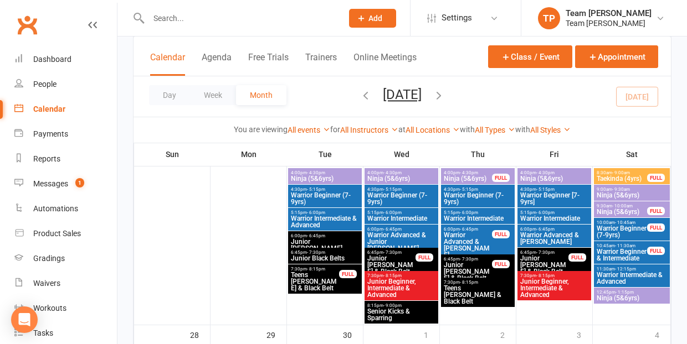
click at [609, 227] on span "Warrior Beginner (7-9yrs)" at bounding box center [622, 231] width 52 height 13
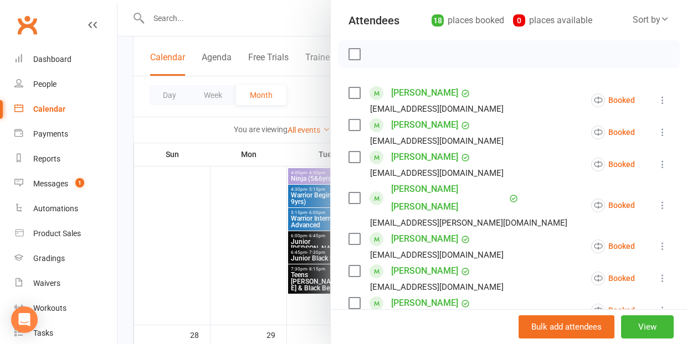
scroll to position [141, 0]
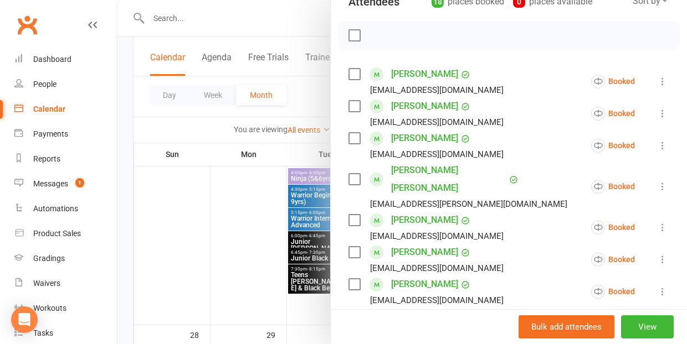
click at [419, 212] on link "[PERSON_NAME]" at bounding box center [424, 221] width 67 height 18
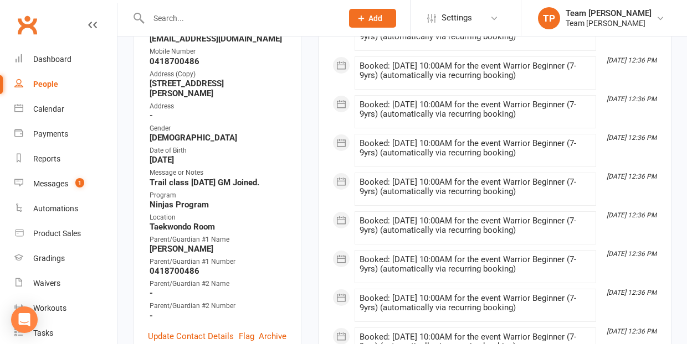
scroll to position [261, 0]
click at [227, 330] on link "Update Contact Details" at bounding box center [191, 336] width 86 height 13
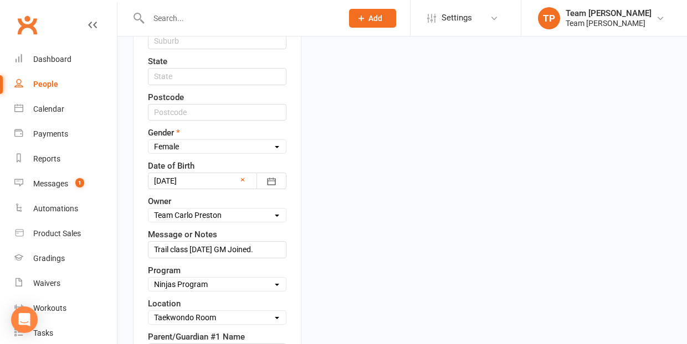
scroll to position [498, 0]
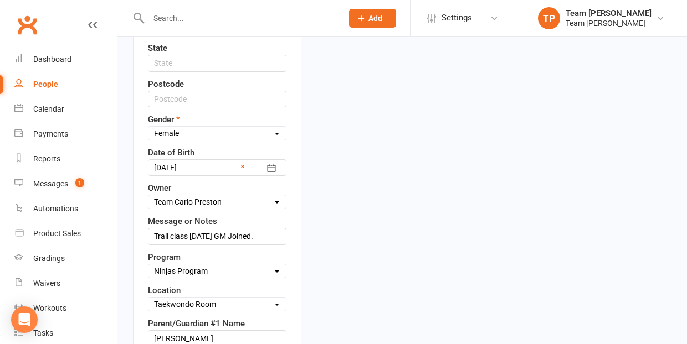
select select "Warriors Program"
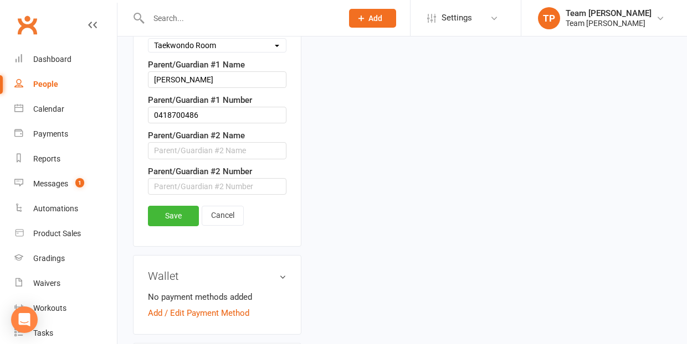
scroll to position [760, 0]
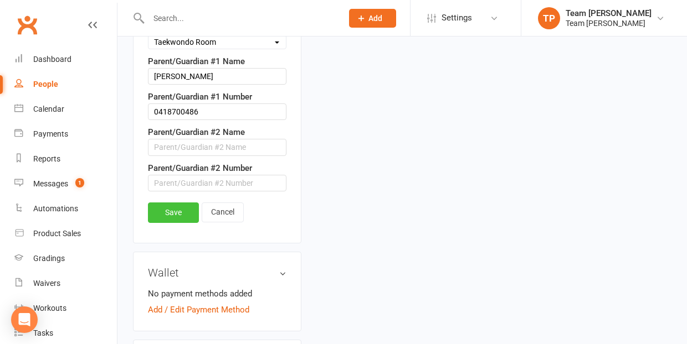
click at [179, 203] on link "Save" at bounding box center [173, 213] width 51 height 20
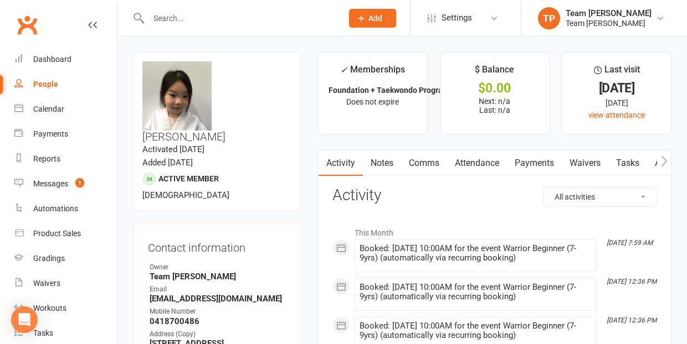
scroll to position [0, 0]
click at [59, 183] on div "Messages" at bounding box center [50, 183] width 35 height 9
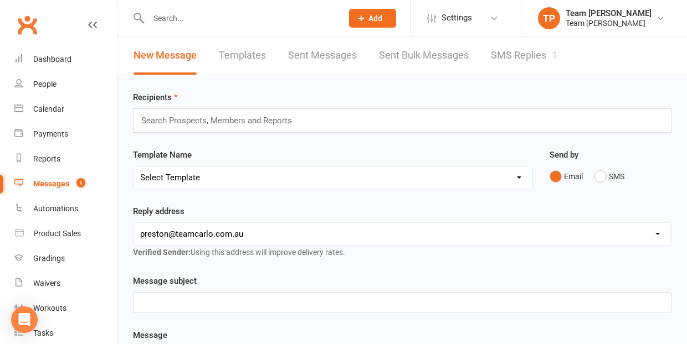
click at [522, 50] on link "SMS Replies 1" at bounding box center [524, 56] width 66 height 38
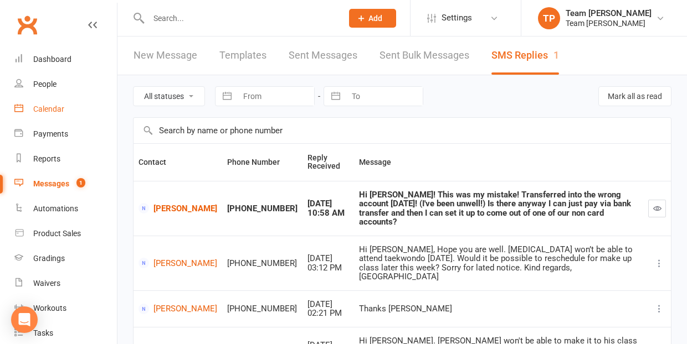
click at [45, 105] on div "Calendar" at bounding box center [48, 109] width 31 height 9
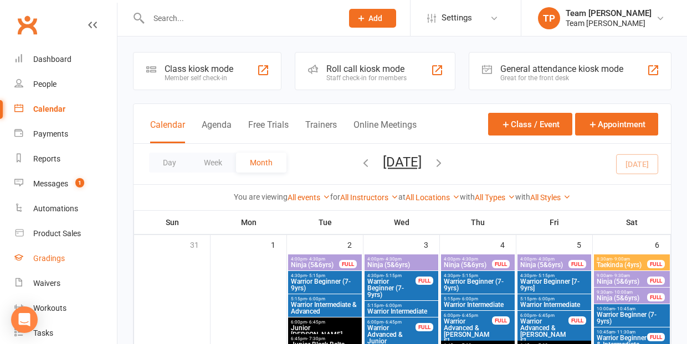
click at [48, 257] on div "Gradings" at bounding box center [49, 258] width 32 height 9
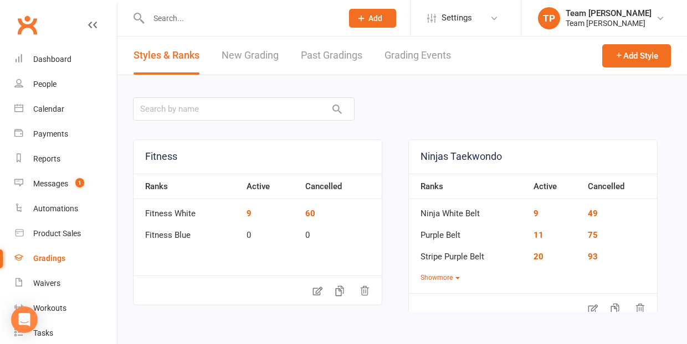
click at [402, 55] on link "Grading Events" at bounding box center [417, 56] width 66 height 38
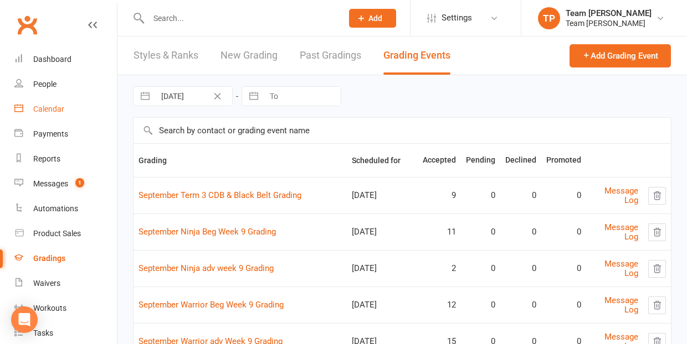
click at [50, 107] on div "Calendar" at bounding box center [48, 109] width 31 height 9
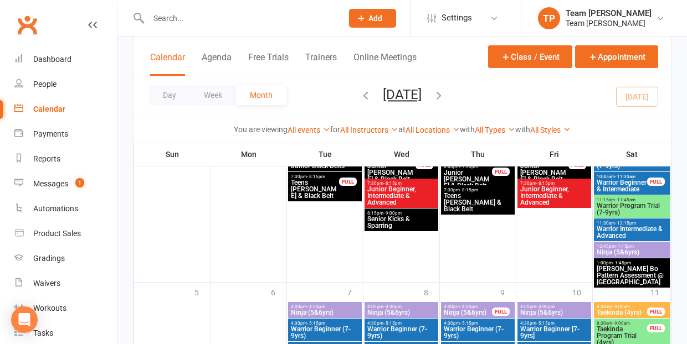
scroll to position [996, 0]
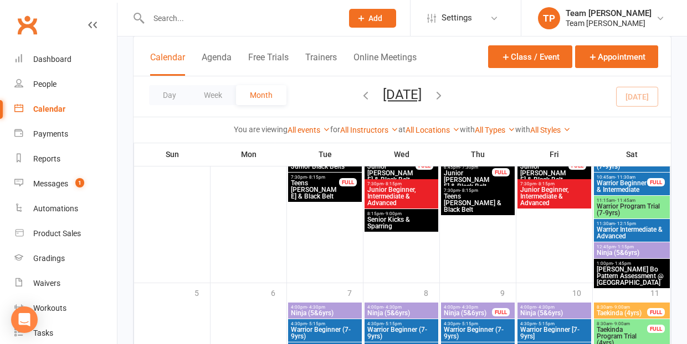
click at [619, 270] on span "[PERSON_NAME] Bo Pattern Assessment @ [GEOGRAPHIC_DATA]" at bounding box center [631, 276] width 71 height 20
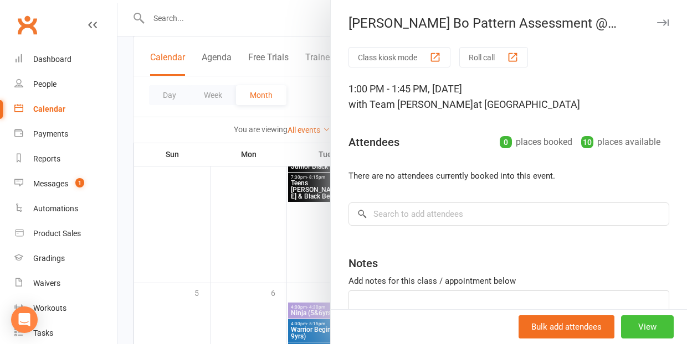
click at [652, 329] on button "View" at bounding box center [647, 327] width 53 height 23
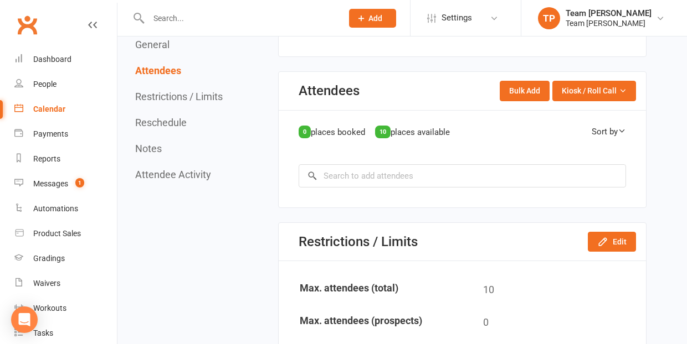
scroll to position [501, 0]
click at [624, 235] on button "Edit" at bounding box center [612, 242] width 48 height 20
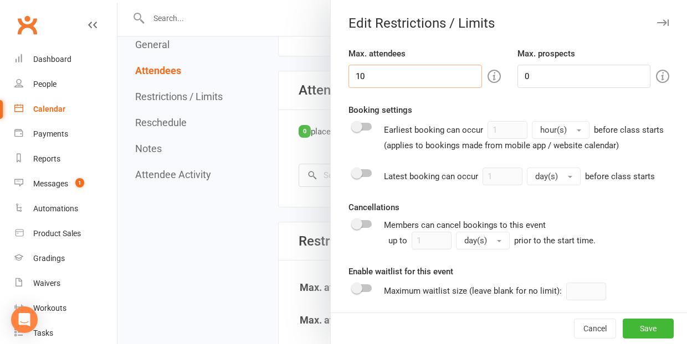
drag, startPoint x: 367, startPoint y: 75, endPoint x: 361, endPoint y: 75, distance: 5.6
click at [361, 75] on input "10" at bounding box center [414, 76] width 133 height 23
type input "15"
click at [652, 330] on button "Save" at bounding box center [648, 329] width 51 height 20
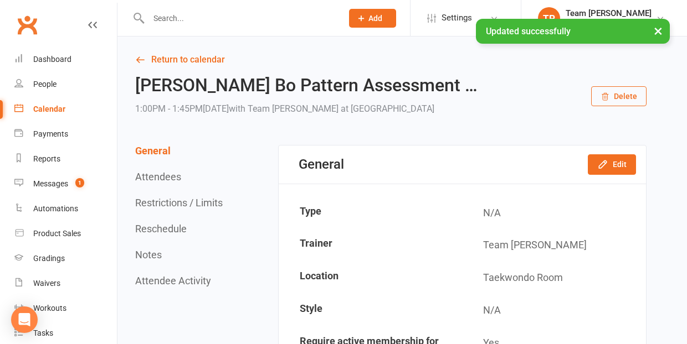
scroll to position [0, 0]
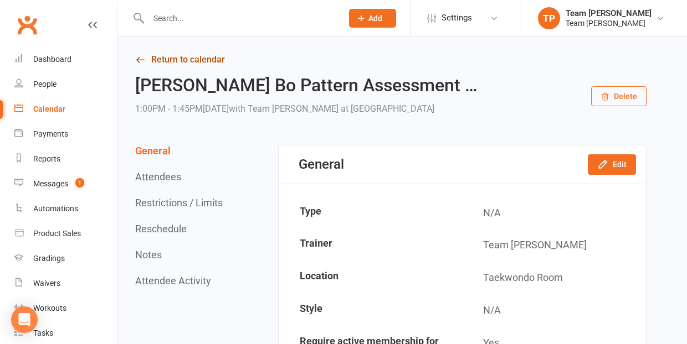
click at [164, 58] on link "Return to calendar" at bounding box center [390, 60] width 511 height 16
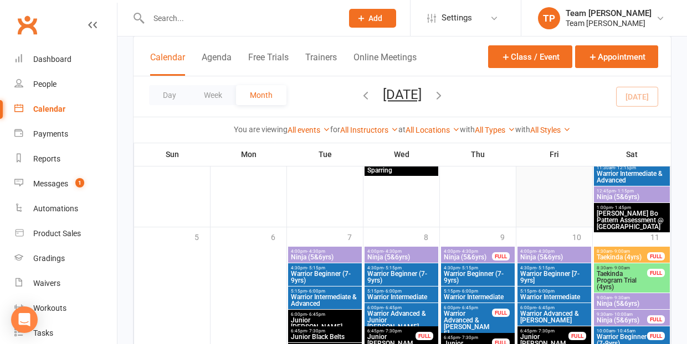
scroll to position [1055, 0]
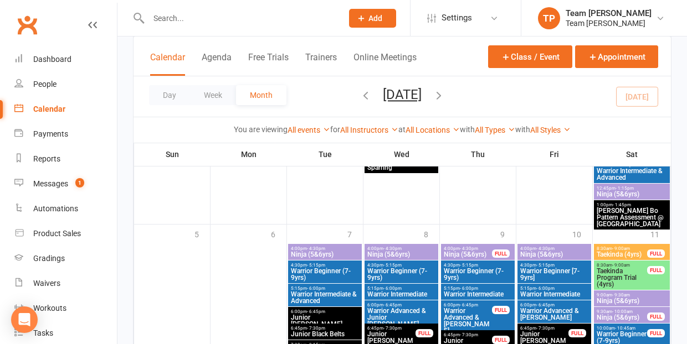
click at [619, 215] on span "[PERSON_NAME] Bo Pattern Assessment @ [GEOGRAPHIC_DATA]" at bounding box center [631, 218] width 71 height 20
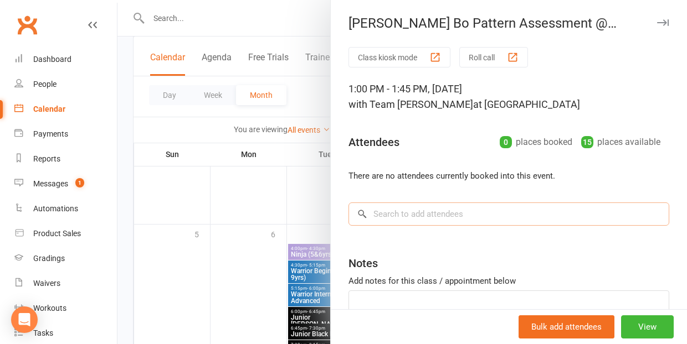
click at [452, 220] on input "search" at bounding box center [508, 214] width 321 height 23
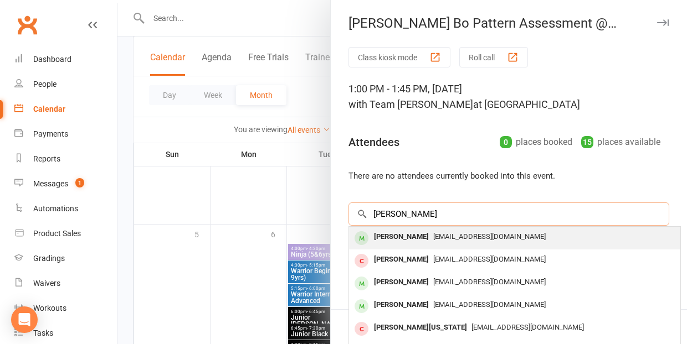
type input "[PERSON_NAME]"
click at [435, 238] on span "[EMAIL_ADDRESS][DOMAIN_NAME]" at bounding box center [489, 237] width 112 height 8
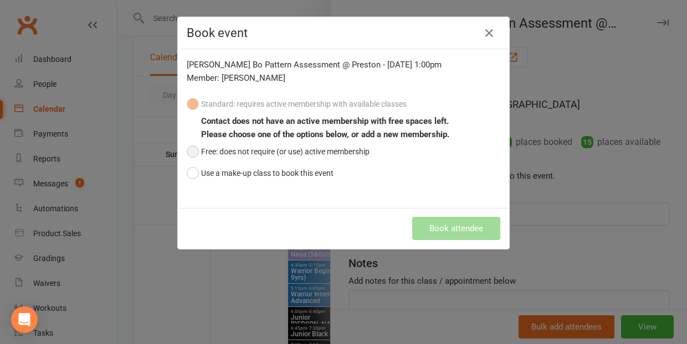
click at [191, 152] on button "Free: does not require (or use) active membership" at bounding box center [278, 151] width 183 height 21
click at [455, 228] on button "Book attendee" at bounding box center [456, 228] width 88 height 23
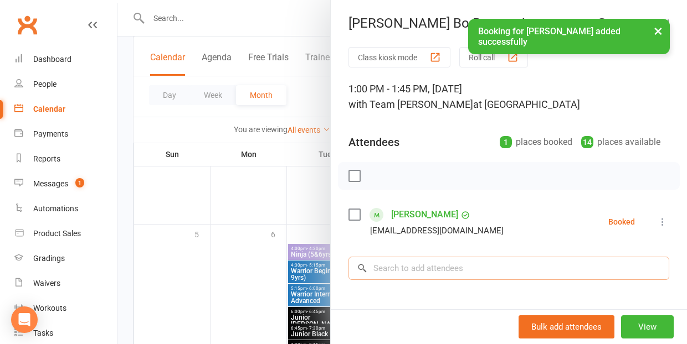
click at [397, 270] on input "search" at bounding box center [508, 268] width 321 height 23
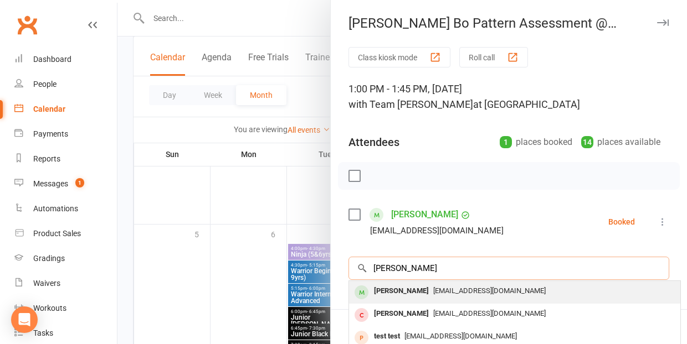
type input "[PERSON_NAME]"
click at [390, 294] on div "[PERSON_NAME]" at bounding box center [401, 292] width 64 height 16
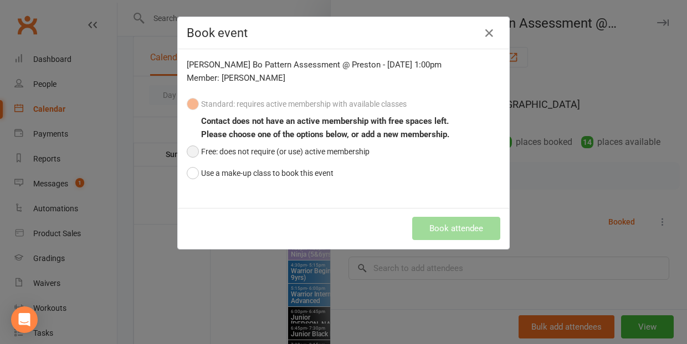
click at [194, 150] on button "Free: does not require (or use) active membership" at bounding box center [278, 151] width 183 height 21
click at [459, 231] on button "Book attendee" at bounding box center [456, 228] width 88 height 23
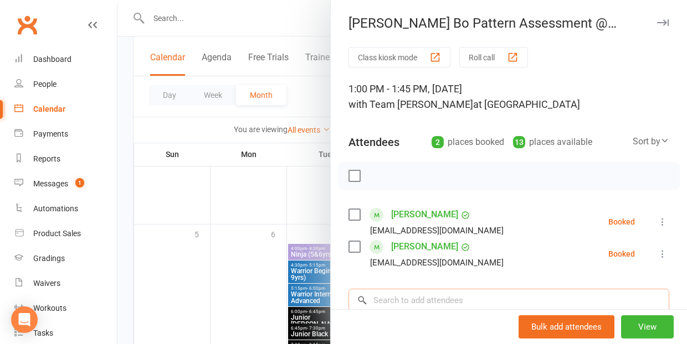
click at [423, 297] on input "search" at bounding box center [508, 300] width 321 height 23
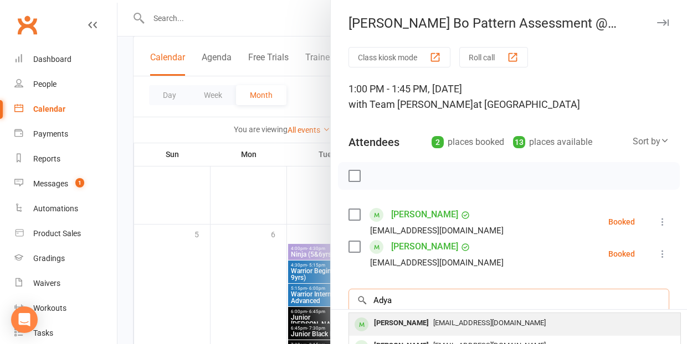
type input "Adya"
click at [413, 322] on div "[PERSON_NAME]" at bounding box center [401, 324] width 64 height 16
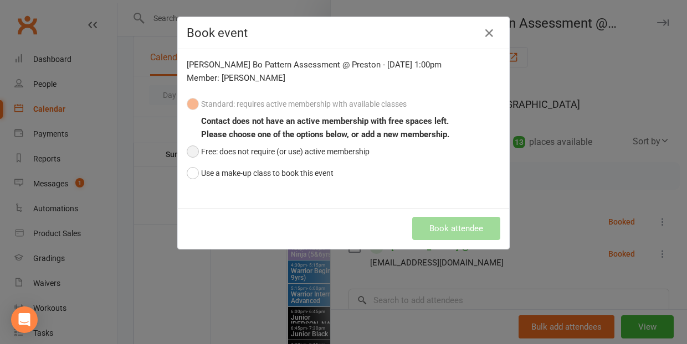
click at [194, 148] on button "Free: does not require (or use) active membership" at bounding box center [278, 151] width 183 height 21
click at [456, 233] on button "Book attendee" at bounding box center [456, 228] width 88 height 23
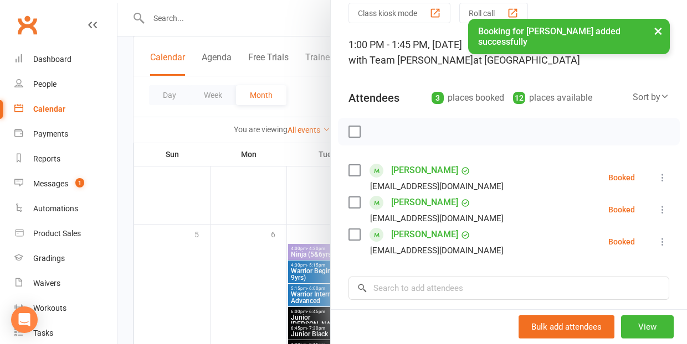
scroll to position [63, 0]
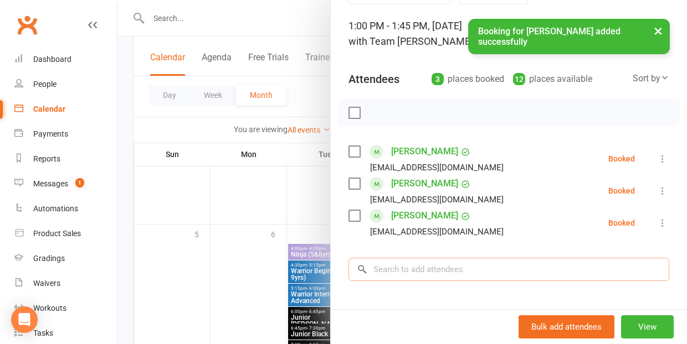
click at [383, 272] on input "search" at bounding box center [508, 269] width 321 height 23
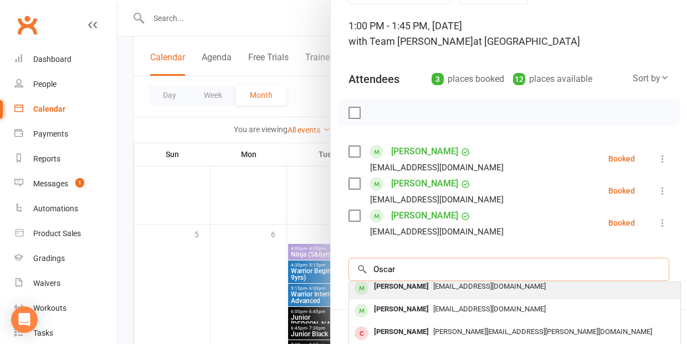
scroll to position [30, 0]
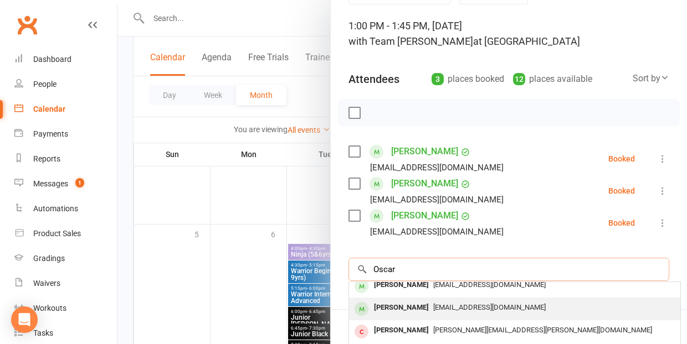
type input "Oscar"
click at [434, 308] on span "[EMAIL_ADDRESS][DOMAIN_NAME]" at bounding box center [489, 308] width 112 height 8
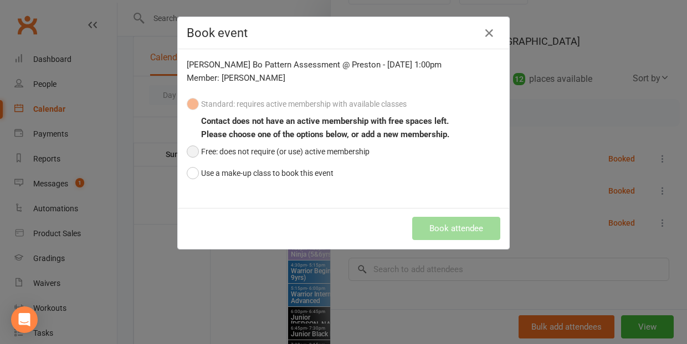
click at [193, 152] on button "Free: does not require (or use) active membership" at bounding box center [278, 151] width 183 height 21
click at [449, 224] on button "Book attendee" at bounding box center [456, 228] width 88 height 23
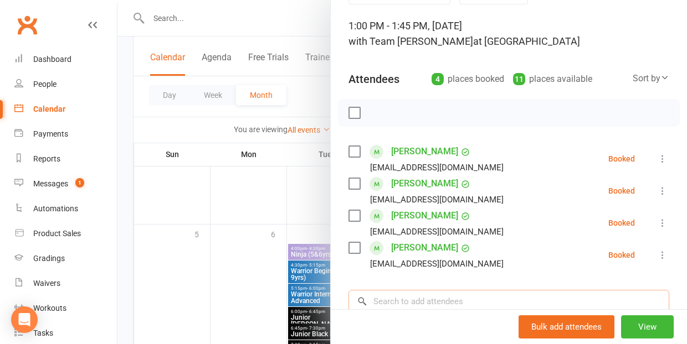
click at [399, 298] on input "search" at bounding box center [508, 301] width 321 height 23
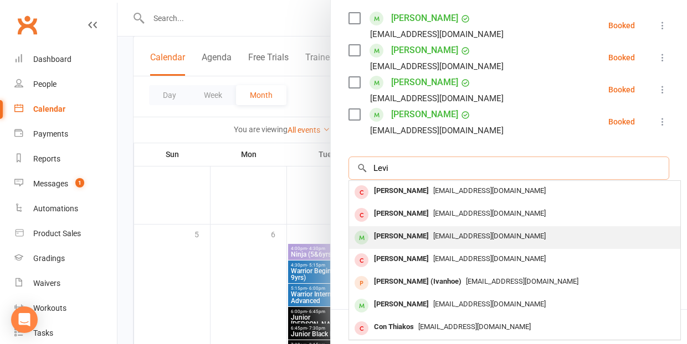
scroll to position [200, 0]
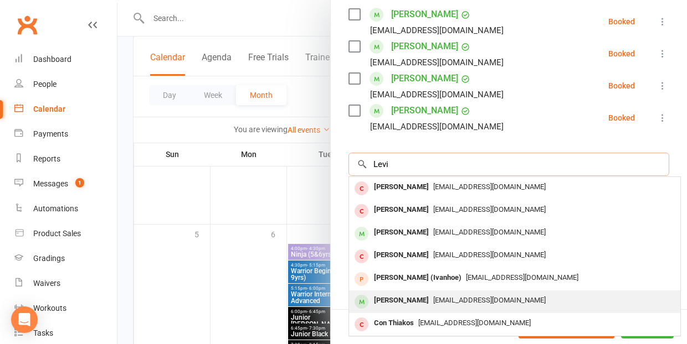
type input "Levi"
click at [393, 300] on div "[PERSON_NAME]" at bounding box center [401, 301] width 64 height 16
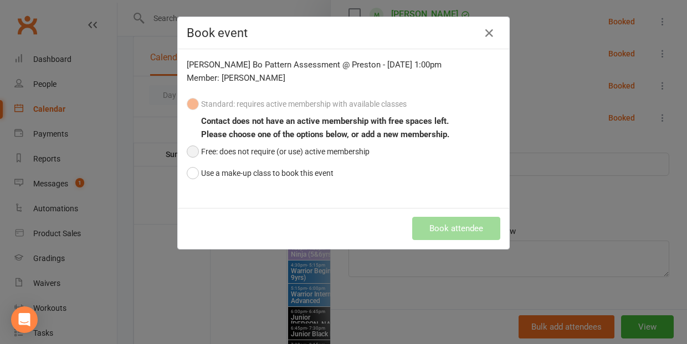
click at [191, 151] on button "Free: does not require (or use) active membership" at bounding box center [278, 151] width 183 height 21
click at [451, 228] on button "Book attendee" at bounding box center [456, 228] width 88 height 23
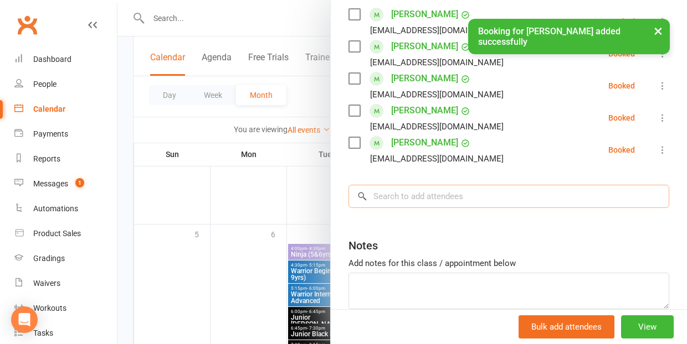
click at [390, 198] on input "search" at bounding box center [508, 196] width 321 height 23
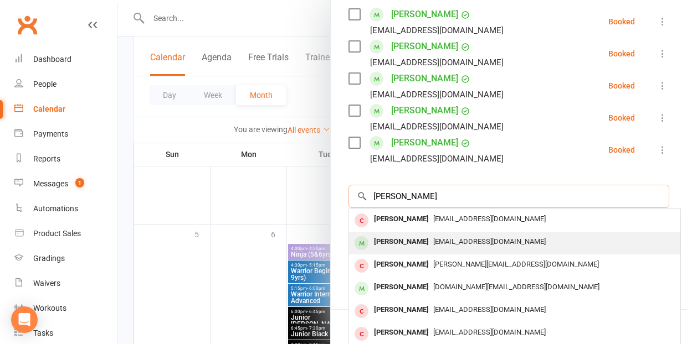
type input "[PERSON_NAME]"
click at [387, 241] on div "[PERSON_NAME]" at bounding box center [401, 242] width 64 height 16
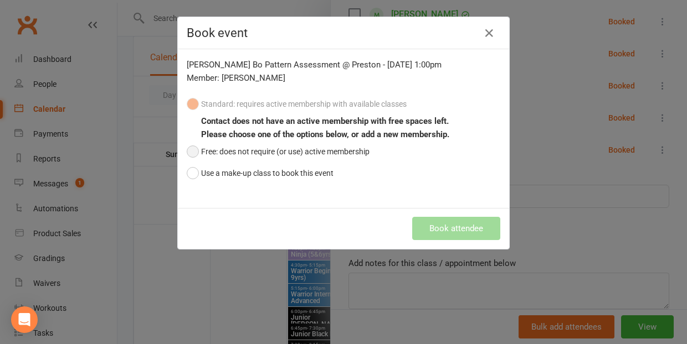
click at [194, 151] on button "Free: does not require (or use) active membership" at bounding box center [278, 151] width 183 height 21
click at [437, 226] on button "Book attendee" at bounding box center [456, 228] width 88 height 23
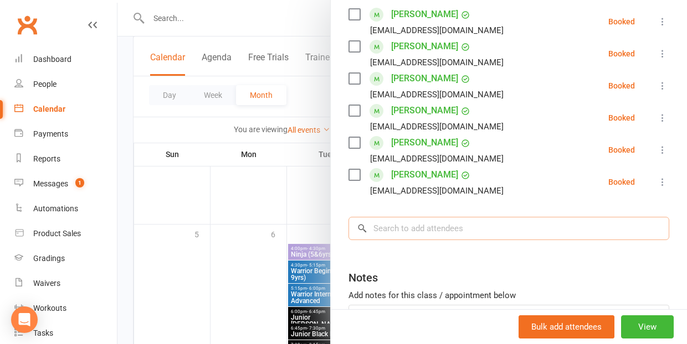
click at [424, 228] on input "search" at bounding box center [508, 228] width 321 height 23
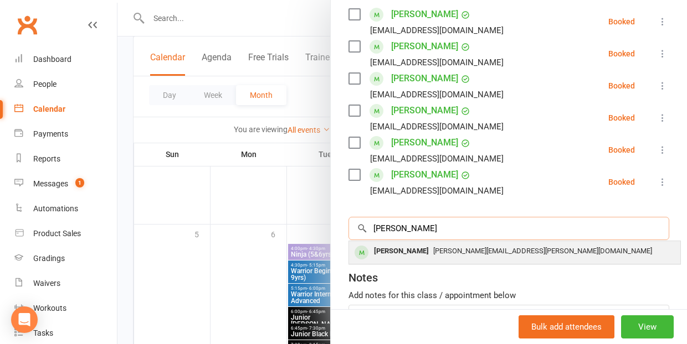
type input "[PERSON_NAME]"
click at [433, 250] on span "[PERSON_NAME][EMAIL_ADDRESS][PERSON_NAME][DOMAIN_NAME]" at bounding box center [542, 251] width 219 height 8
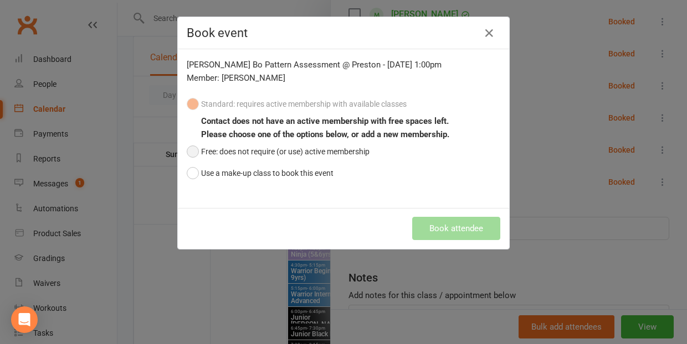
click at [193, 154] on button "Free: does not require (or use) active membership" at bounding box center [278, 151] width 183 height 21
click at [439, 228] on button "Book attendee" at bounding box center [456, 228] width 88 height 23
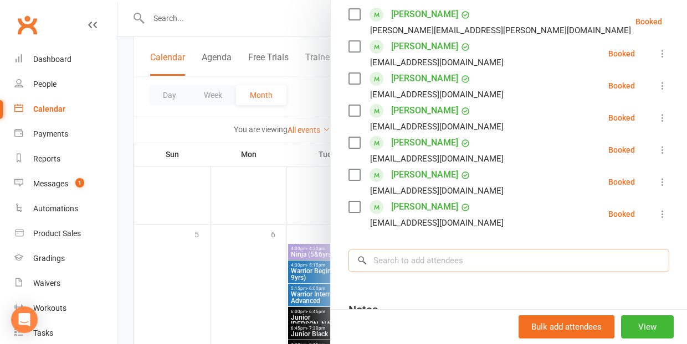
click at [415, 257] on input "search" at bounding box center [508, 260] width 321 height 23
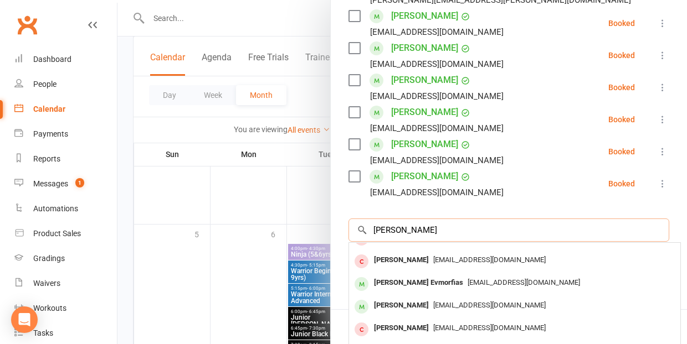
scroll to position [235, 0]
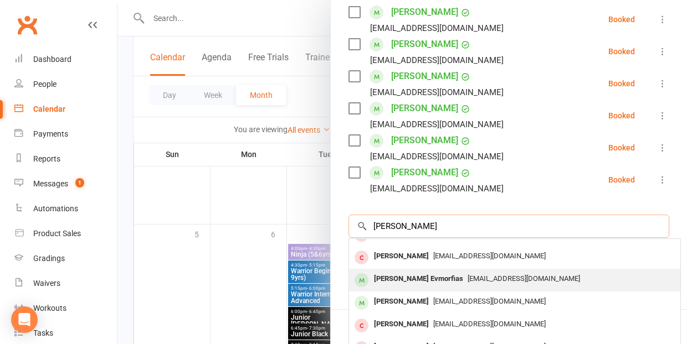
type input "[PERSON_NAME]"
click at [413, 278] on div "[PERSON_NAME] Evmorfias" at bounding box center [418, 279] width 98 height 16
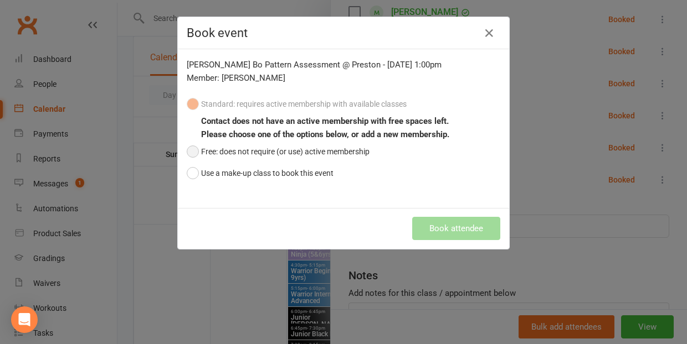
click at [197, 150] on button "Free: does not require (or use) active membership" at bounding box center [278, 151] width 183 height 21
click at [454, 225] on button "Book attendee" at bounding box center [456, 228] width 88 height 23
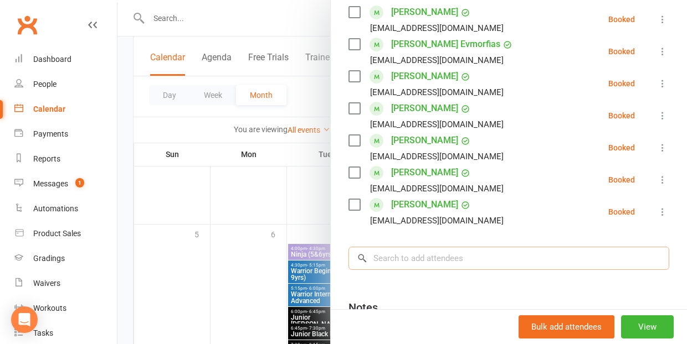
click at [417, 267] on input "search" at bounding box center [508, 258] width 321 height 23
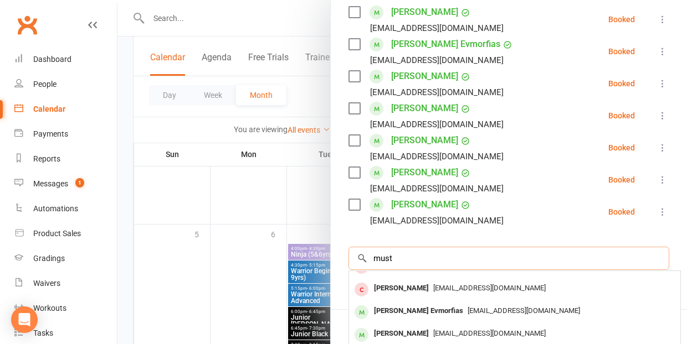
scroll to position [0, 0]
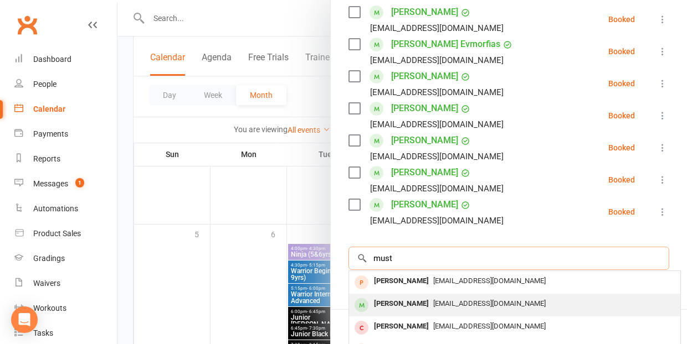
type input "must"
click at [418, 304] on div "[PERSON_NAME]" at bounding box center [401, 304] width 64 height 16
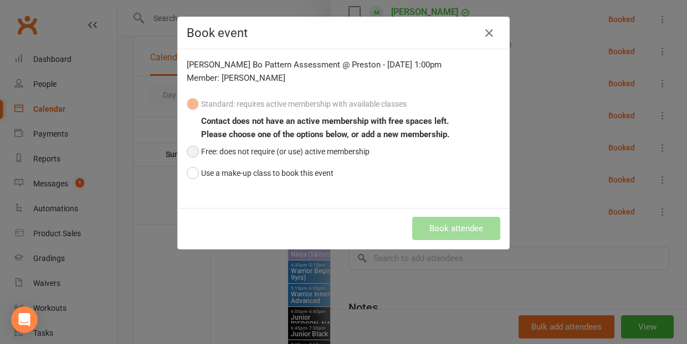
click at [193, 150] on button "Free: does not require (or use) active membership" at bounding box center [278, 151] width 183 height 21
click at [456, 227] on button "Book attendee" at bounding box center [456, 228] width 88 height 23
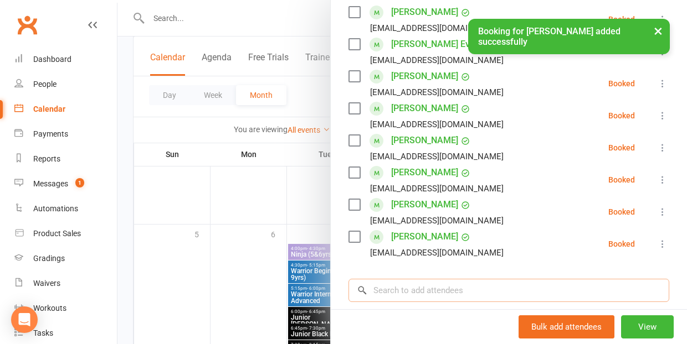
click at [389, 291] on input "search" at bounding box center [508, 290] width 321 height 23
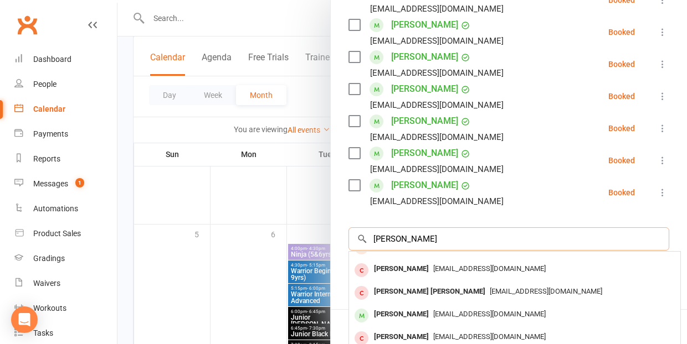
scroll to position [294, 0]
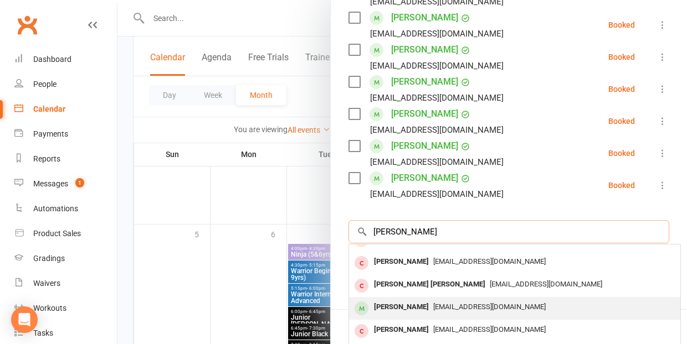
type input "[PERSON_NAME]"
click at [421, 309] on div "[PERSON_NAME]" at bounding box center [401, 308] width 64 height 16
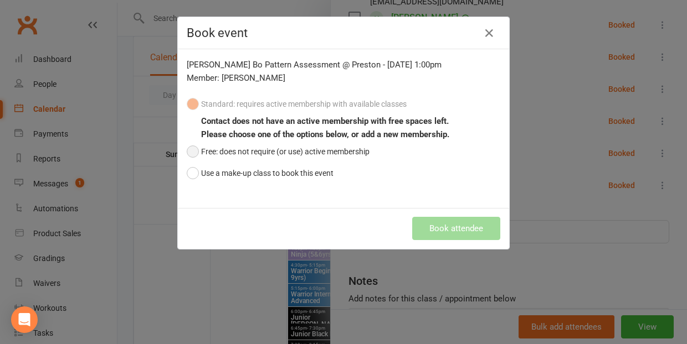
click at [191, 152] on button "Free: does not require (or use) active membership" at bounding box center [278, 151] width 183 height 21
click at [439, 228] on button "Book attendee" at bounding box center [456, 228] width 88 height 23
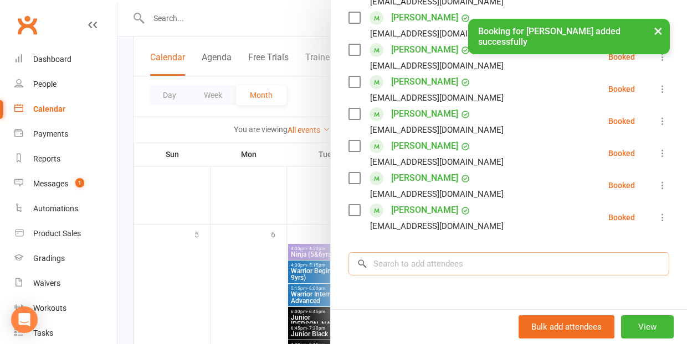
click at [382, 267] on input "search" at bounding box center [508, 264] width 321 height 23
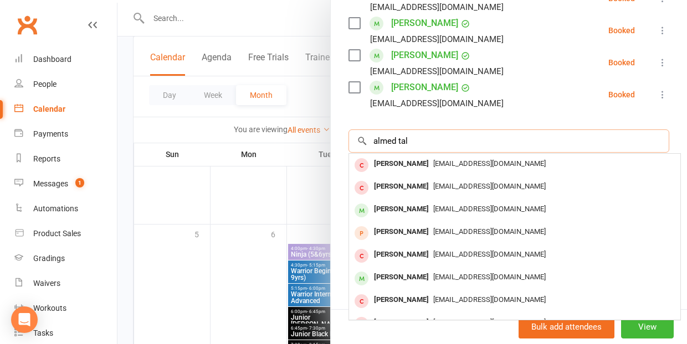
scroll to position [416, 0]
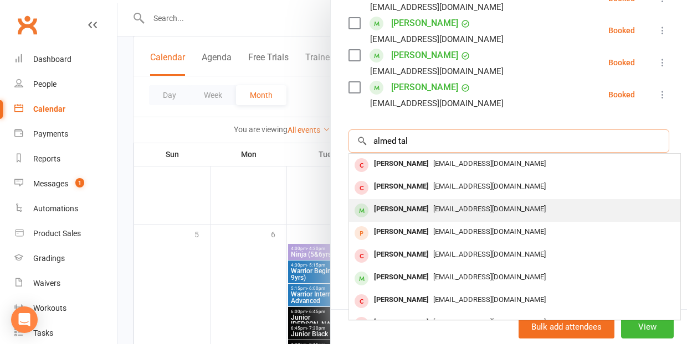
type input "almed tal"
click at [392, 208] on div "[PERSON_NAME]" at bounding box center [401, 210] width 64 height 16
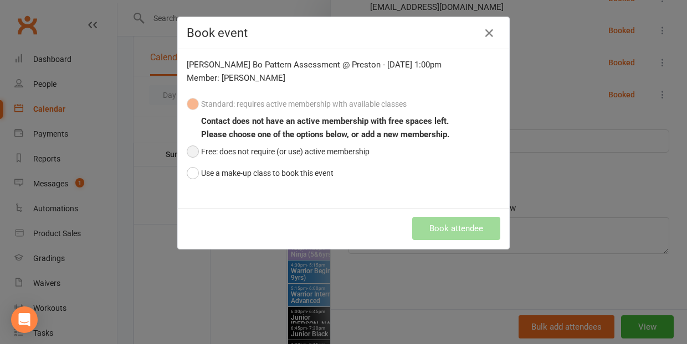
click at [196, 147] on button "Free: does not require (or use) active membership" at bounding box center [278, 151] width 183 height 21
click at [462, 229] on button "Book attendee" at bounding box center [456, 228] width 88 height 23
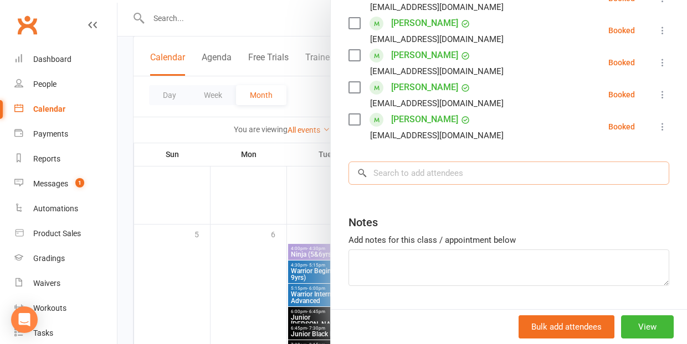
click at [420, 177] on input "search" at bounding box center [508, 173] width 321 height 23
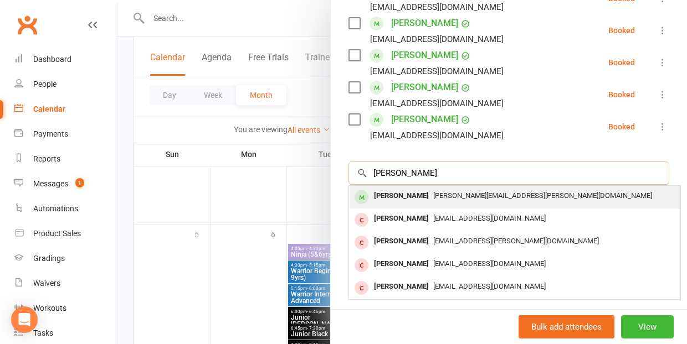
type input "[PERSON_NAME]"
click at [405, 193] on div "[PERSON_NAME]" at bounding box center [401, 196] width 64 height 16
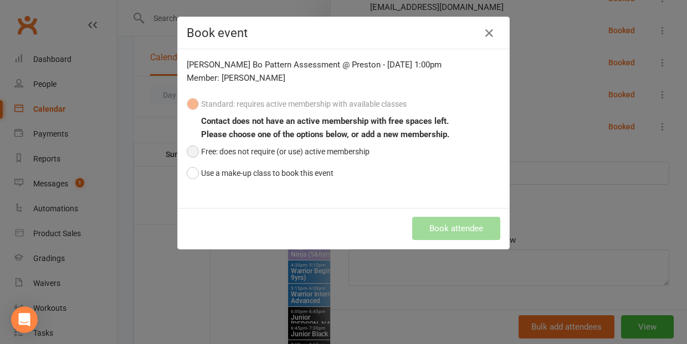
click at [194, 153] on button "Free: does not require (or use) active membership" at bounding box center [278, 151] width 183 height 21
click at [462, 229] on button "Book attendee" at bounding box center [456, 228] width 88 height 23
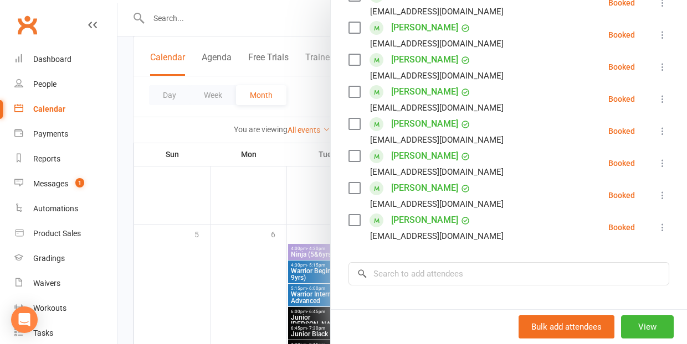
scroll to position [352, 0]
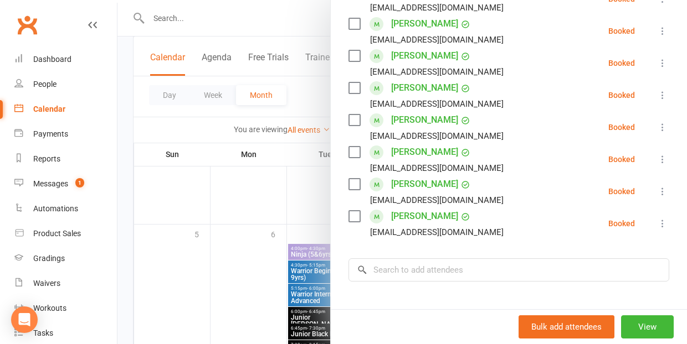
click at [218, 287] on div at bounding box center [401, 172] width 569 height 344
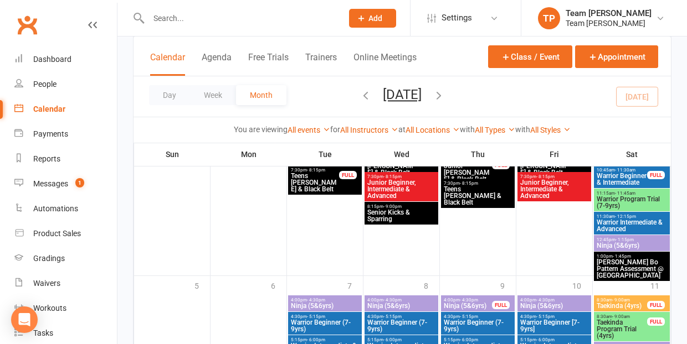
scroll to position [983, 0]
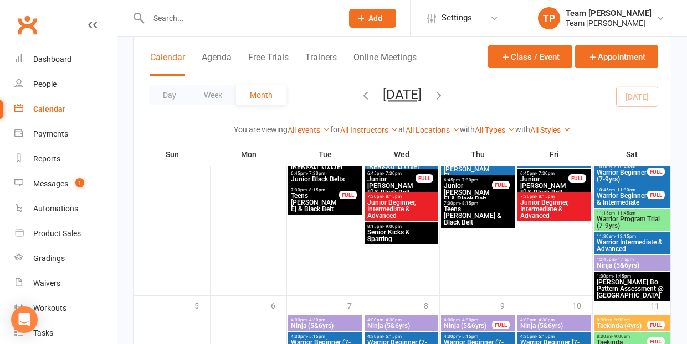
click at [630, 285] on span "[PERSON_NAME] Bo Pattern Assessment @ [GEOGRAPHIC_DATA]" at bounding box center [631, 289] width 71 height 20
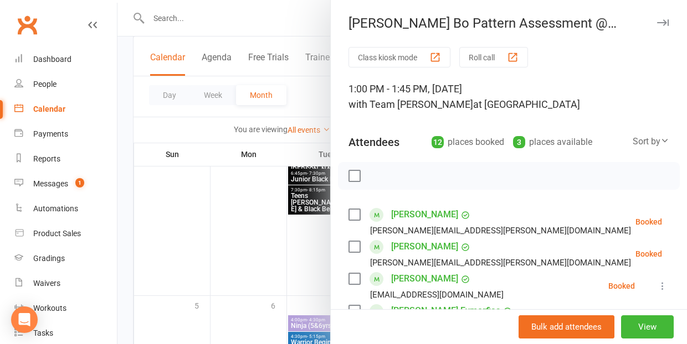
click at [356, 212] on label at bounding box center [353, 214] width 11 height 11
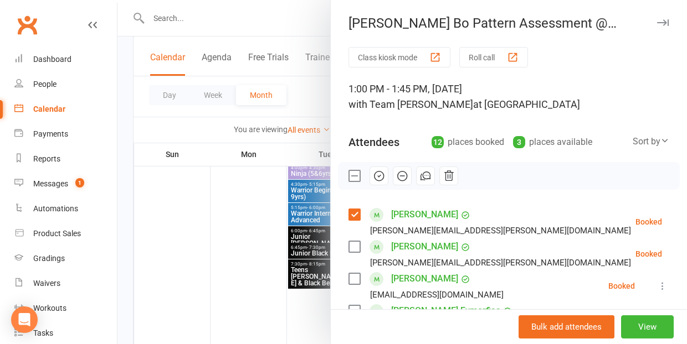
scroll to position [904, 0]
click at [356, 213] on label at bounding box center [353, 214] width 11 height 11
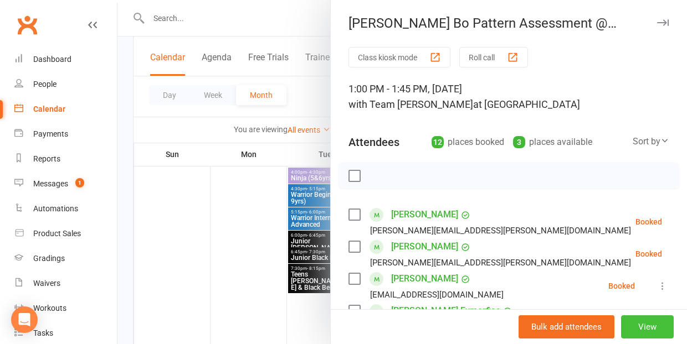
click at [646, 323] on button "View" at bounding box center [647, 327] width 53 height 23
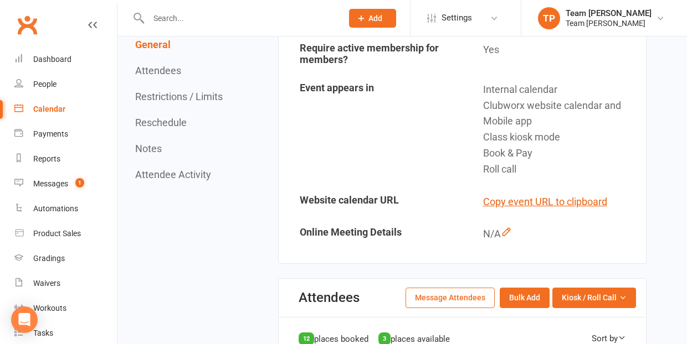
scroll to position [318, 0]
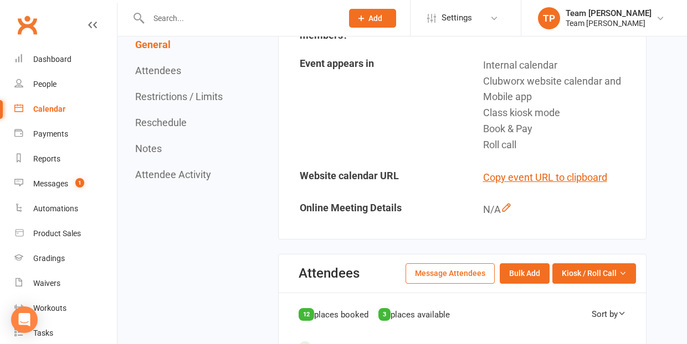
click at [461, 265] on button "Message Attendees" at bounding box center [449, 274] width 89 height 20
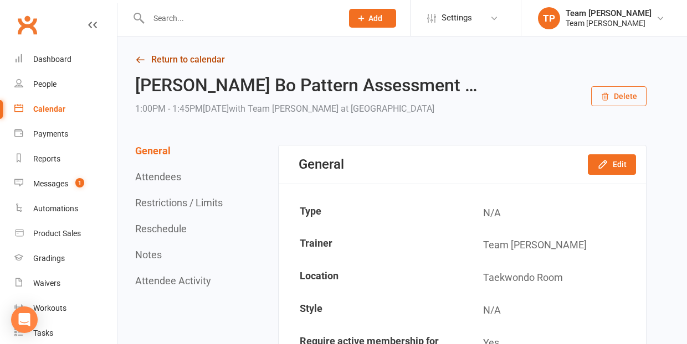
click at [166, 58] on link "Return to calendar" at bounding box center [390, 60] width 511 height 16
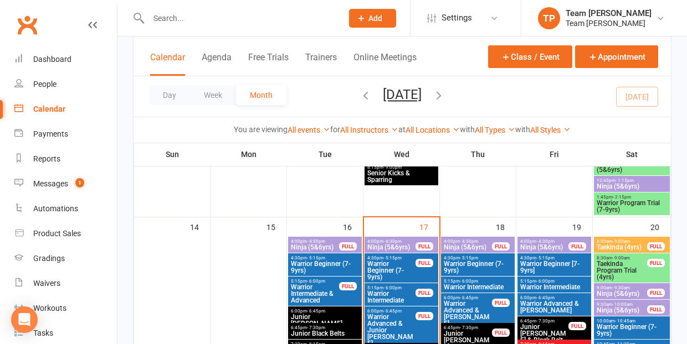
scroll to position [470, 0]
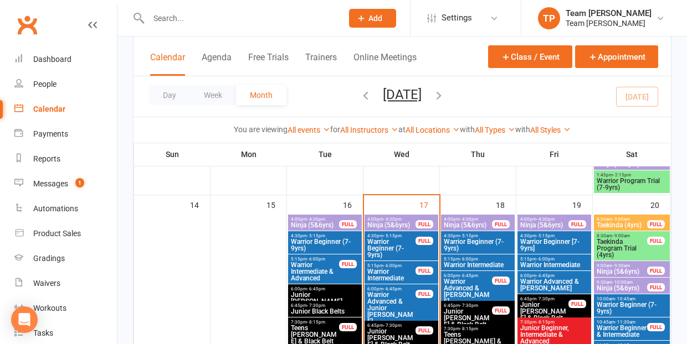
click at [549, 263] on span "Warrior Intermediate" at bounding box center [554, 265] width 69 height 7
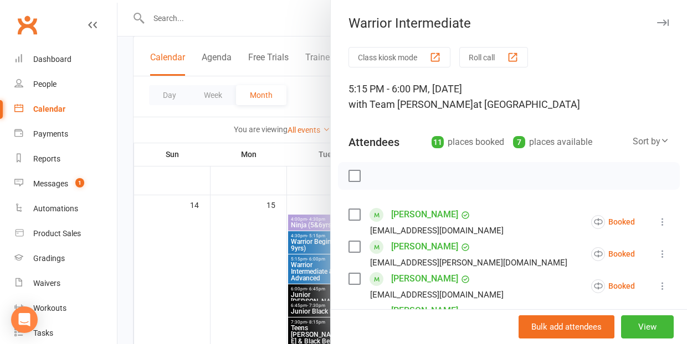
scroll to position [0, 0]
click at [516, 55] on div "button" at bounding box center [513, 58] width 12 height 12
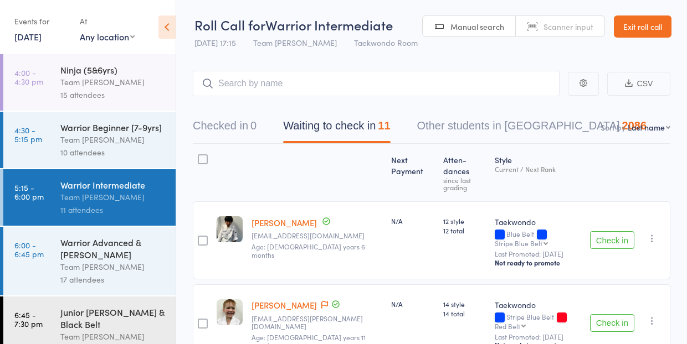
click at [31, 37] on link "19 Sep, 2025" at bounding box center [27, 36] width 27 height 12
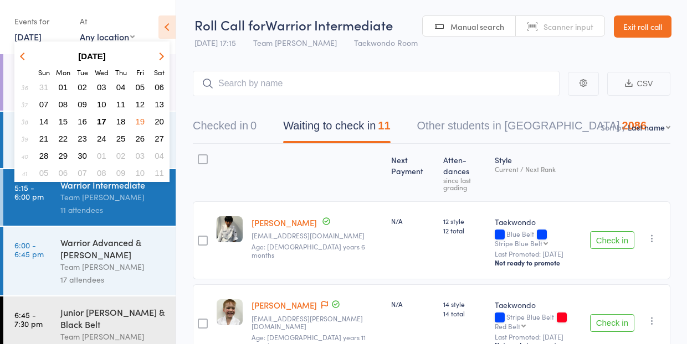
click at [104, 122] on span "17" at bounding box center [101, 121] width 9 height 9
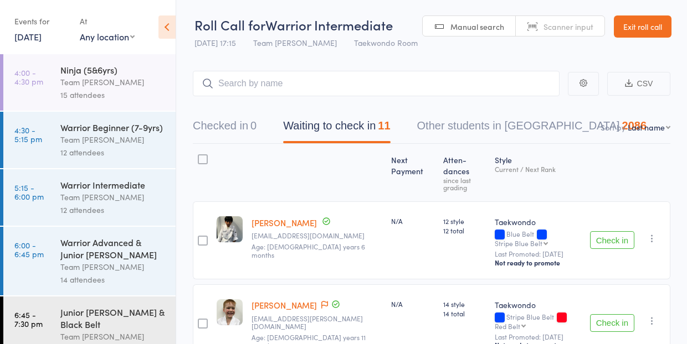
click at [111, 187] on div "Warrior Intermediate" at bounding box center [113, 185] width 106 height 12
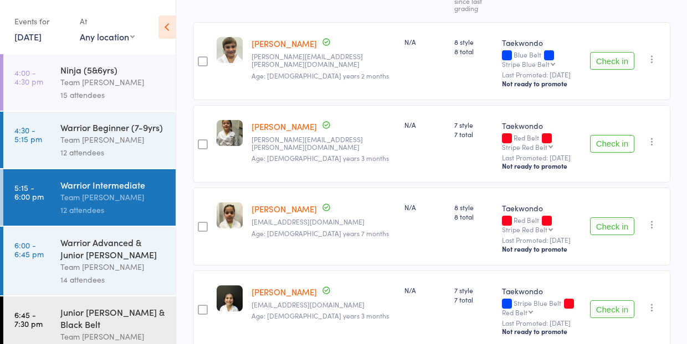
scroll to position [261, 0]
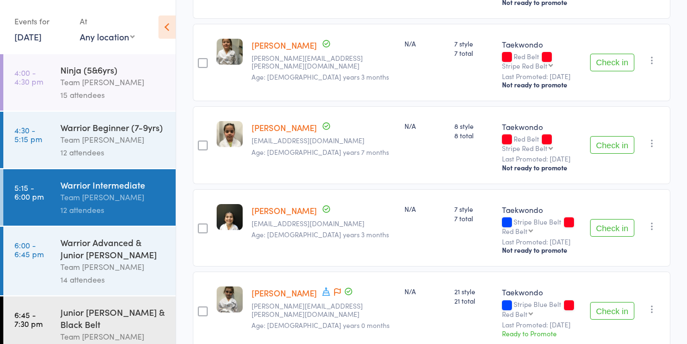
click at [34, 35] on link "17 Sep, 2025" at bounding box center [27, 36] width 27 height 12
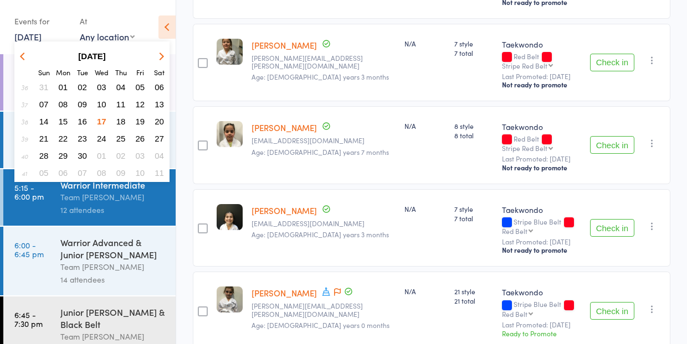
click at [83, 121] on span "16" at bounding box center [82, 121] width 9 height 9
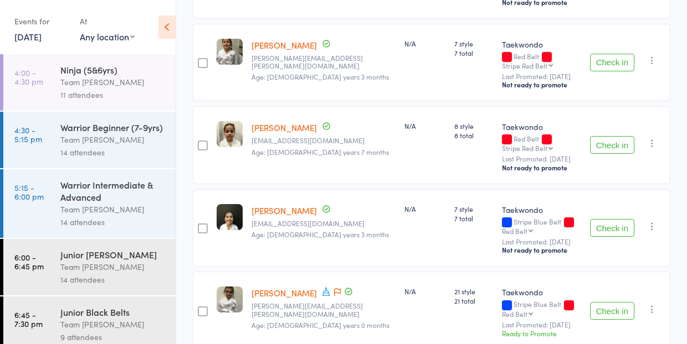
click at [100, 192] on div "Warrior Intermediate & Advanced" at bounding box center [113, 191] width 106 height 24
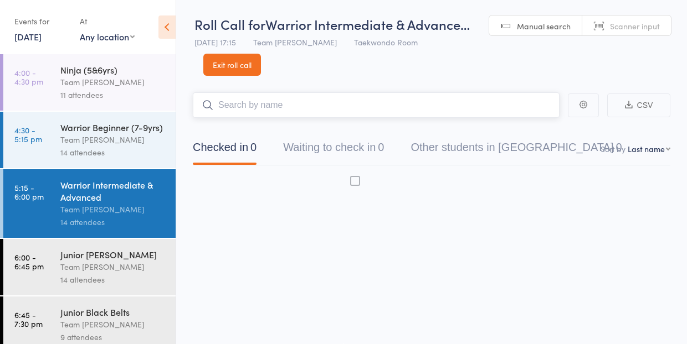
scroll to position [1, 0]
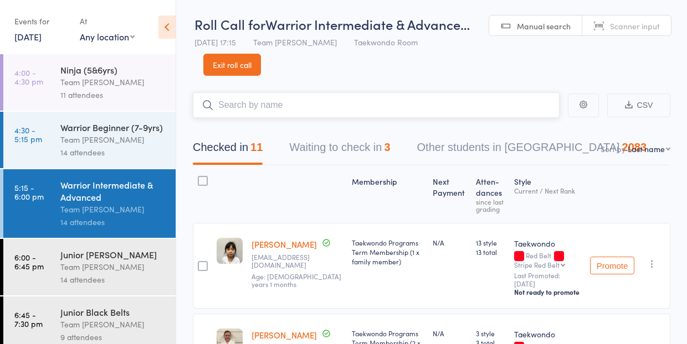
click at [317, 146] on button "Waiting to check in 3" at bounding box center [339, 150] width 101 height 29
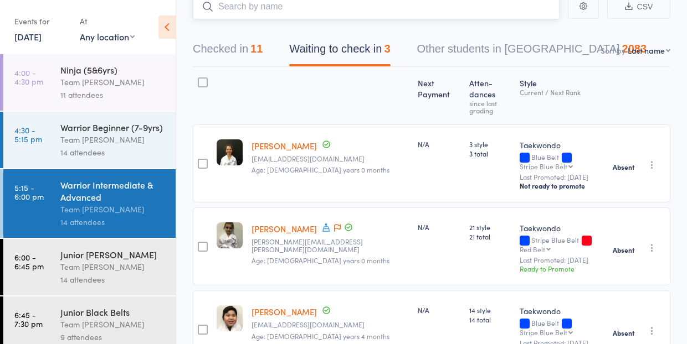
scroll to position [109, 0]
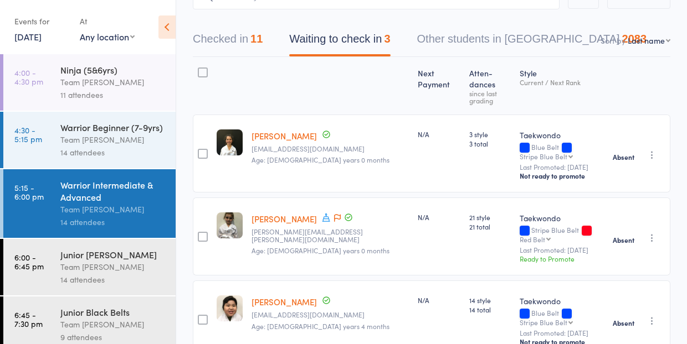
click at [278, 296] on link "Edward Nguyen" at bounding box center [283, 302] width 65 height 12
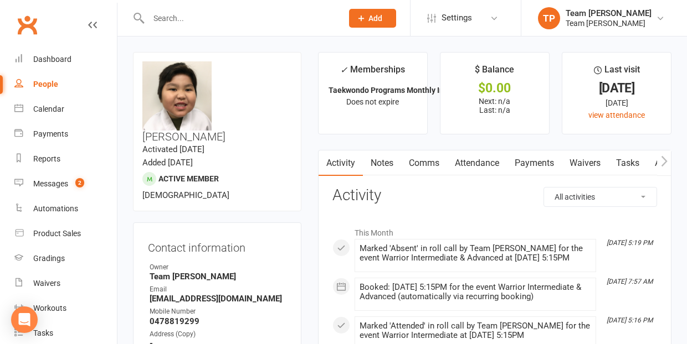
click at [476, 161] on link "Attendance" at bounding box center [477, 163] width 60 height 25
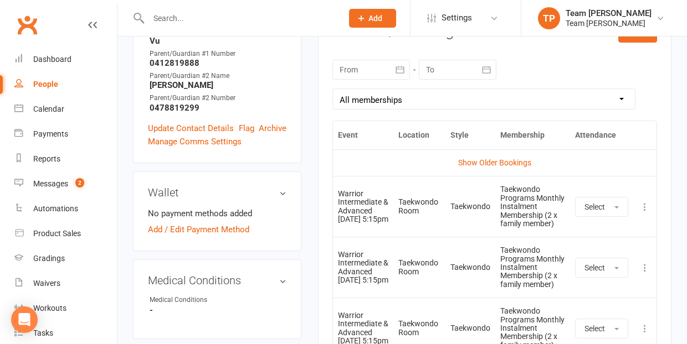
scroll to position [477, 0]
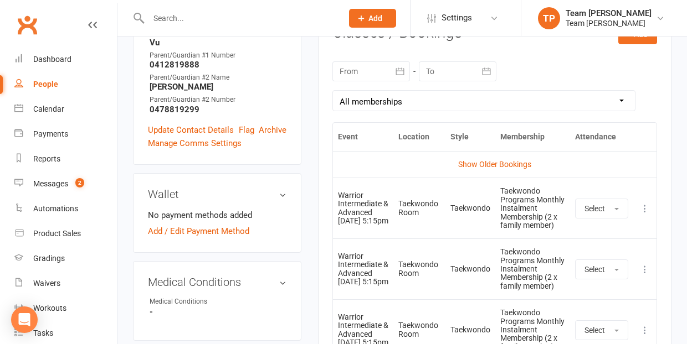
click at [644, 203] on icon at bounding box center [644, 208] width 11 height 11
click at [640, 137] on th at bounding box center [644, 137] width 23 height 28
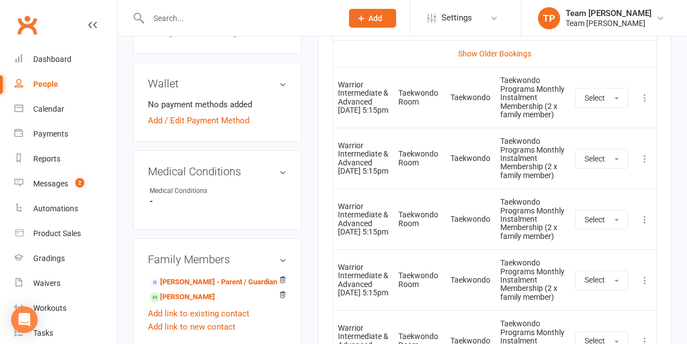
scroll to position [585, 0]
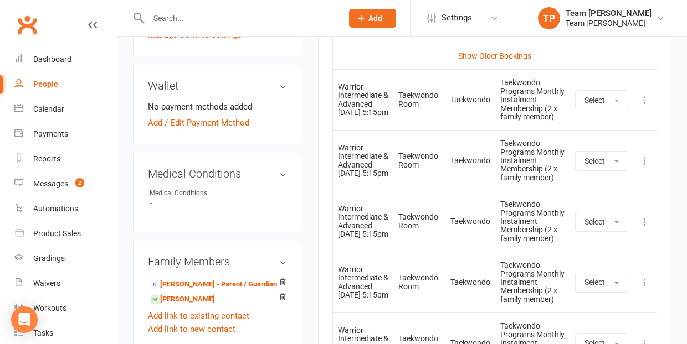
click at [645, 217] on icon at bounding box center [644, 222] width 11 height 11
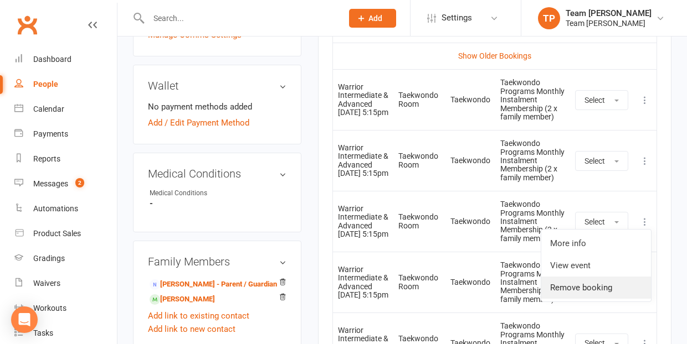
click at [620, 277] on link "Remove booking" at bounding box center [596, 288] width 110 height 22
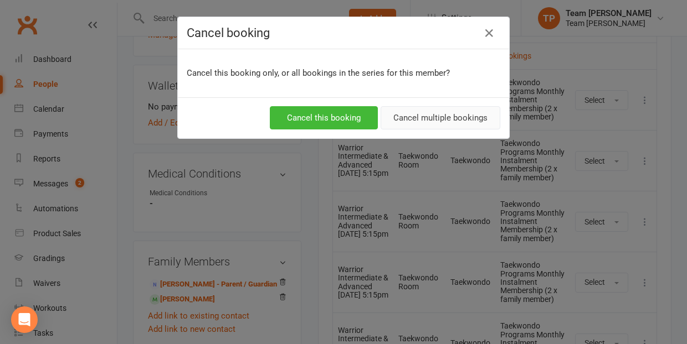
click at [438, 125] on button "Cancel multiple bookings" at bounding box center [440, 117] width 120 height 23
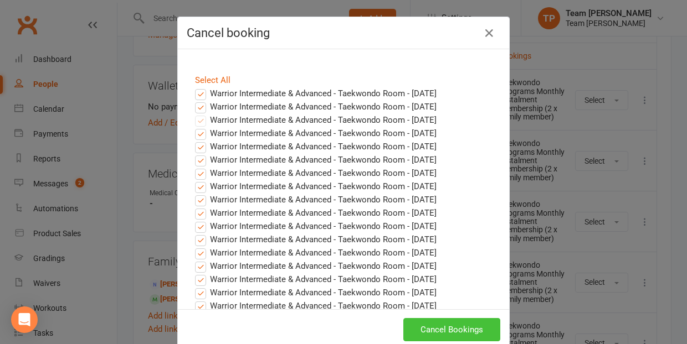
click at [450, 327] on button "Cancel Bookings" at bounding box center [451, 329] width 97 height 23
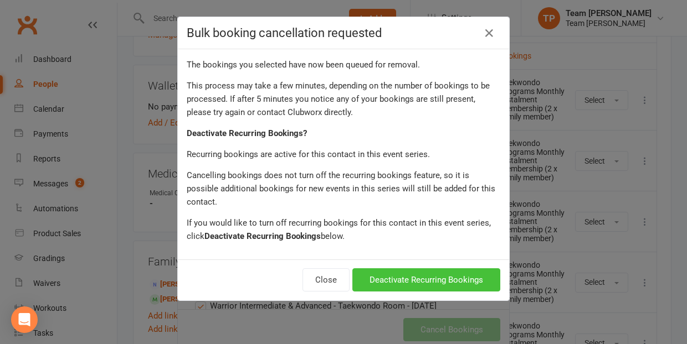
click at [406, 269] on button "Deactivate Recurring Bookings" at bounding box center [426, 280] width 148 height 23
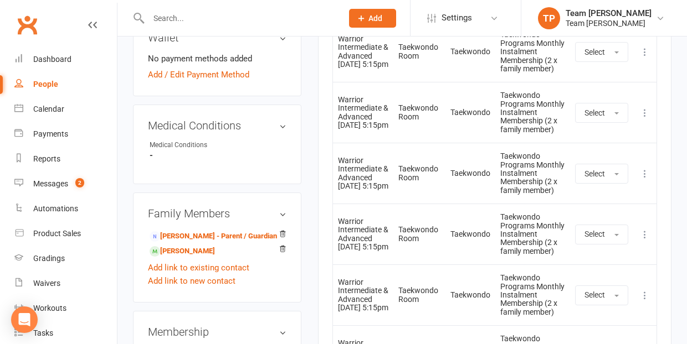
scroll to position [659, 0]
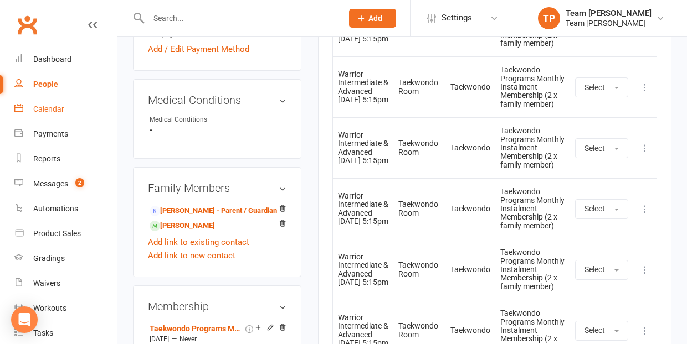
click at [48, 105] on div "Calendar" at bounding box center [48, 109] width 31 height 9
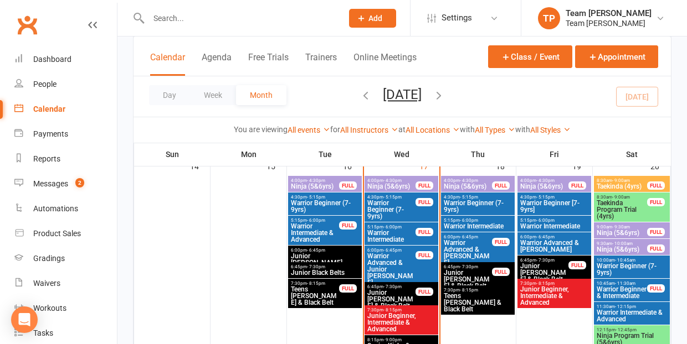
scroll to position [508, 0]
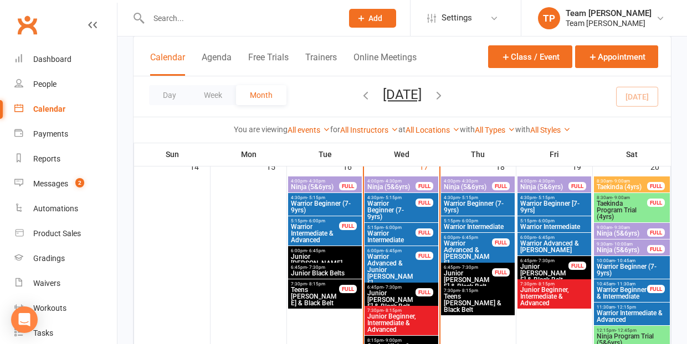
click at [537, 224] on span "Warrior Intermediate" at bounding box center [554, 227] width 69 height 7
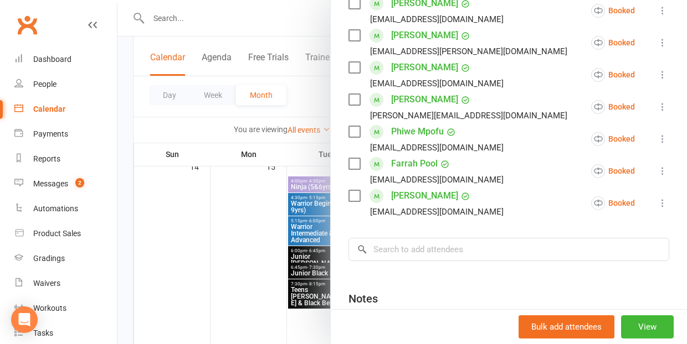
scroll to position [369, 0]
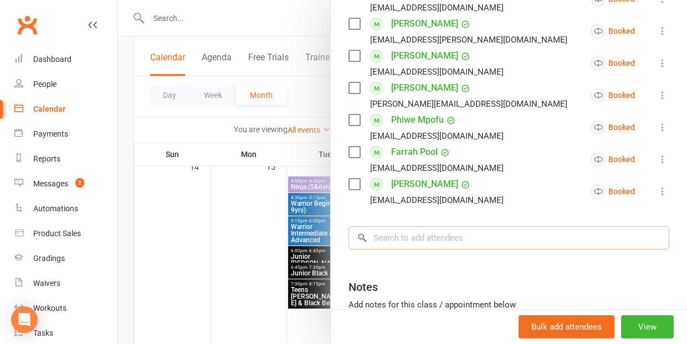
click at [404, 227] on input "search" at bounding box center [508, 238] width 321 height 23
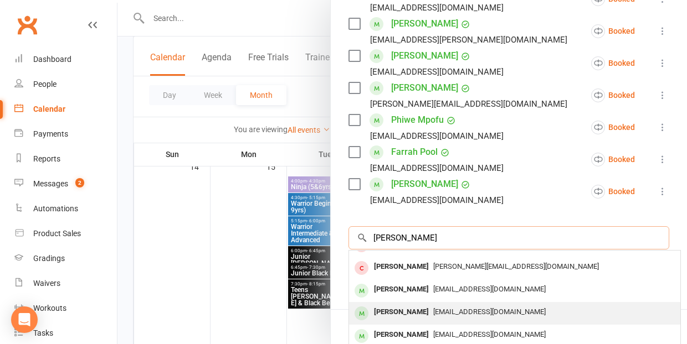
scroll to position [18, 0]
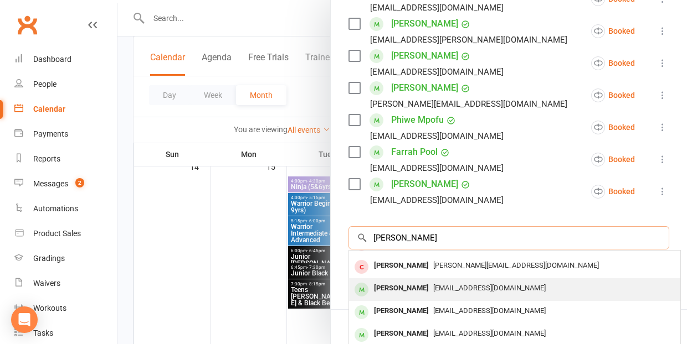
type input "Edward"
click at [424, 281] on div "Edward Nguyen" at bounding box center [401, 289] width 64 height 16
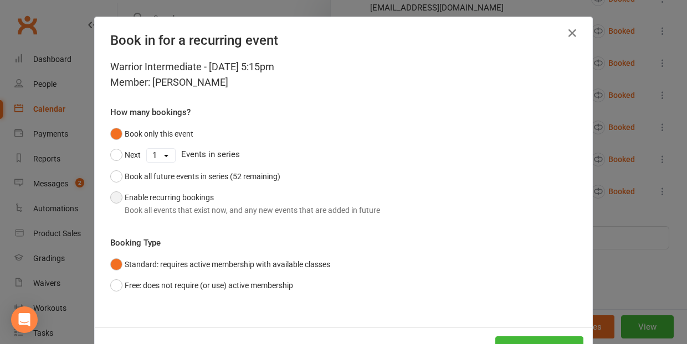
click at [119, 197] on button "Enable recurring bookings Book all events that exist now, and any new events th…" at bounding box center [245, 204] width 270 height 34
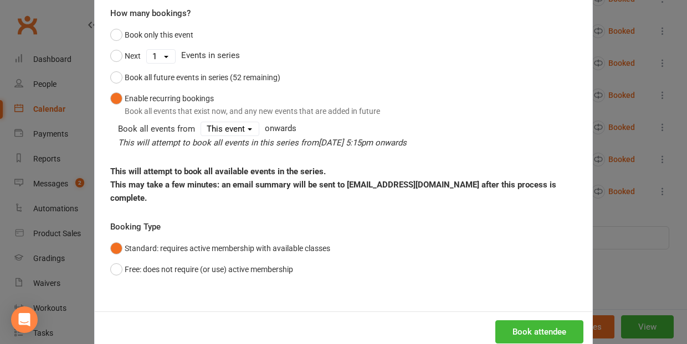
scroll to position [109, 0]
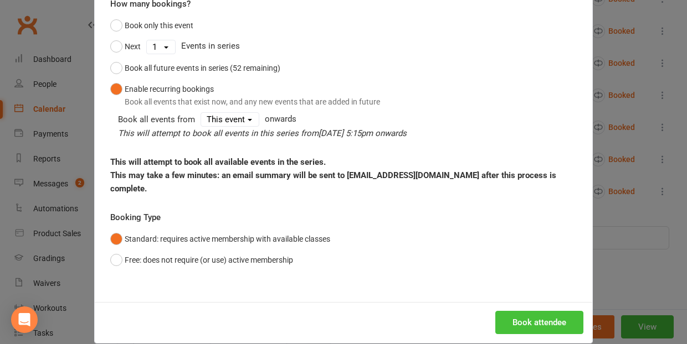
click at [539, 321] on button "Book attendee" at bounding box center [539, 322] width 88 height 23
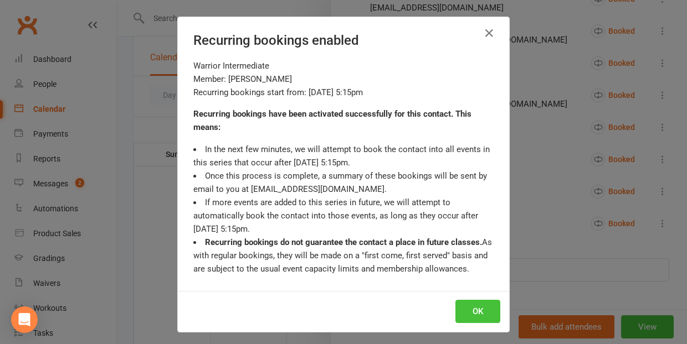
click at [481, 308] on button "OK" at bounding box center [477, 311] width 45 height 23
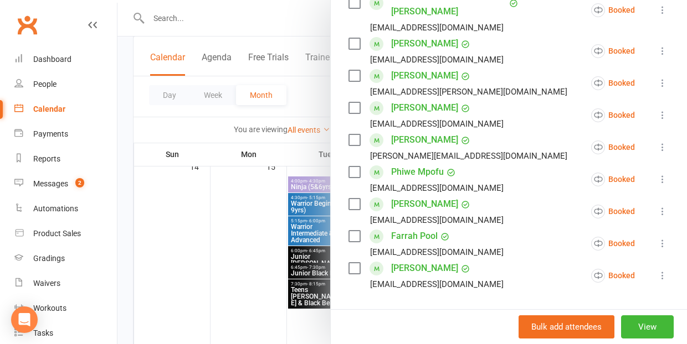
scroll to position [317, 0]
click at [217, 232] on div at bounding box center [401, 172] width 569 height 344
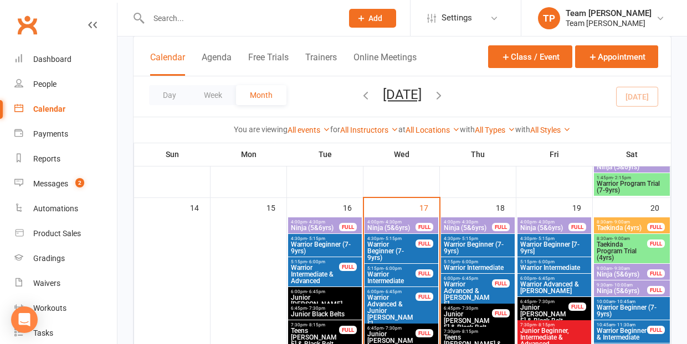
scroll to position [465, 0]
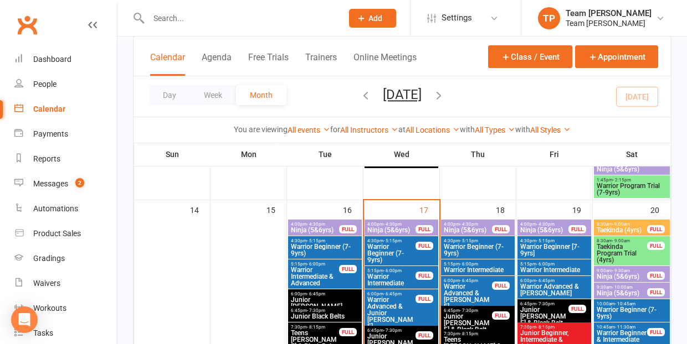
click at [539, 267] on span "Warrior Intermediate" at bounding box center [554, 270] width 69 height 7
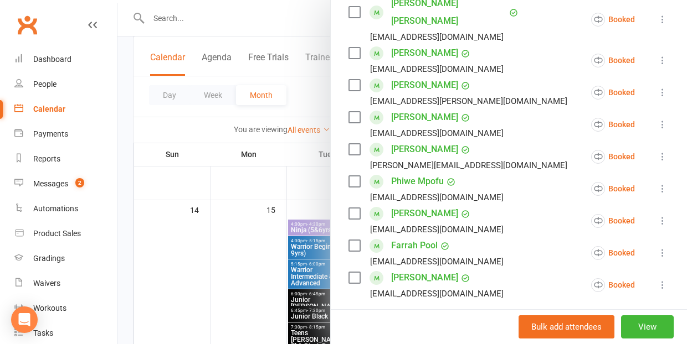
scroll to position [314, 0]
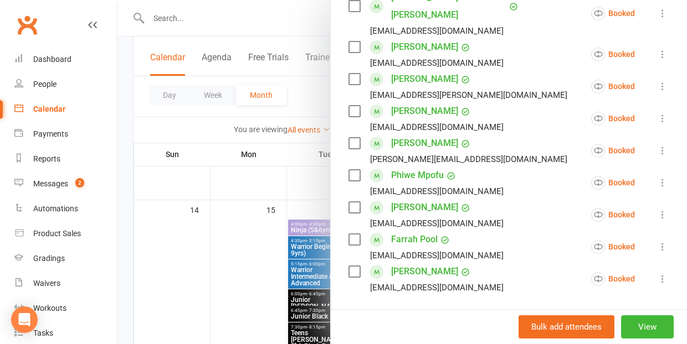
click at [243, 259] on div at bounding box center [401, 172] width 569 height 344
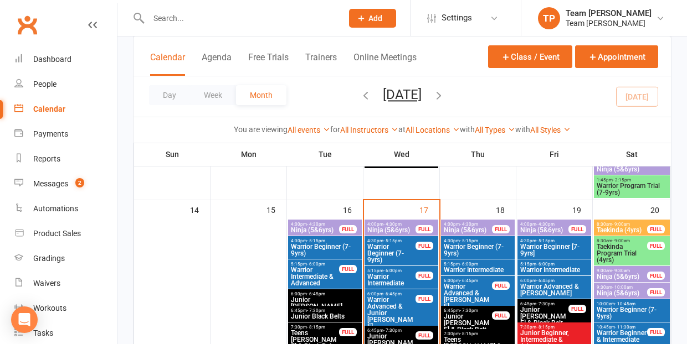
click at [332, 247] on span "Warrior Beginner (7-9yrs)" at bounding box center [324, 250] width 69 height 13
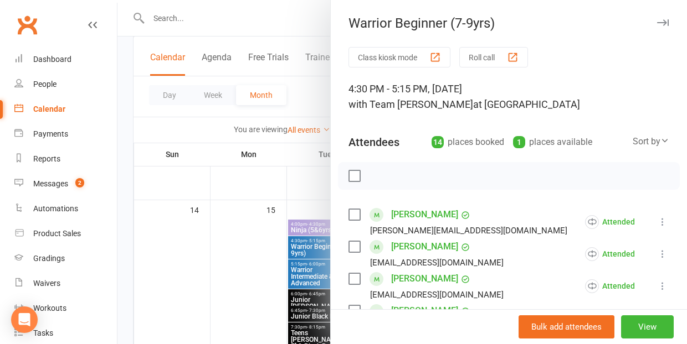
click at [244, 264] on div at bounding box center [401, 172] width 569 height 344
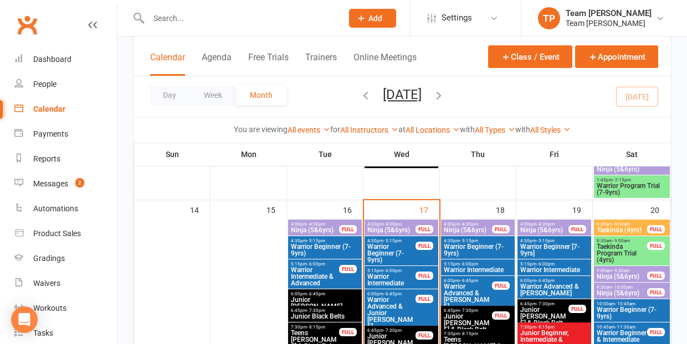
click at [319, 270] on span "Warrior Intermediate & Advanced" at bounding box center [314, 277] width 49 height 20
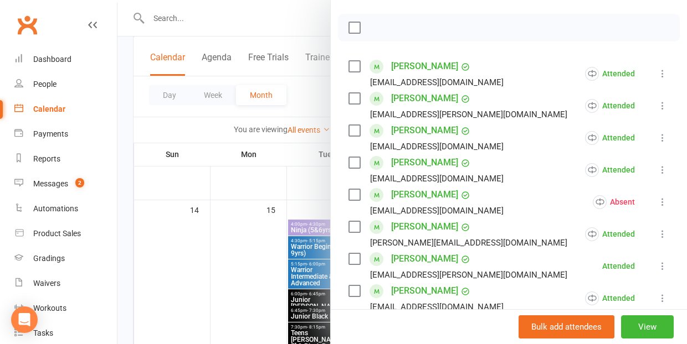
scroll to position [133, 0]
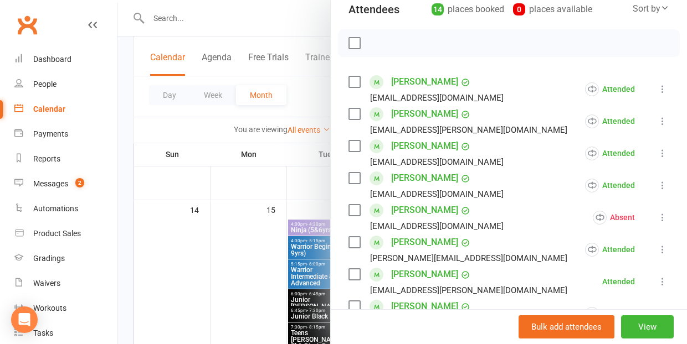
click at [244, 261] on div at bounding box center [401, 172] width 569 height 344
